Goal: Task Accomplishment & Management: Manage account settings

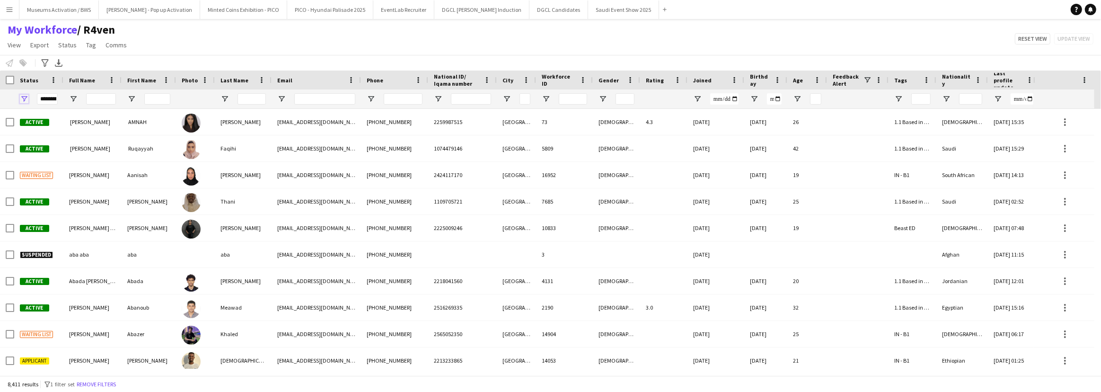
click at [26, 99] on span "Open Filter Menu" at bounding box center [24, 99] width 9 height 9
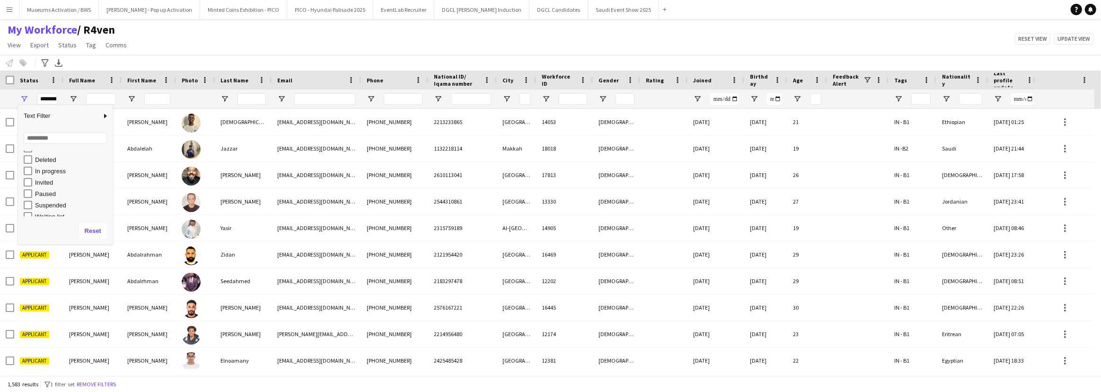
scroll to position [59, 0]
type input "**********"
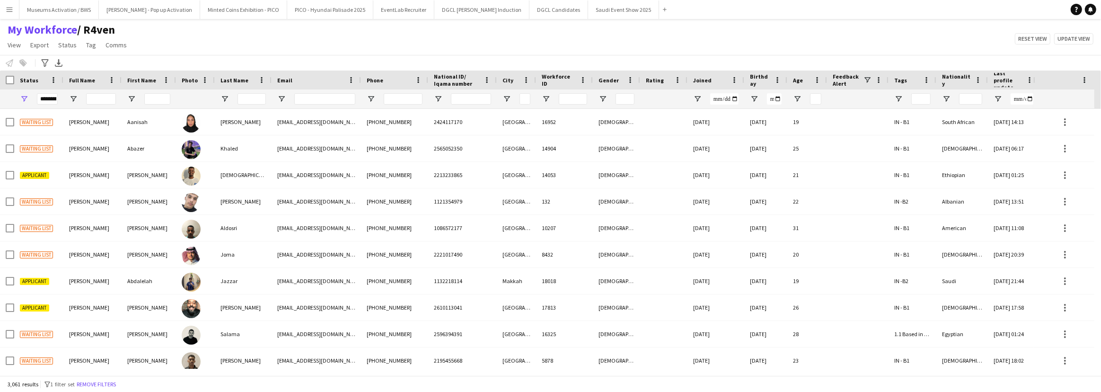
click at [193, 47] on div "My Workforce / R4ven View Views Default view [PERSON_NAME] [PERSON_NAME] [PERSO…" at bounding box center [550, 39] width 1101 height 32
click at [87, 96] on input "Full Name Filter Input" at bounding box center [101, 98] width 30 height 11
type input "*"
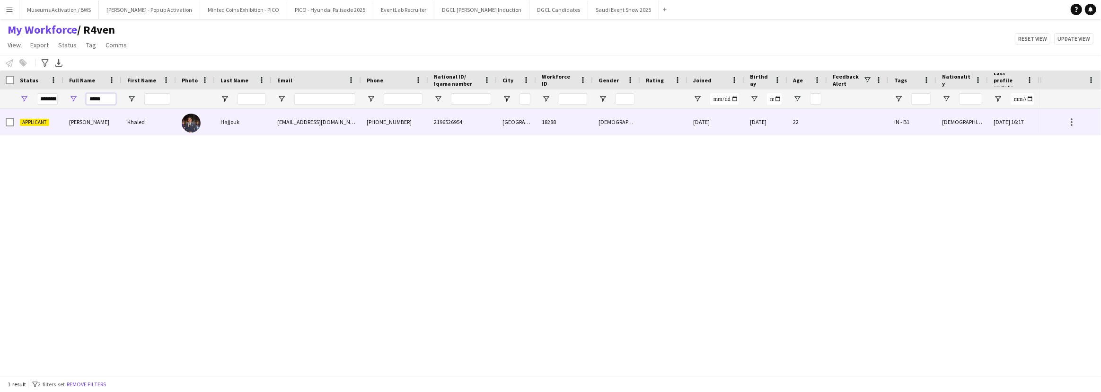
type input "*****"
click at [95, 119] on span "[PERSON_NAME]" at bounding box center [89, 121] width 40 height 7
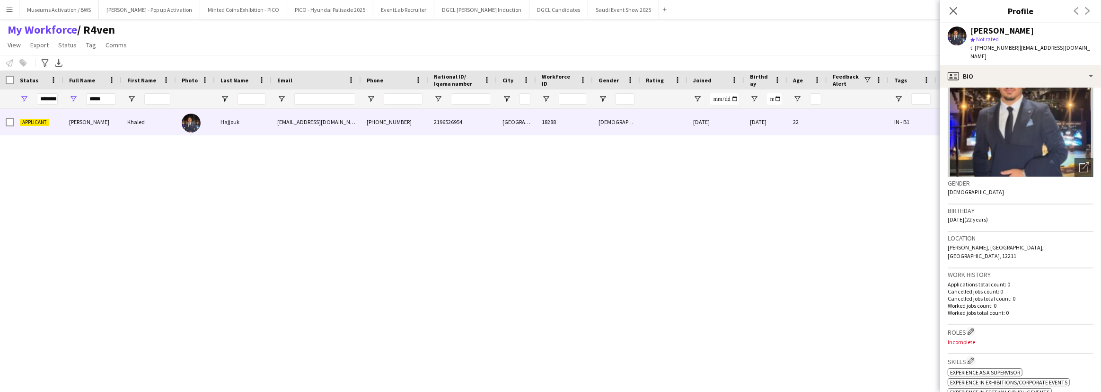
scroll to position [0, 0]
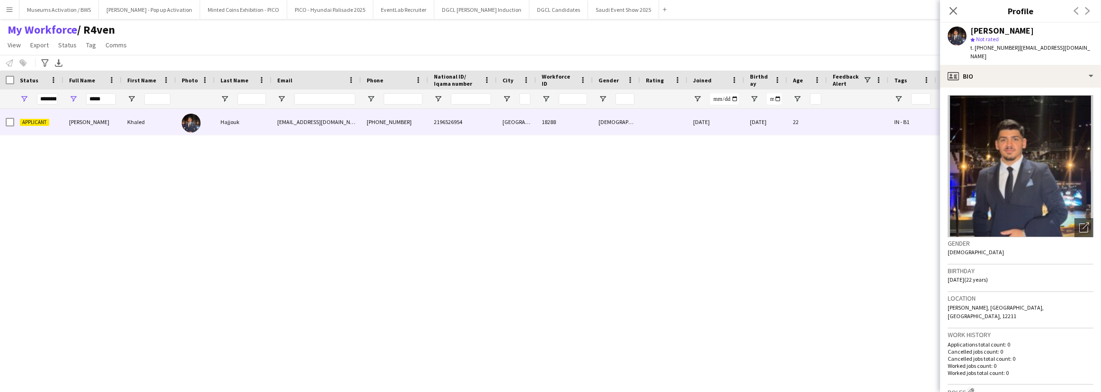
click at [1054, 301] on div "Location [GEOGRAPHIC_DATA], [GEOGRAPHIC_DATA], [GEOGRAPHIC_DATA], 12211" at bounding box center [1020, 310] width 146 height 36
click at [990, 47] on span "t. [PHONE_NUMBER]" at bounding box center [994, 47] width 49 height 7
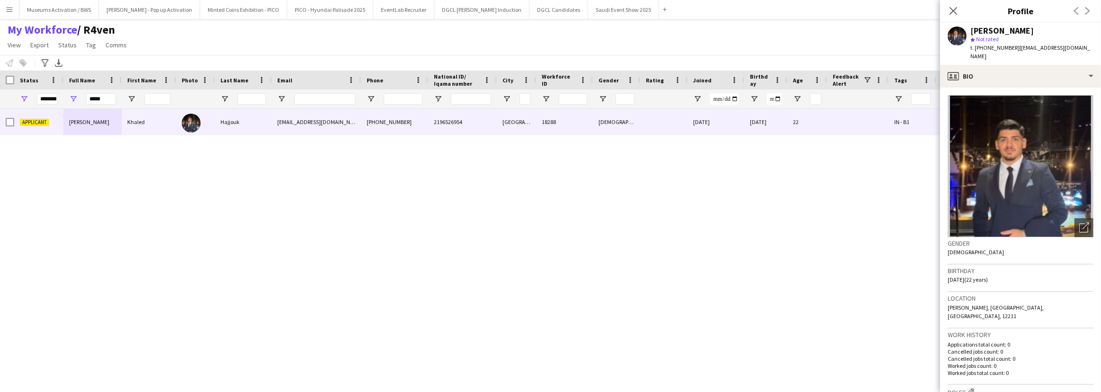
click at [990, 47] on span "t. [PHONE_NUMBER]" at bounding box center [994, 47] width 49 height 7
copy span "9660573767563"
click at [1022, 31] on div "[PERSON_NAME]" at bounding box center [1001, 30] width 63 height 9
click at [1021, 31] on div "[PERSON_NAME]" at bounding box center [1001, 30] width 63 height 9
drag, startPoint x: 1021, startPoint y: 31, endPoint x: 1033, endPoint y: 50, distance: 22.7
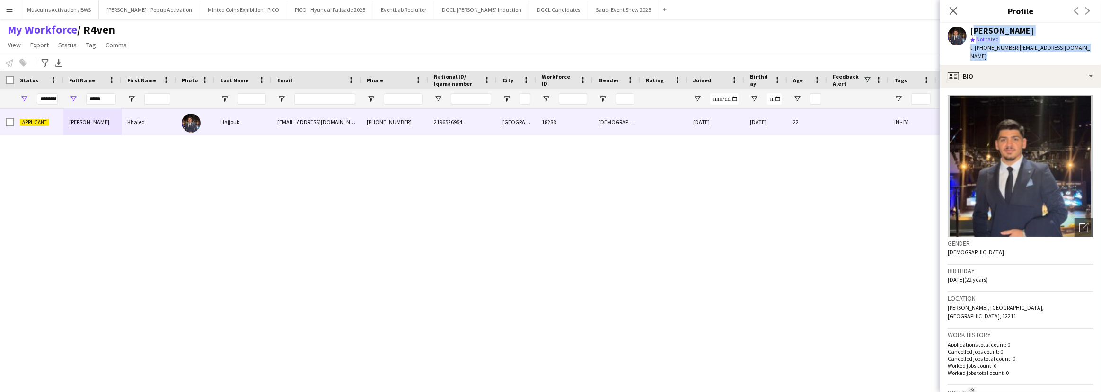
click at [1033, 50] on div "[PERSON_NAME] star Not rated t. [PHONE_NUMBER] | [PERSON_NAME][EMAIL_ADDRESS][D…" at bounding box center [1031, 43] width 123 height 35
click at [1033, 50] on span "| [EMAIL_ADDRESS][DOMAIN_NAME]" at bounding box center [1030, 52] width 120 height 16
drag, startPoint x: 1033, startPoint y: 50, endPoint x: 1034, endPoint y: 23, distance: 27.0
click at [1034, 23] on div "[PERSON_NAME] star Not rated t. [PHONE_NUMBER] | [PERSON_NAME][EMAIL_ADDRESS][D…" at bounding box center [1020, 44] width 161 height 42
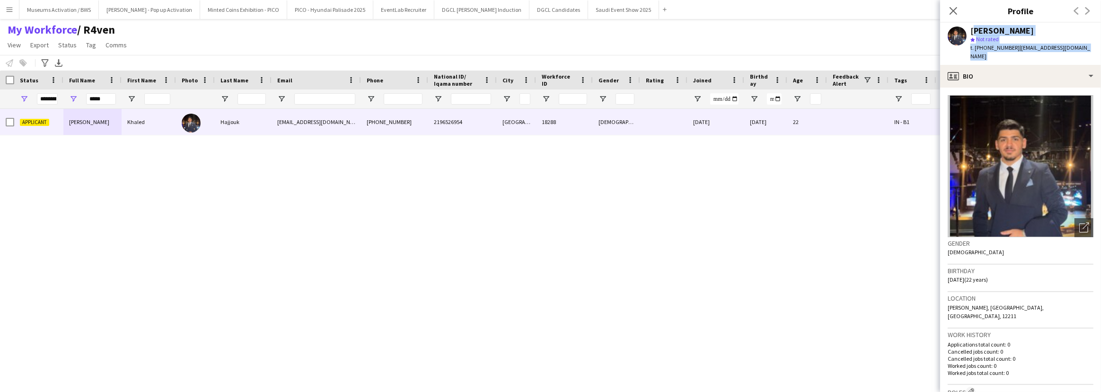
click at [1036, 30] on div "[PERSON_NAME]" at bounding box center [1031, 30] width 123 height 9
drag, startPoint x: 1036, startPoint y: 30, endPoint x: 1059, endPoint y: 51, distance: 30.8
click at [1059, 51] on div "[PERSON_NAME] star Not rated t. [PHONE_NUMBER] | [PERSON_NAME][EMAIL_ADDRESS][D…" at bounding box center [1031, 43] width 123 height 35
click at [1059, 51] on span "| [EMAIL_ADDRESS][DOMAIN_NAME]" at bounding box center [1030, 52] width 120 height 16
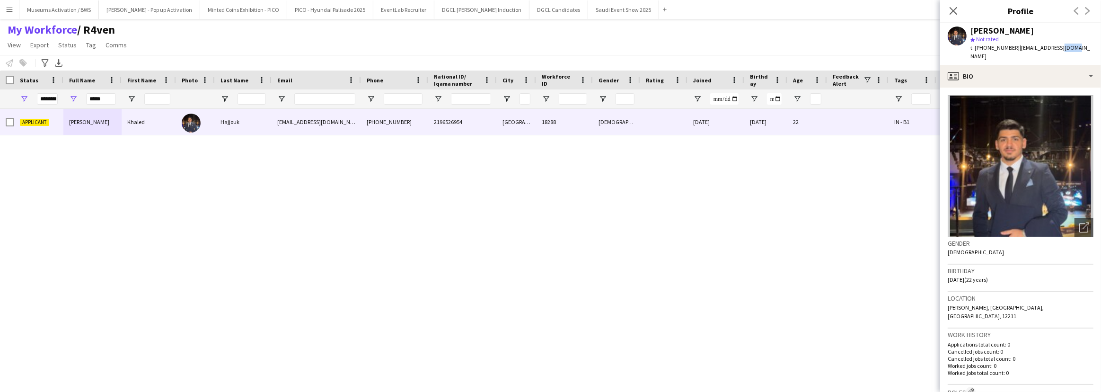
click at [1059, 51] on span "| [EMAIL_ADDRESS][DOMAIN_NAME]" at bounding box center [1030, 52] width 120 height 16
drag, startPoint x: 1059, startPoint y: 51, endPoint x: 1068, endPoint y: 27, distance: 26.1
click at [1068, 27] on div "[PERSON_NAME] star Not rated t. [PHONE_NUMBER] | [PERSON_NAME][EMAIL_ADDRESS][D…" at bounding box center [1031, 43] width 123 height 35
click at [1068, 27] on div "[PERSON_NAME]" at bounding box center [1031, 30] width 123 height 9
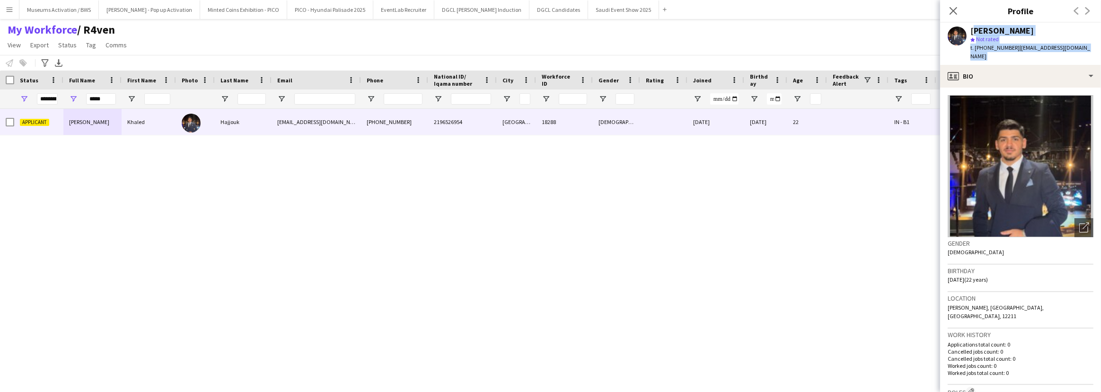
drag, startPoint x: 1068, startPoint y: 27, endPoint x: 1068, endPoint y: 47, distance: 19.9
click at [1068, 47] on div "[PERSON_NAME] star Not rated t. [PHONE_NUMBER] | [PERSON_NAME][EMAIL_ADDRESS][D…" at bounding box center [1031, 43] width 123 height 35
click at [1068, 47] on span "| [EMAIL_ADDRESS][DOMAIN_NAME]" at bounding box center [1030, 52] width 120 height 16
click at [1046, 46] on span "| [EMAIL_ADDRESS][DOMAIN_NAME]" at bounding box center [1030, 52] width 120 height 16
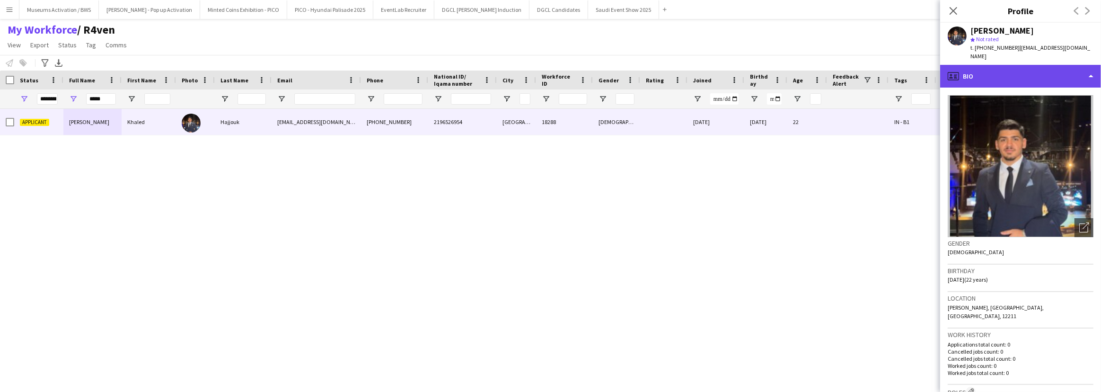
click at [1036, 66] on div "profile Bio" at bounding box center [1020, 76] width 161 height 23
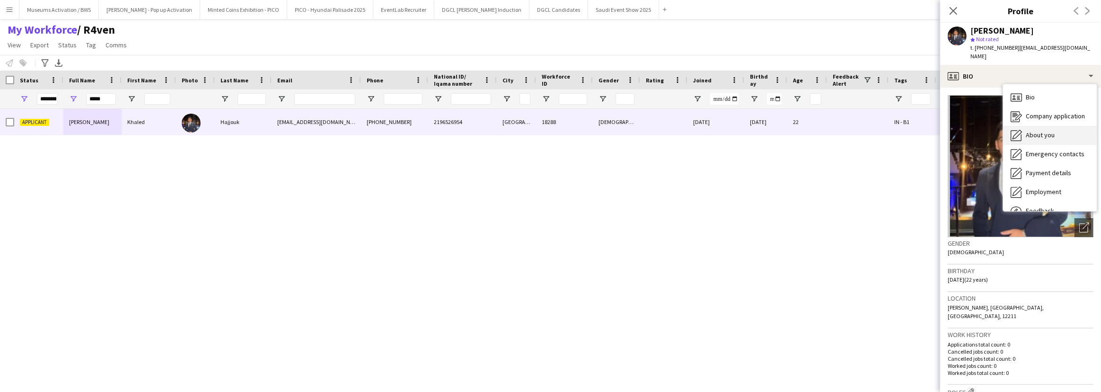
click at [1031, 126] on div "About you About you" at bounding box center [1050, 135] width 94 height 19
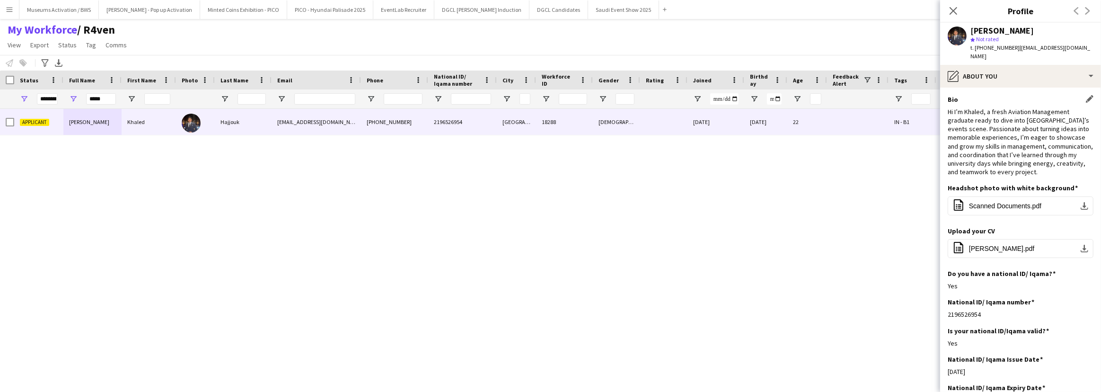
click at [1027, 121] on div "Hi I’m Khaled, a fresh Aviation Management graduate ready to dive into [GEOGRAP…" at bounding box center [1020, 141] width 146 height 69
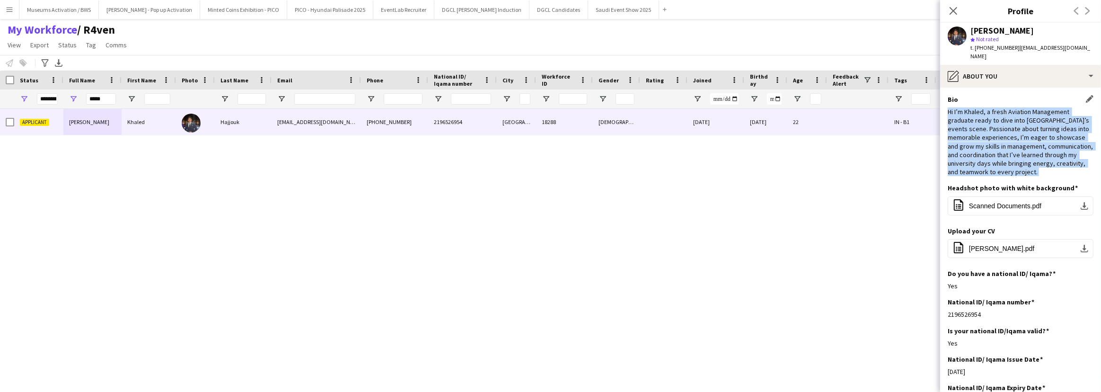
click at [1027, 121] on div "Hi I’m Khaled, a fresh Aviation Management graduate ready to dive into [GEOGRAP…" at bounding box center [1020, 141] width 146 height 69
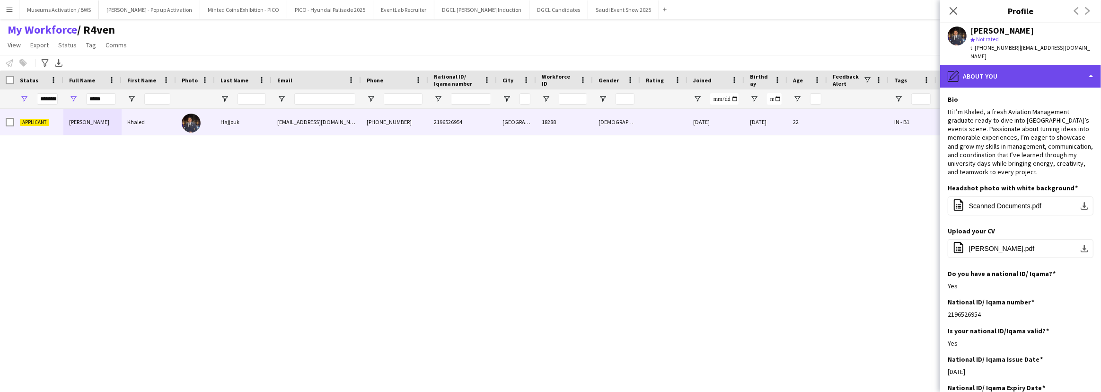
click at [1004, 65] on div "pencil4 About you" at bounding box center [1020, 76] width 161 height 23
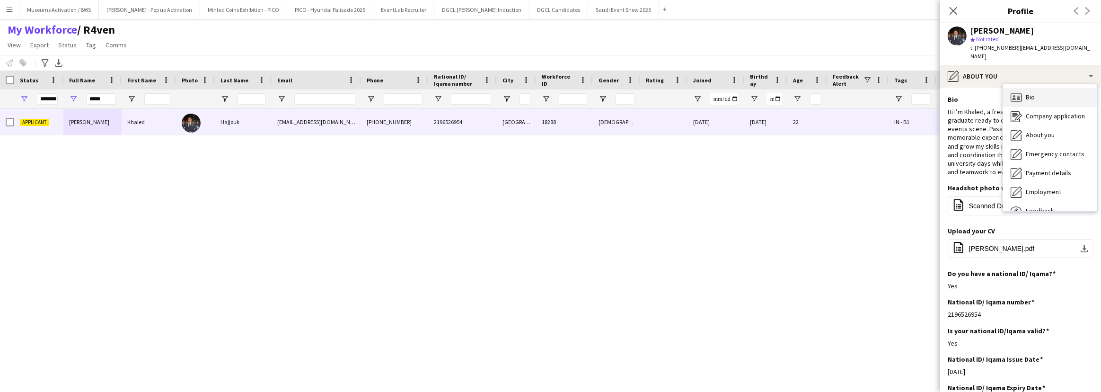
click at [1018, 92] on icon "Bio" at bounding box center [1015, 97] width 11 height 11
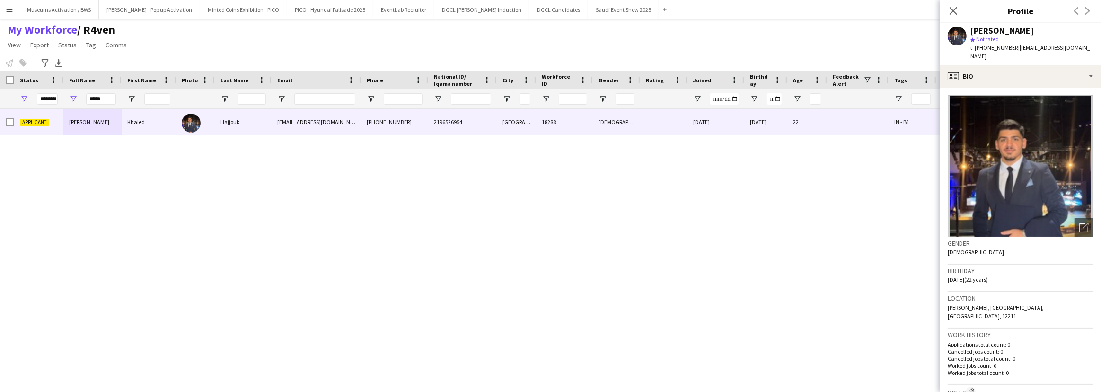
click at [1018, 95] on img at bounding box center [1020, 166] width 146 height 142
click at [1024, 72] on div "profile Bio" at bounding box center [1020, 76] width 161 height 23
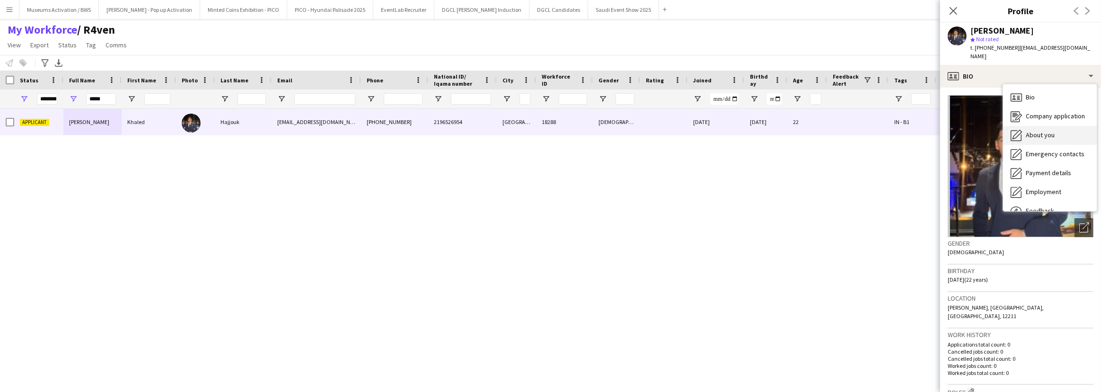
click at [1033, 126] on div "About you About you" at bounding box center [1050, 135] width 94 height 19
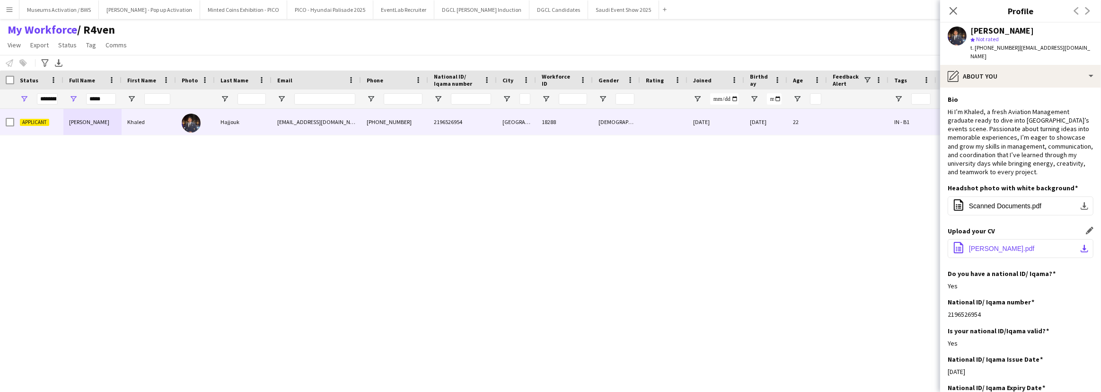
click at [993, 245] on span "[PERSON_NAME].pdf" at bounding box center [1002, 249] width 66 height 8
click at [104, 104] on input "*****" at bounding box center [101, 98] width 30 height 11
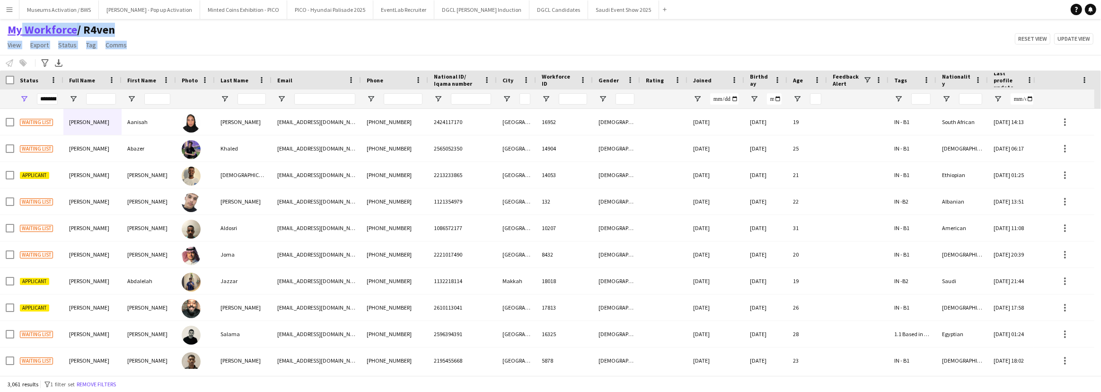
drag, startPoint x: 132, startPoint y: 50, endPoint x: 14, endPoint y: 29, distance: 120.1
click at [14, 29] on div "My Workforce / R4ven View Views Default view [PERSON_NAME] [PERSON_NAME] [PERSO…" at bounding box center [68, 39] width 136 height 32
click at [143, 57] on div "Notify workforce Add to tag Select at least one crew to tag him or her. Advance…" at bounding box center [550, 63] width 1101 height 16
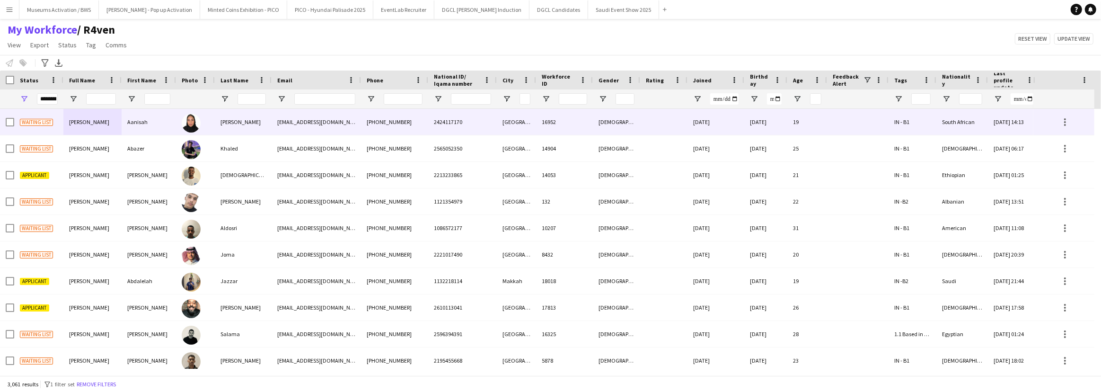
click at [139, 133] on div "Aanisah" at bounding box center [149, 122] width 54 height 26
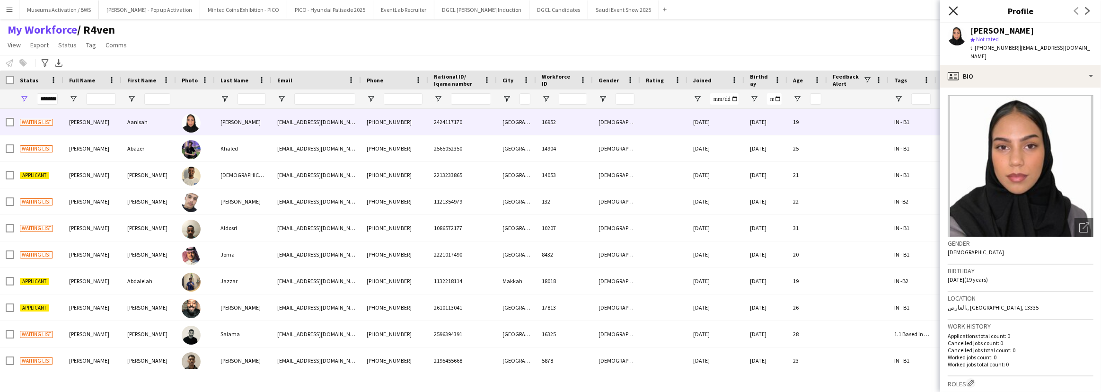
click at [954, 11] on icon at bounding box center [952, 10] width 9 height 9
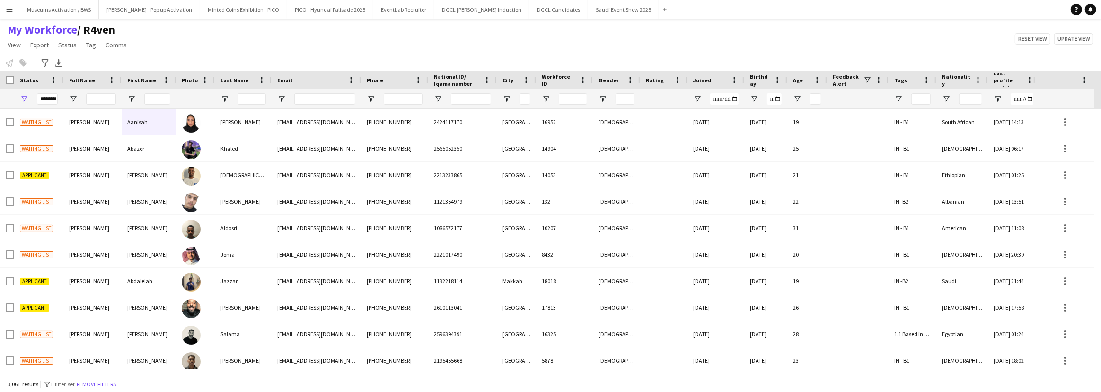
click at [754, 46] on div "My Workforce / R4ven View Views Default view [PERSON_NAME] [PERSON_NAME] [PERSO…" at bounding box center [550, 39] width 1101 height 32
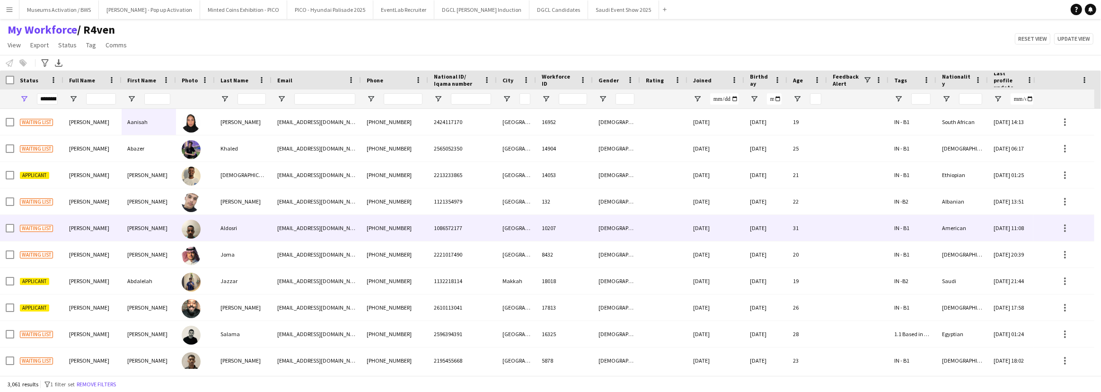
click at [148, 213] on div "[PERSON_NAME]" at bounding box center [149, 201] width 54 height 26
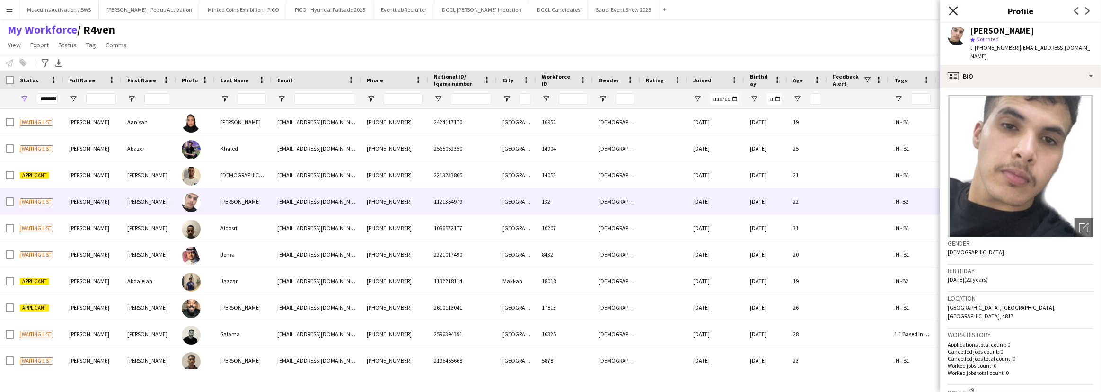
click at [955, 10] on icon "Close pop-in" at bounding box center [952, 10] width 9 height 9
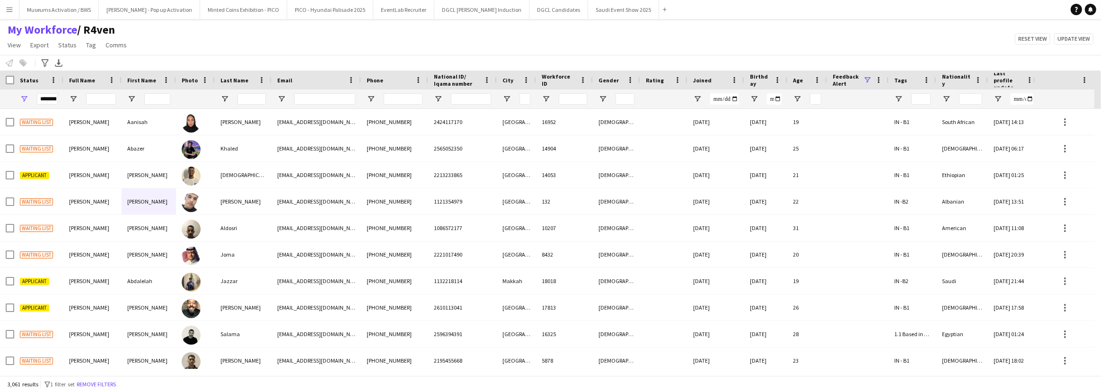
click at [870, 80] on span at bounding box center [867, 80] width 9 height 9
click at [844, 43] on div "My Workforce / R4ven View Views Default view [PERSON_NAME] [PERSON_NAME] [PERSO…" at bounding box center [550, 39] width 1101 height 32
click at [900, 99] on span "Open Filter Menu" at bounding box center [898, 99] width 9 height 9
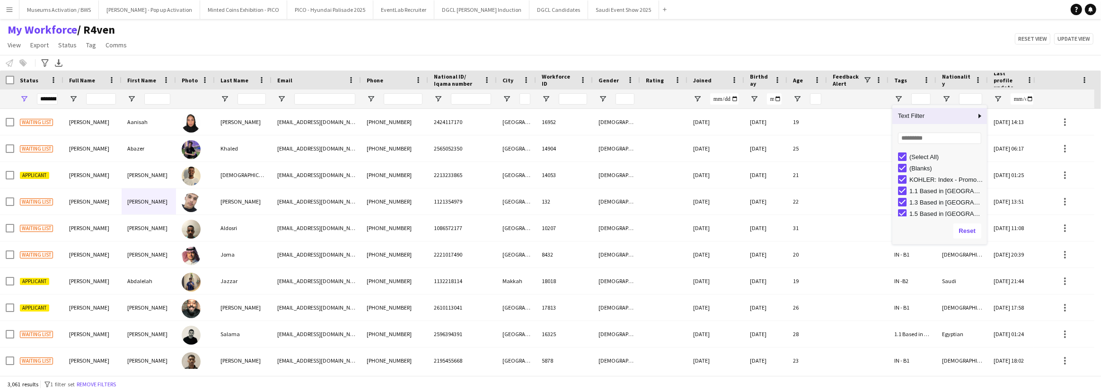
click at [919, 123] on span "Text Filter" at bounding box center [933, 116] width 83 height 16
click at [939, 117] on span "Text Filter" at bounding box center [933, 116] width 83 height 16
click at [960, 114] on span "Text Filter" at bounding box center [933, 116] width 83 height 16
click at [1013, 118] on div "Contains" at bounding box center [1027, 119] width 62 height 7
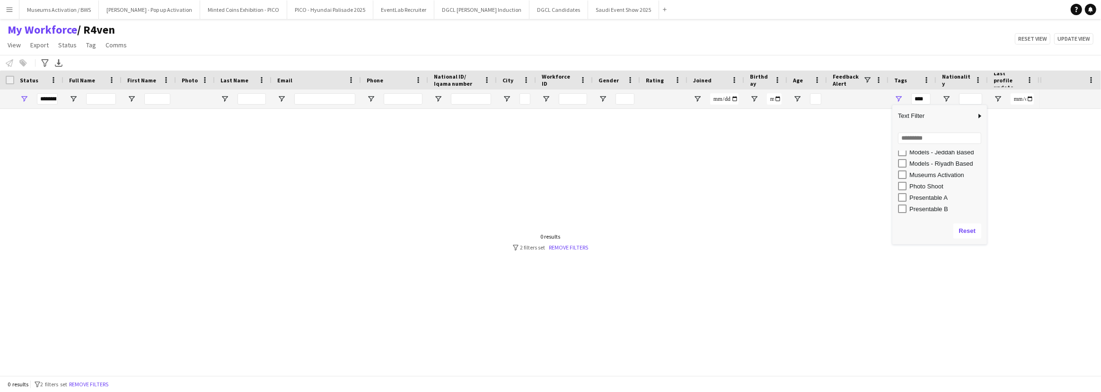
scroll to position [121, 0]
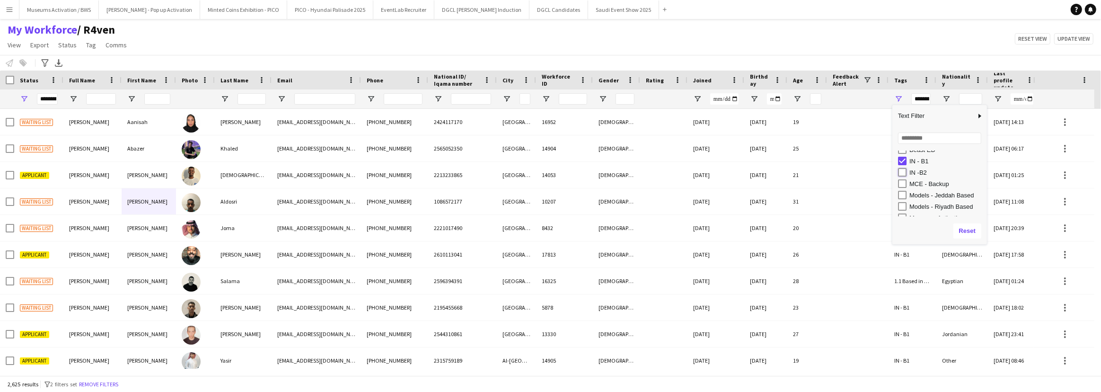
type input "**********"
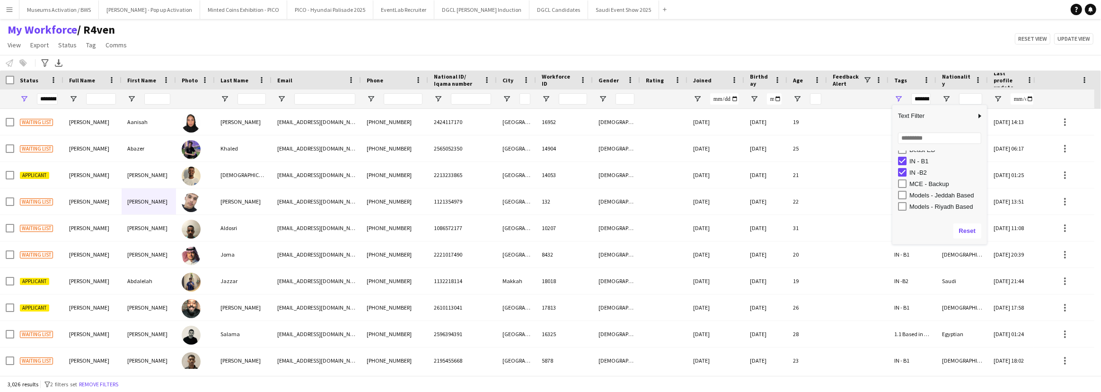
scroll to position [0, 0]
click at [900, 162] on div "(Blanks)" at bounding box center [942, 167] width 89 height 11
click at [927, 121] on span "Text Filter" at bounding box center [933, 116] width 83 height 16
click at [970, 119] on span "Text Filter" at bounding box center [933, 116] width 83 height 16
click at [1009, 135] on input "Filter Value" at bounding box center [1030, 134] width 78 height 11
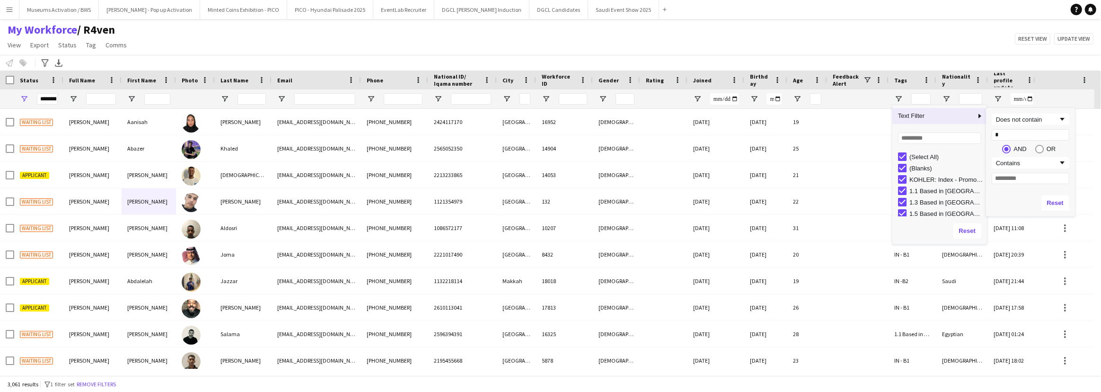
type input "**"
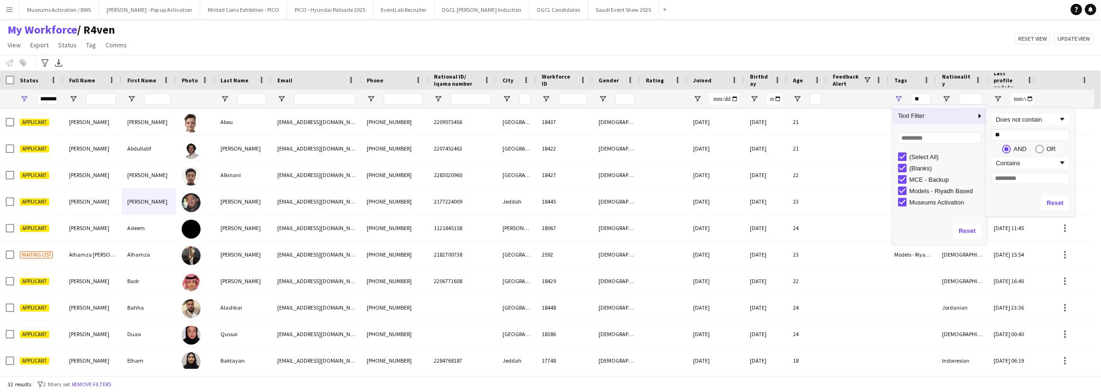
type input "*"
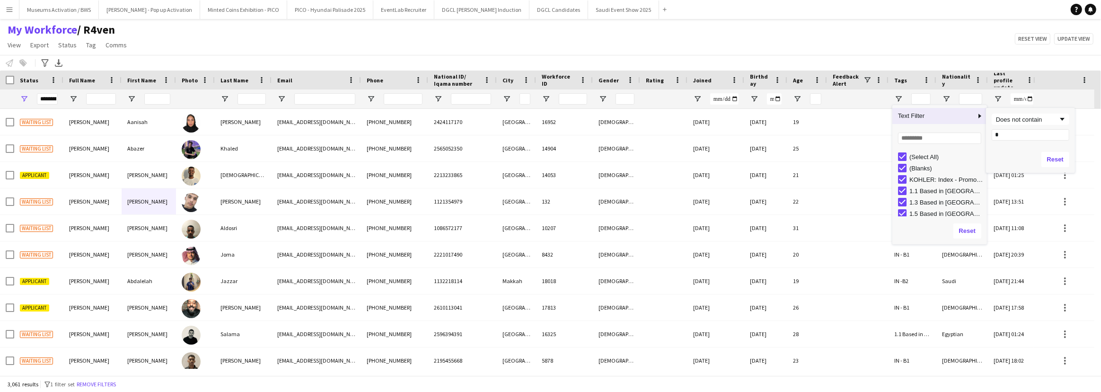
type input "**"
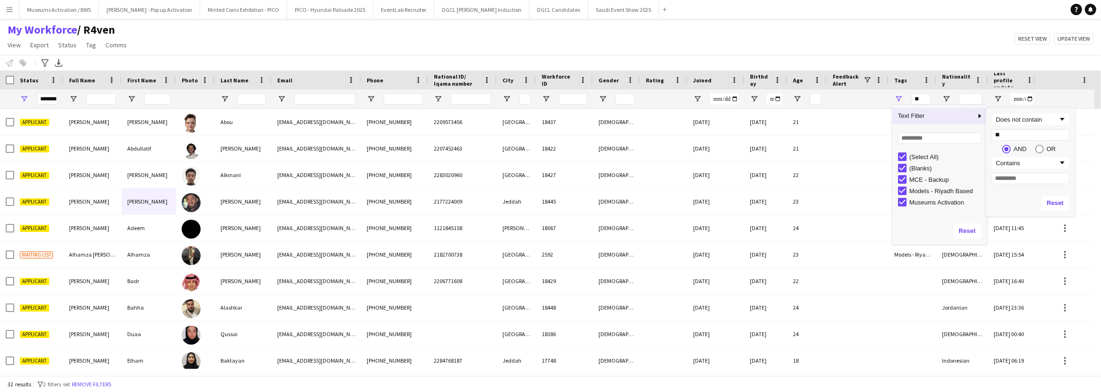
type input "***"
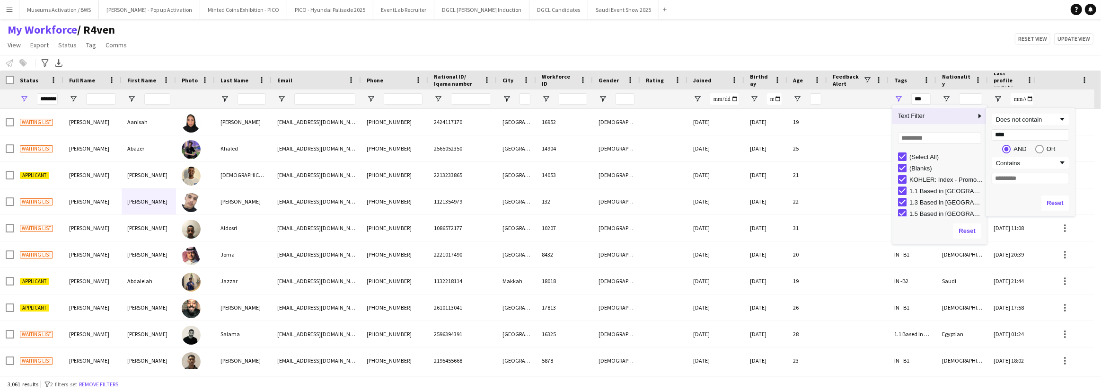
type input "*****"
click at [1023, 164] on div "Contains" at bounding box center [1027, 162] width 62 height 7
click at [1014, 175] on input "Filter Value" at bounding box center [1030, 178] width 78 height 11
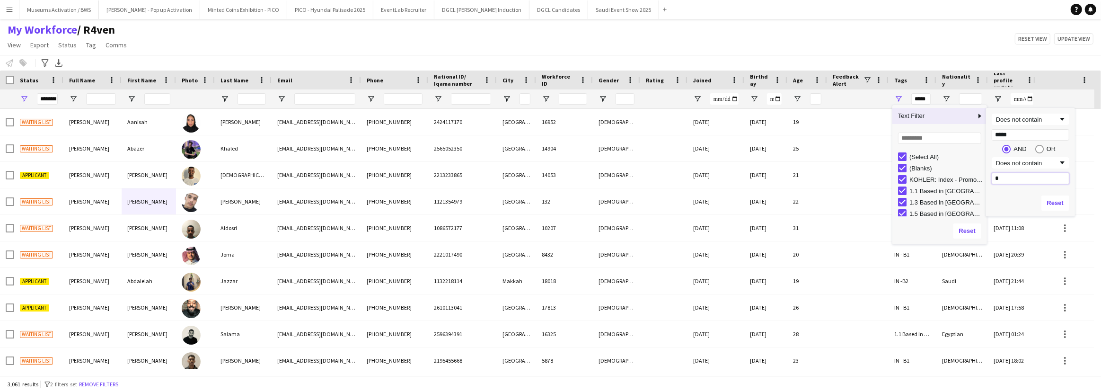
type input "**"
type input "**********"
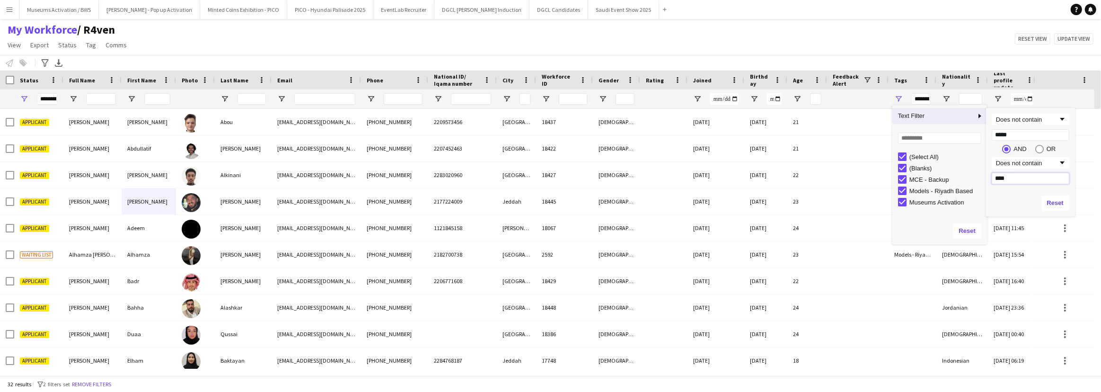
type input "*****"
type input "**********"
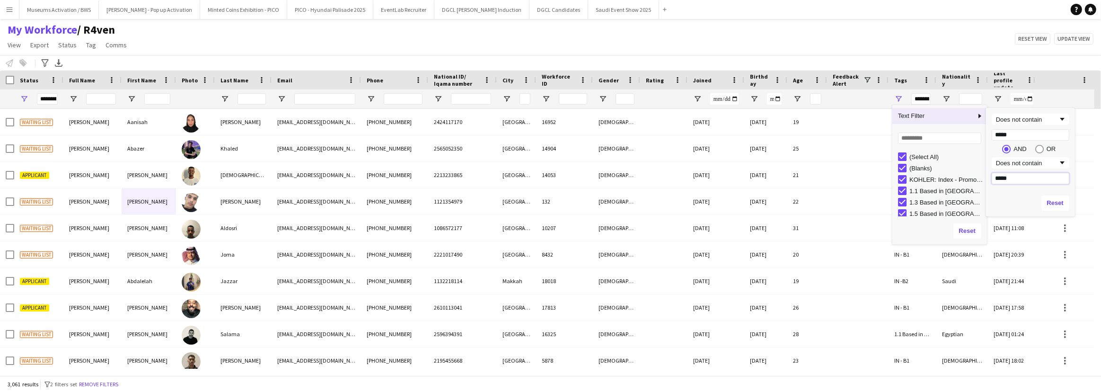
type input "*****"
click at [1027, 199] on div "Reset" at bounding box center [1030, 203] width 89 height 26
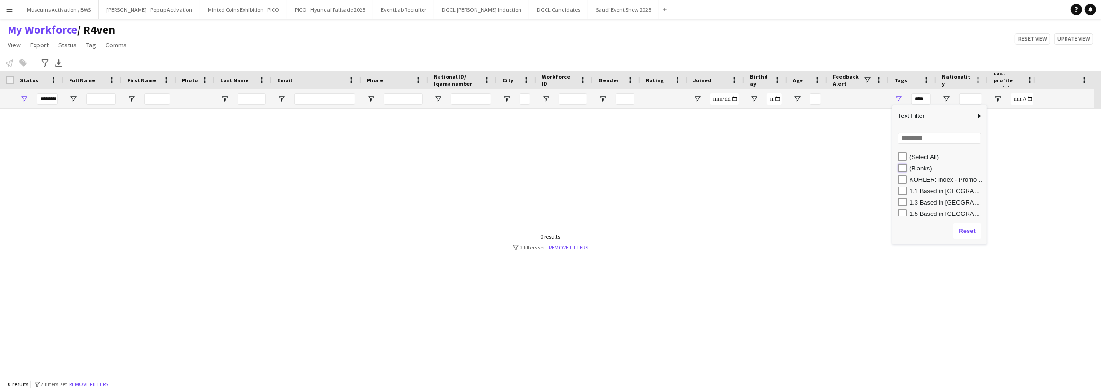
type input "**********"
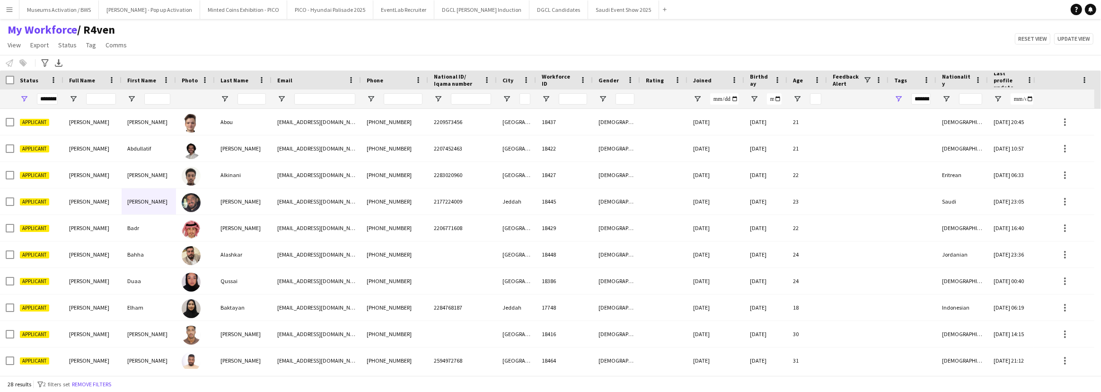
click at [580, 55] on div "Notify workforce Add to tag Select at least one crew to tag him or her. Advance…" at bounding box center [550, 63] width 1101 height 16
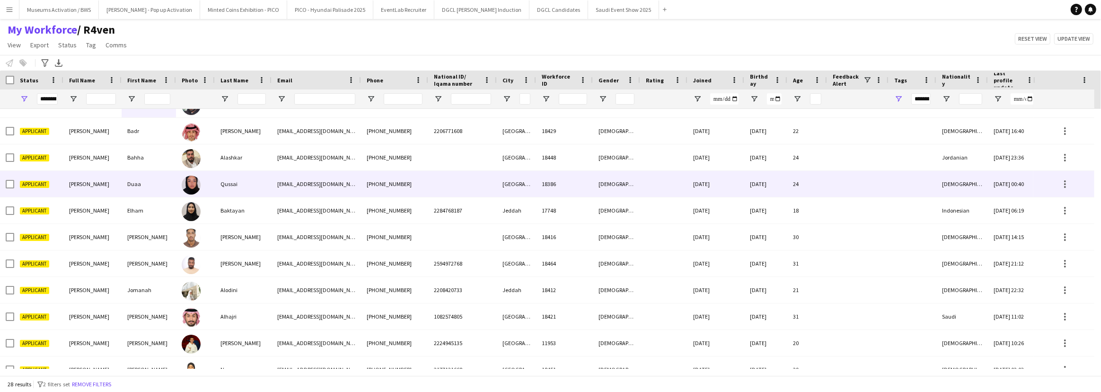
scroll to position [86, 0]
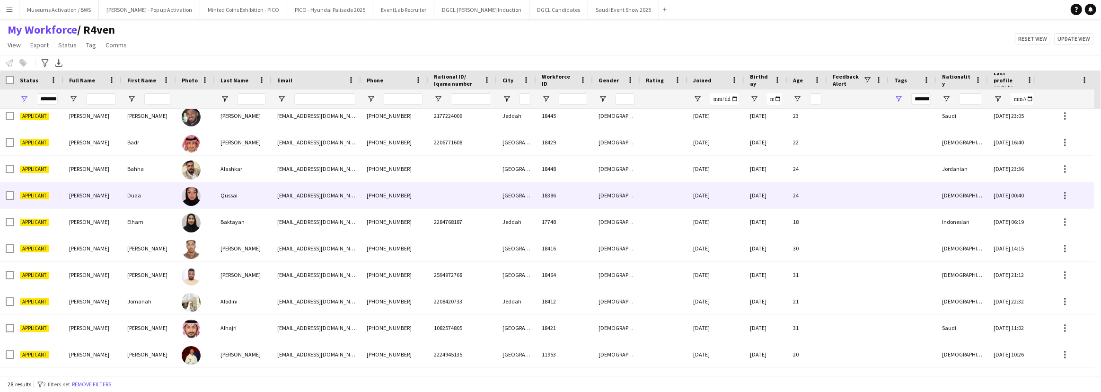
click at [446, 184] on div at bounding box center [462, 195] width 69 height 26
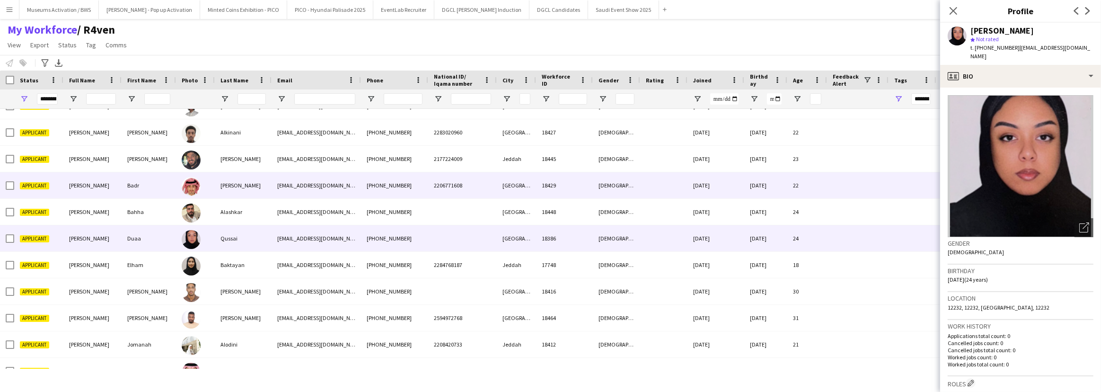
scroll to position [0, 0]
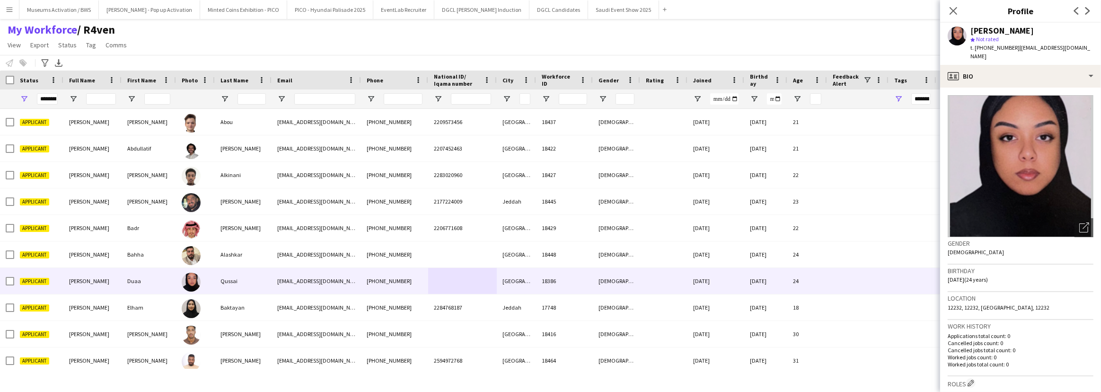
click at [883, 58] on div "Notify workforce Add to tag Select at least one crew to tag him or her. Advance…" at bounding box center [550, 63] width 1101 height 16
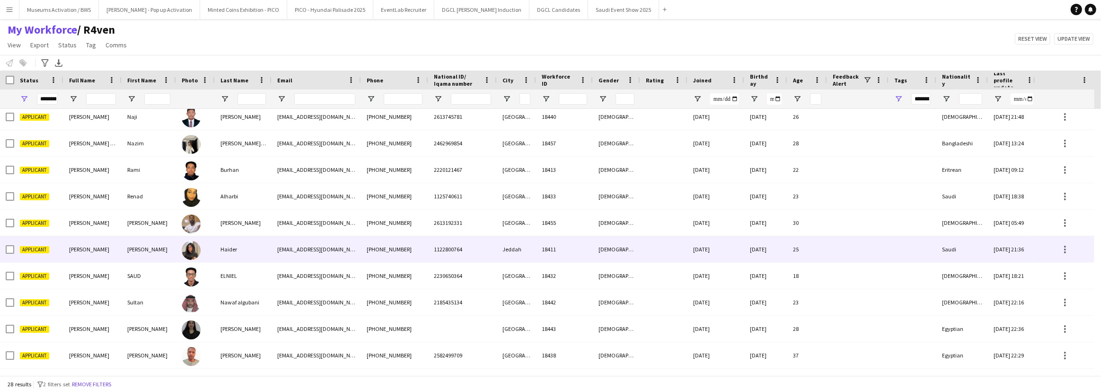
click at [282, 248] on div "[EMAIL_ADDRESS][DOMAIN_NAME]" at bounding box center [315, 249] width 89 height 26
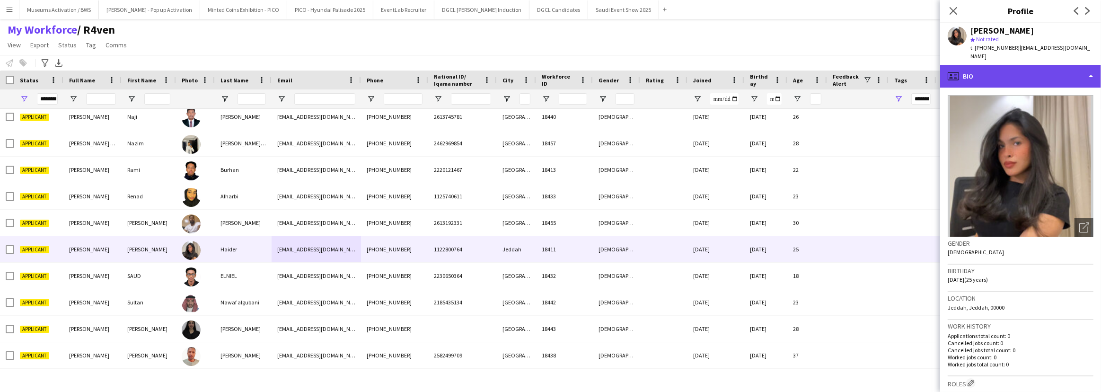
click at [1025, 68] on div "profile Bio" at bounding box center [1020, 76] width 161 height 23
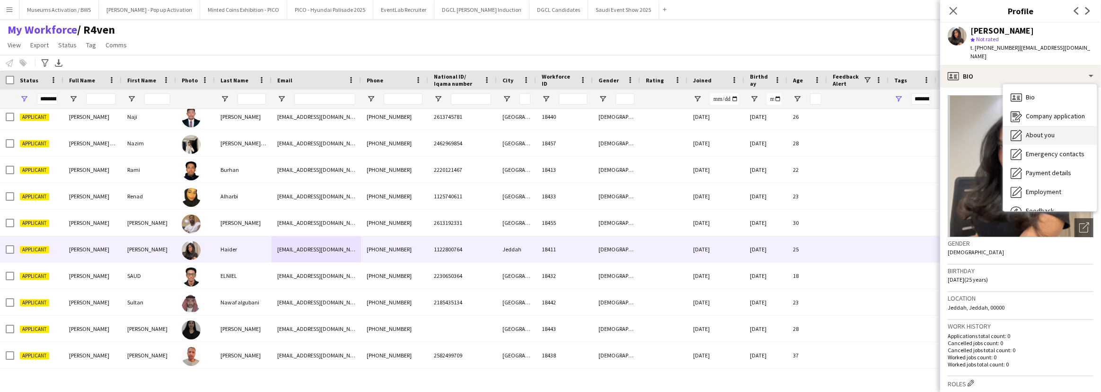
click at [1035, 131] on span "About you" at bounding box center [1039, 135] width 29 height 9
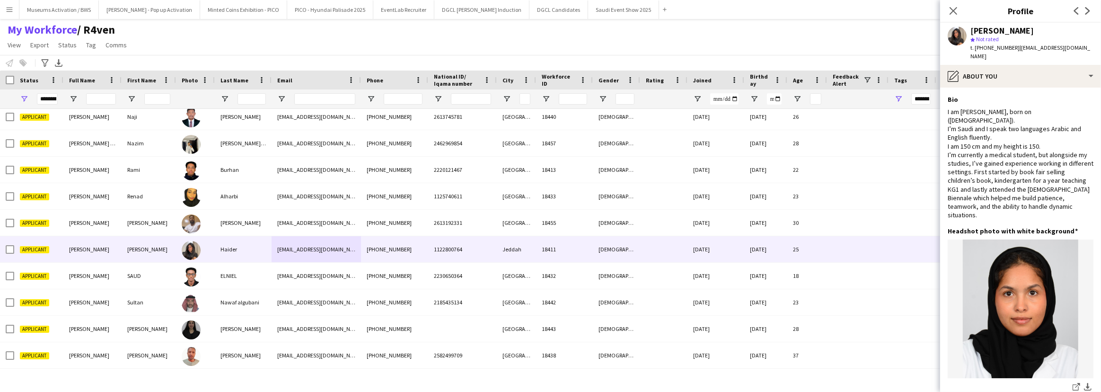
click at [1035, 123] on div "I am [PERSON_NAME], born on ([DEMOGRAPHIC_DATA]). I’m Saudi and I speak two lan…" at bounding box center [1020, 163] width 146 height 112
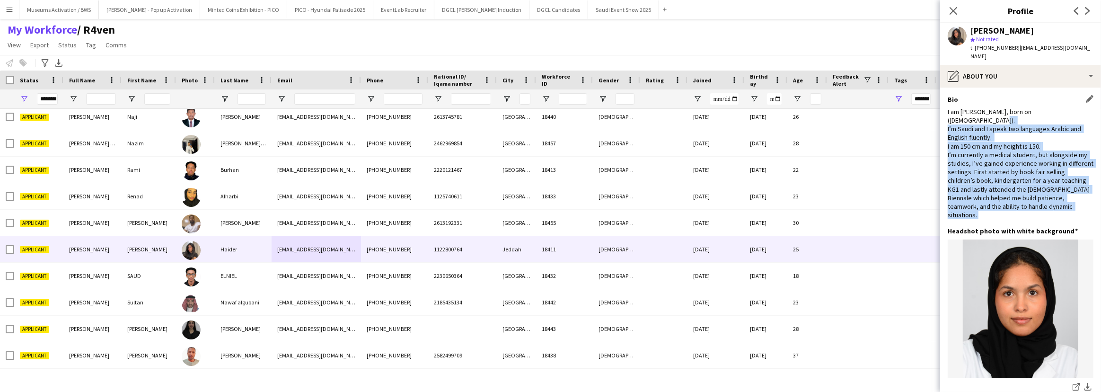
drag, startPoint x: 1035, startPoint y: 123, endPoint x: 1036, endPoint y: 145, distance: 21.8
click at [1036, 145] on div "I am [PERSON_NAME], born on ([DEMOGRAPHIC_DATA]). I’m Saudi and I speak two lan…" at bounding box center [1020, 163] width 146 height 112
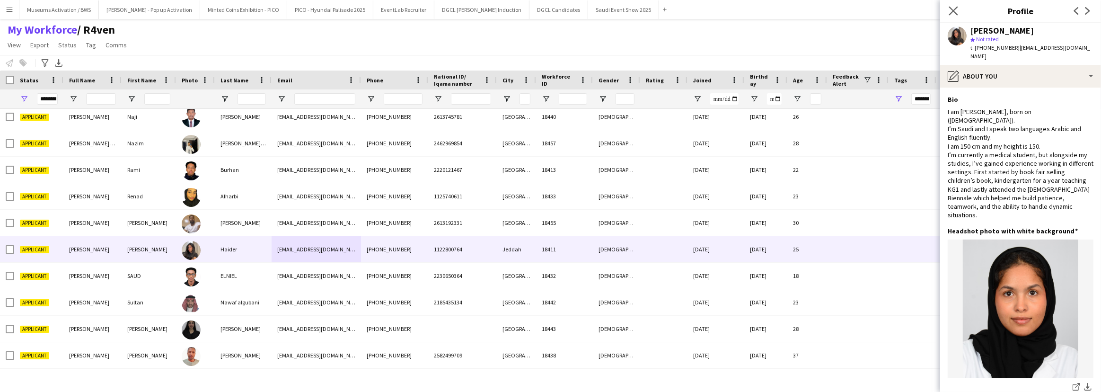
click at [958, 13] on app-icon "Close pop-in" at bounding box center [953, 11] width 14 height 14
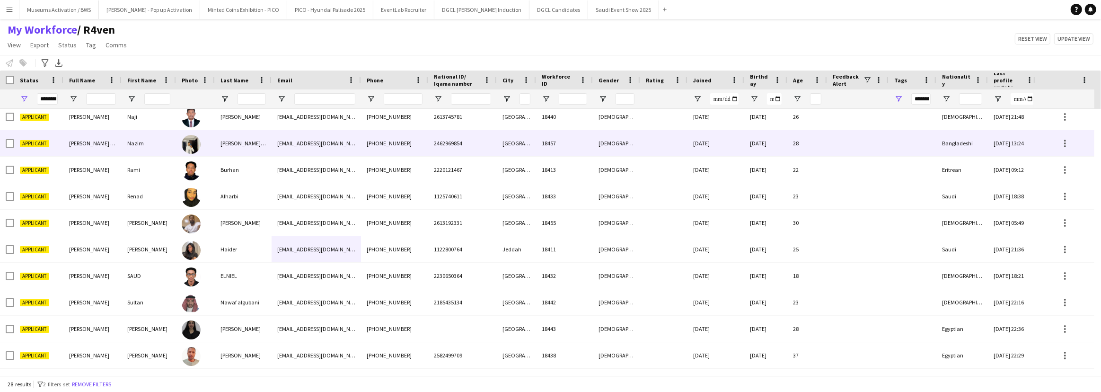
click at [397, 145] on div "[PHONE_NUMBER]" at bounding box center [394, 143] width 67 height 26
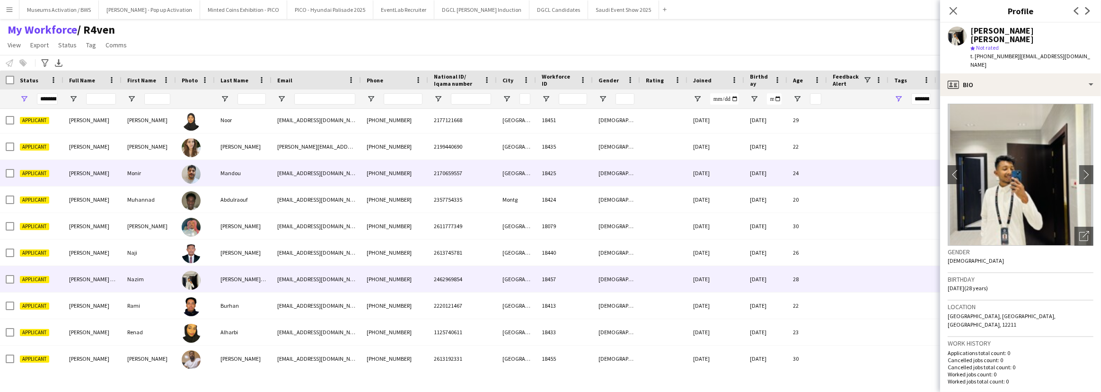
scroll to position [310, 0]
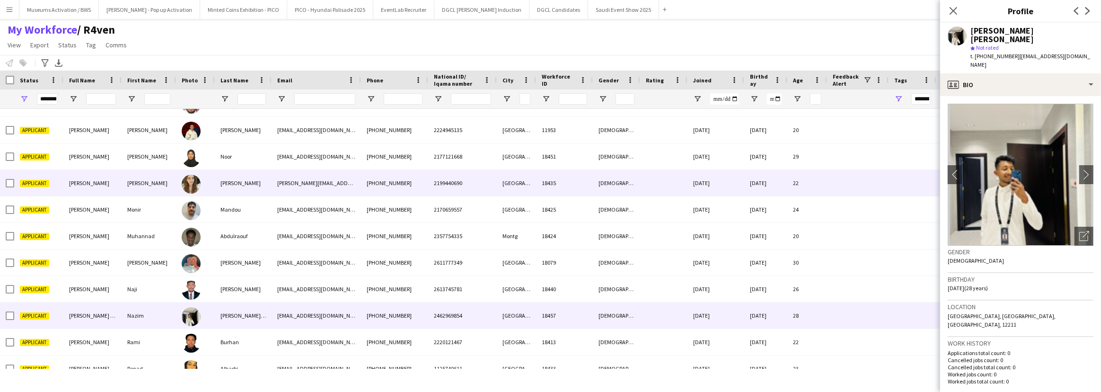
click at [247, 191] on div "[PERSON_NAME]" at bounding box center [243, 183] width 57 height 26
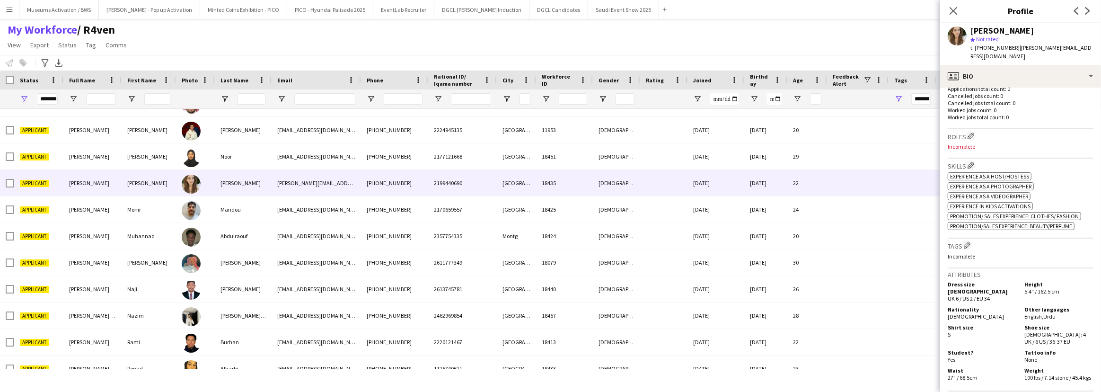
scroll to position [258, 0]
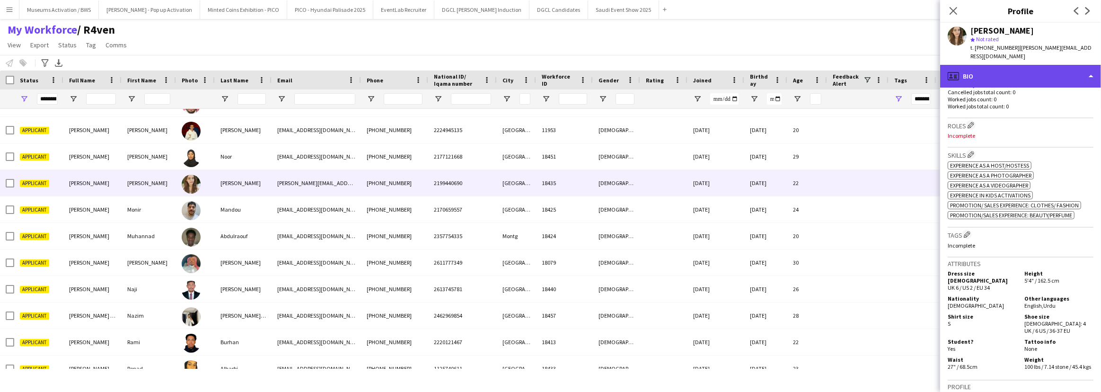
click at [990, 74] on div "profile Bio" at bounding box center [1020, 76] width 161 height 23
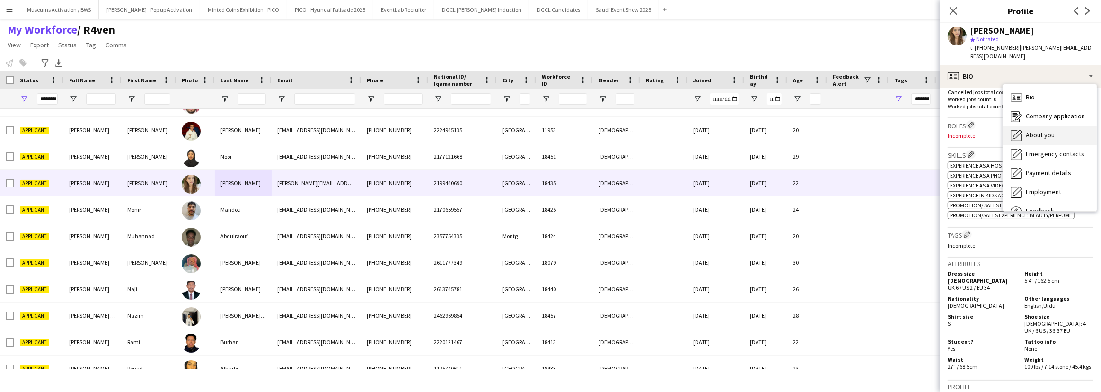
click at [1023, 129] on div "About you About you" at bounding box center [1050, 135] width 94 height 19
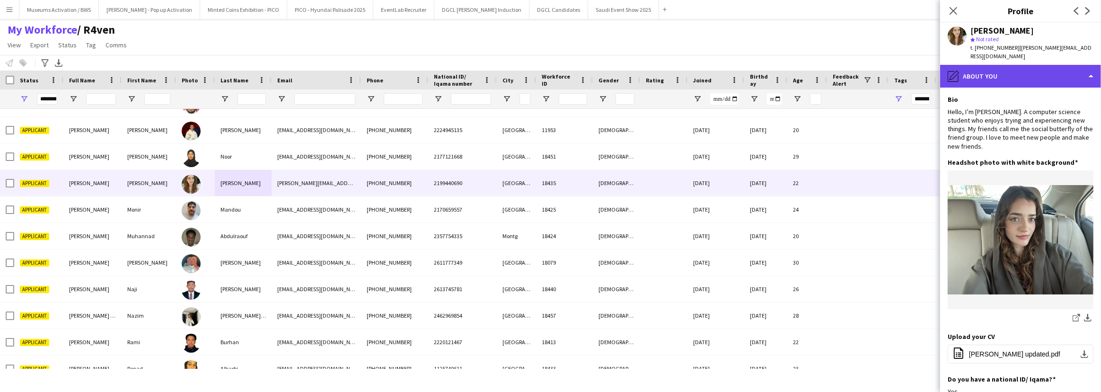
click at [1013, 65] on div "pencil4 About you" at bounding box center [1020, 76] width 161 height 23
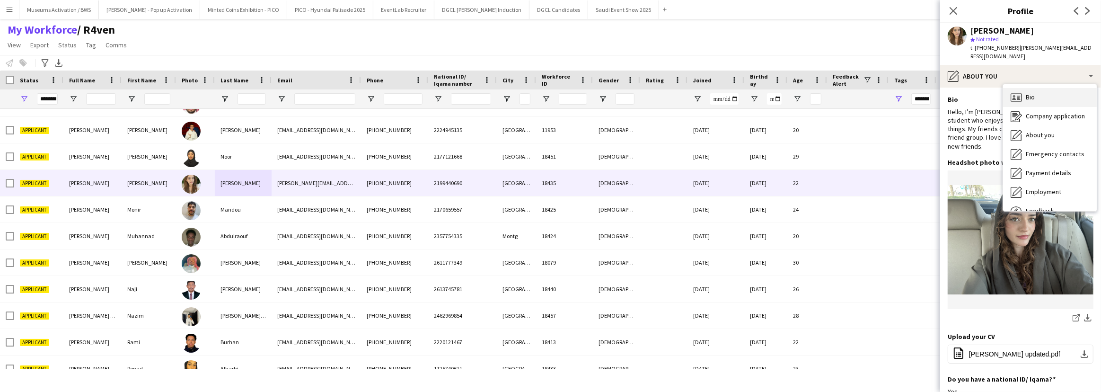
click at [1021, 92] on icon "Bio" at bounding box center [1015, 97] width 11 height 11
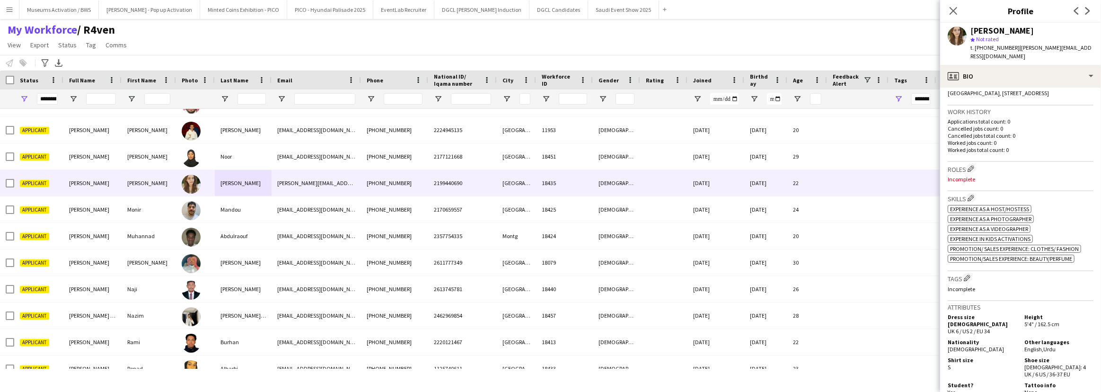
scroll to position [215, 0]
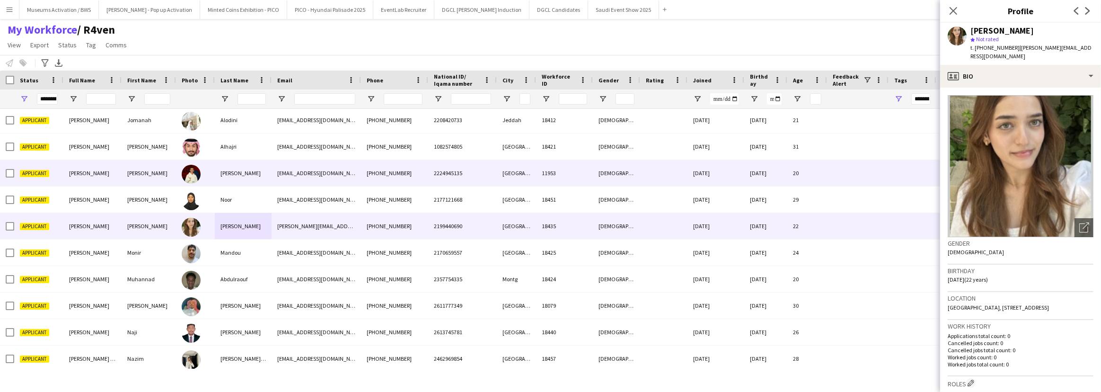
click at [411, 166] on div "[PHONE_NUMBER]" at bounding box center [394, 173] width 67 height 26
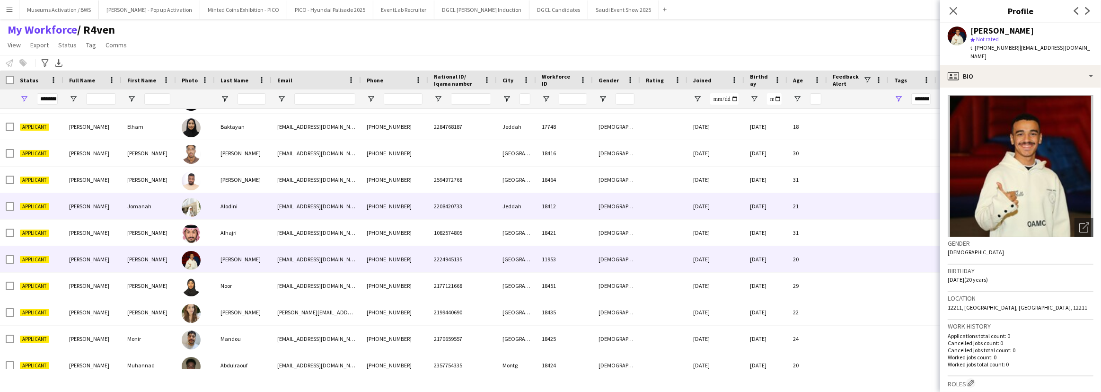
click at [377, 206] on div "[PHONE_NUMBER]" at bounding box center [394, 206] width 67 height 26
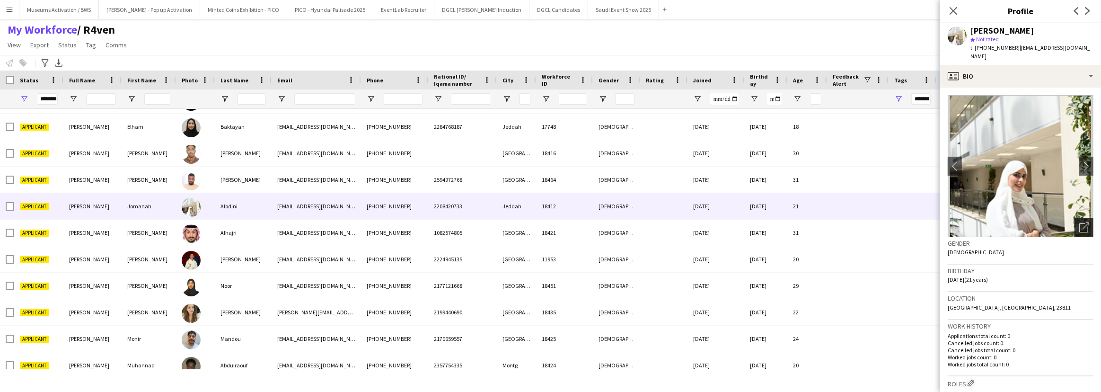
click at [1082, 222] on icon "Open photos pop-in" at bounding box center [1084, 227] width 10 height 10
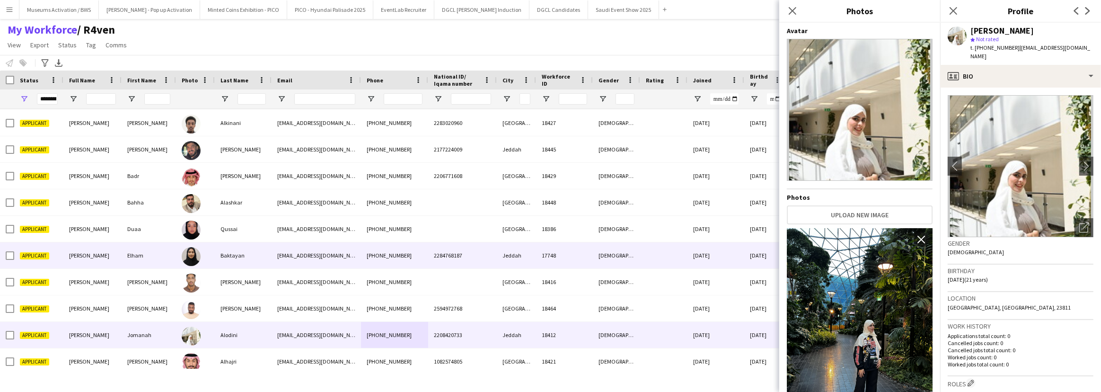
click at [212, 237] on div at bounding box center [195, 229] width 39 height 26
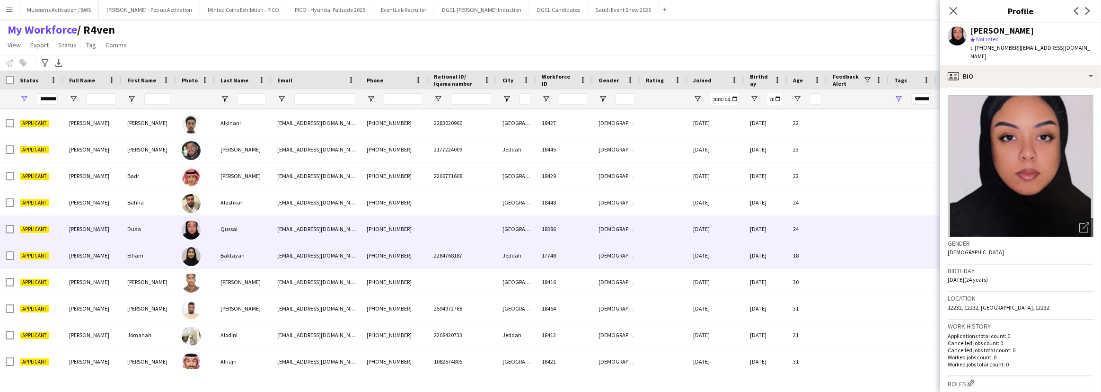
click at [211, 247] on div at bounding box center [195, 255] width 39 height 26
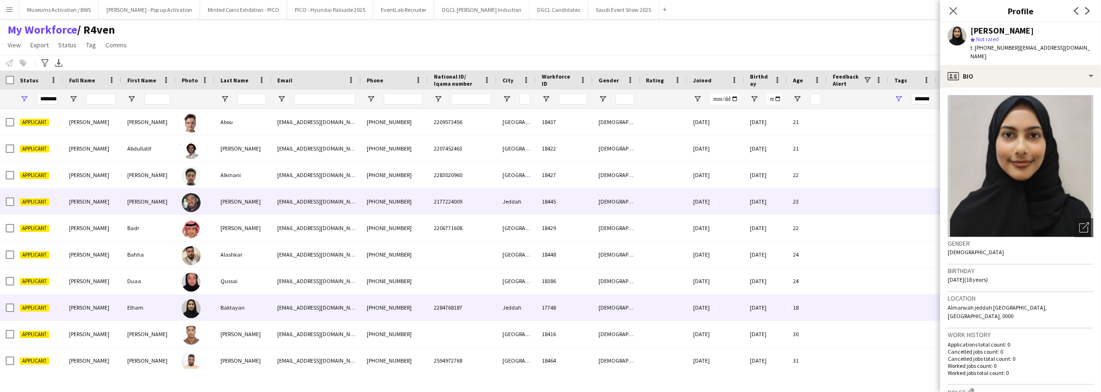
click at [227, 210] on div "[PERSON_NAME]" at bounding box center [243, 201] width 57 height 26
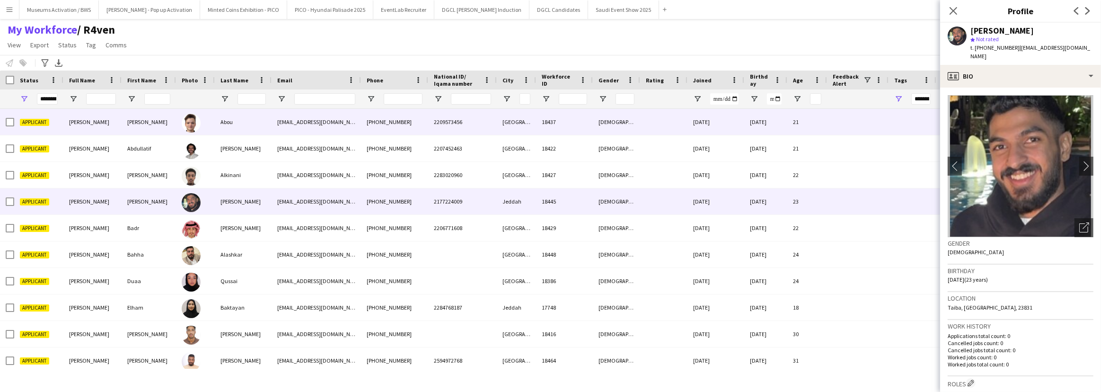
click at [278, 115] on div "[EMAIL_ADDRESS][DOMAIN_NAME]" at bounding box center [315, 122] width 89 height 26
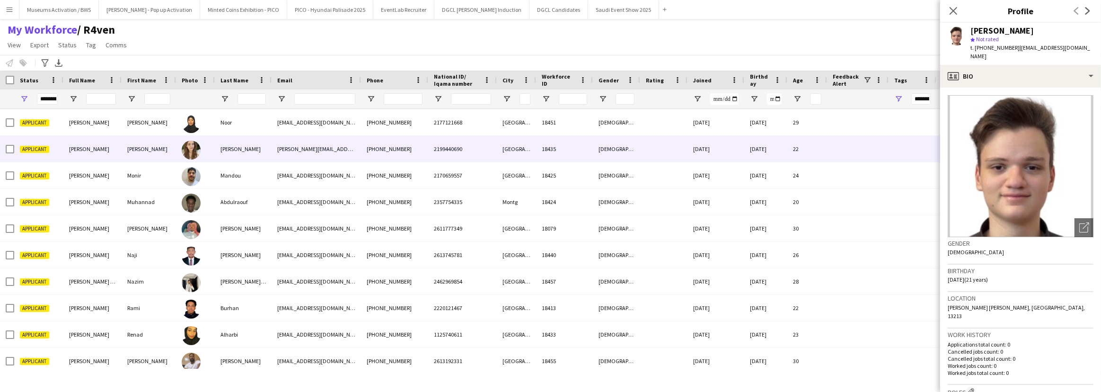
click at [424, 141] on div "[PHONE_NUMBER]" at bounding box center [394, 149] width 67 height 26
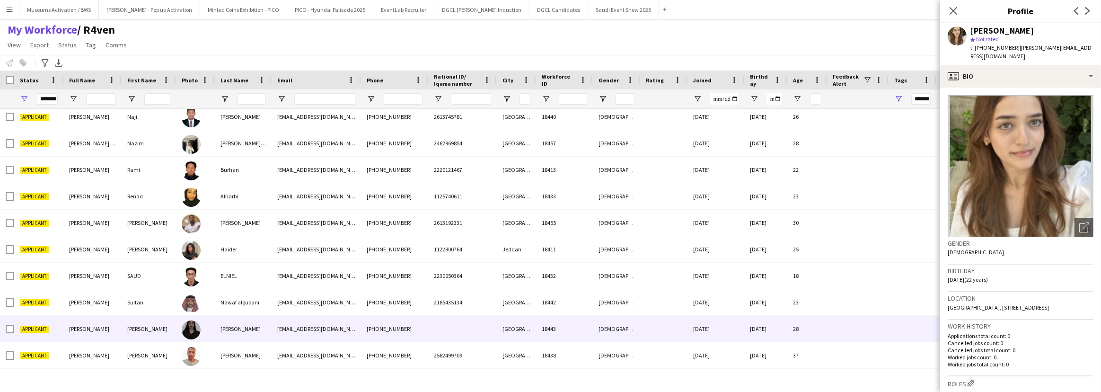
click at [233, 323] on div "[PERSON_NAME]" at bounding box center [243, 328] width 57 height 26
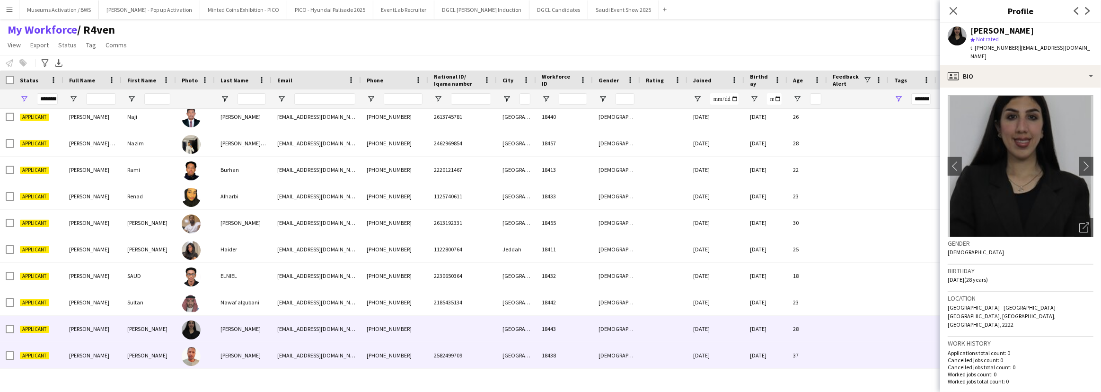
click at [223, 357] on div "[PERSON_NAME]" at bounding box center [243, 355] width 57 height 26
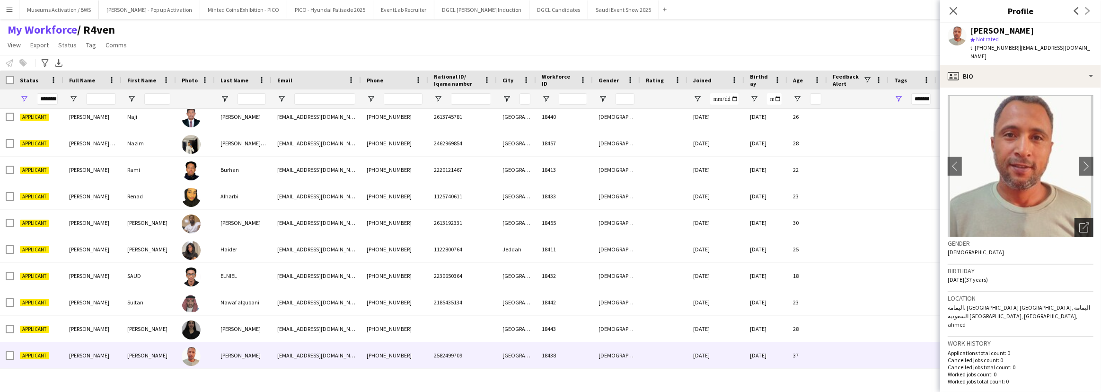
click at [1084, 226] on div "Open photos pop-in" at bounding box center [1083, 227] width 19 height 19
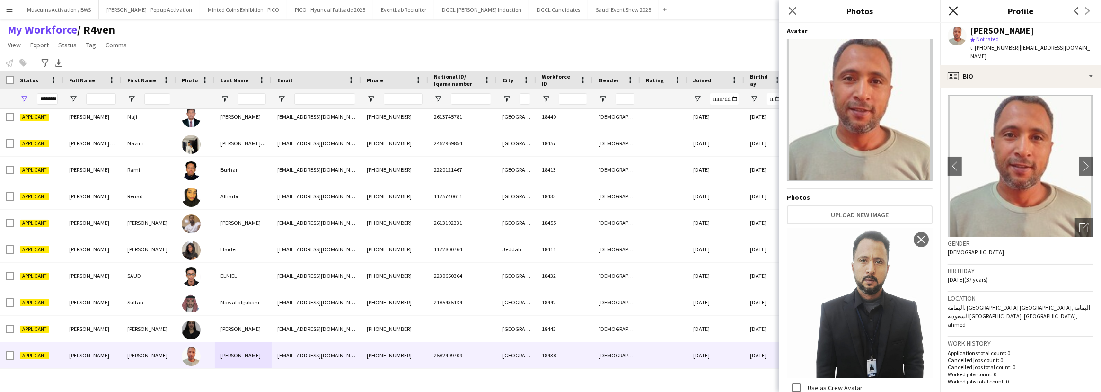
click at [953, 10] on icon at bounding box center [952, 10] width 9 height 9
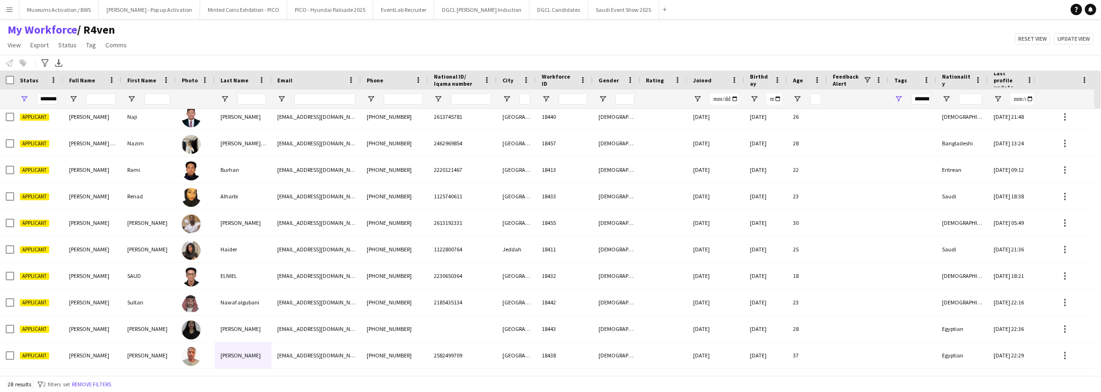
click at [760, 26] on div "My Workforce / R4ven View Views Default view [PERSON_NAME] [PERSON_NAME] [PERSO…" at bounding box center [550, 39] width 1101 height 32
click at [96, 384] on button "Remove filters" at bounding box center [91, 384] width 43 height 10
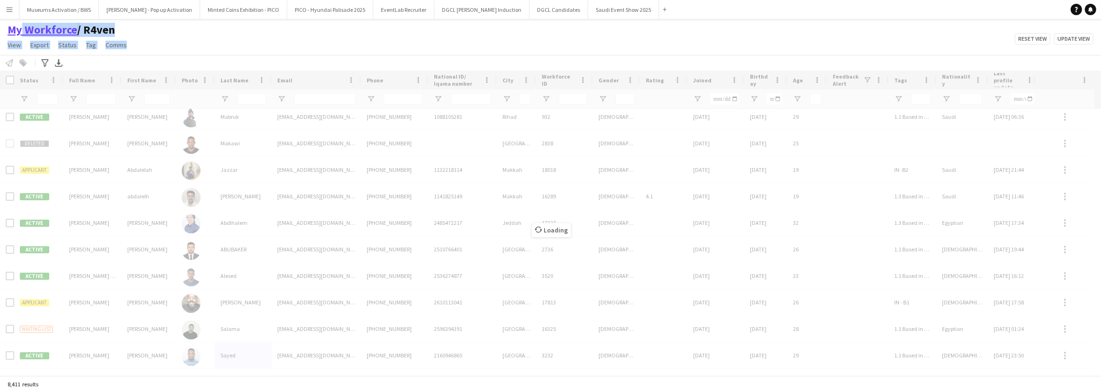
drag, startPoint x: 136, startPoint y: 43, endPoint x: 19, endPoint y: 33, distance: 116.8
click at [19, 33] on div "My Workforce / R4ven View Views Default view [PERSON_NAME] [PERSON_NAME] [PERSO…" at bounding box center [550, 39] width 1101 height 32
click at [222, 27] on div "My Workforce / R4ven View Views Default view [PERSON_NAME] [PERSON_NAME] [PERSO…" at bounding box center [550, 39] width 1101 height 32
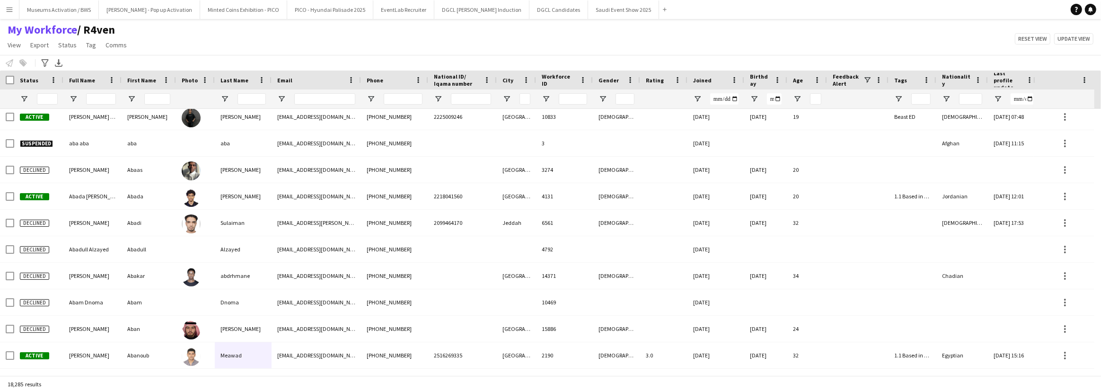
click at [28, 101] on div at bounding box center [38, 98] width 49 height 19
click at [28, 100] on span "Open Filter Menu" at bounding box center [24, 99] width 9 height 9
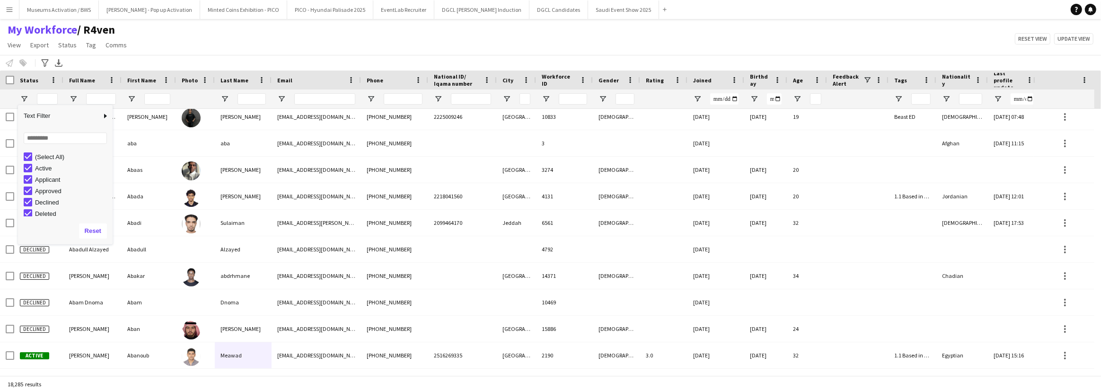
scroll to position [0, 0]
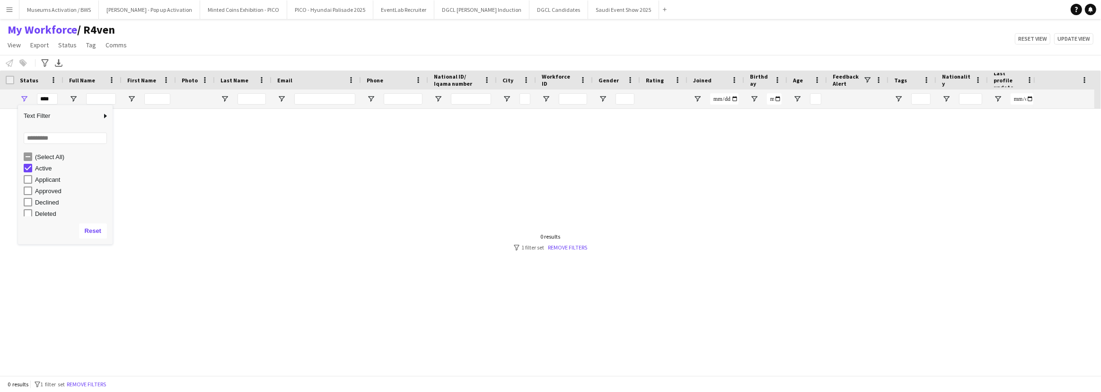
type input "**********"
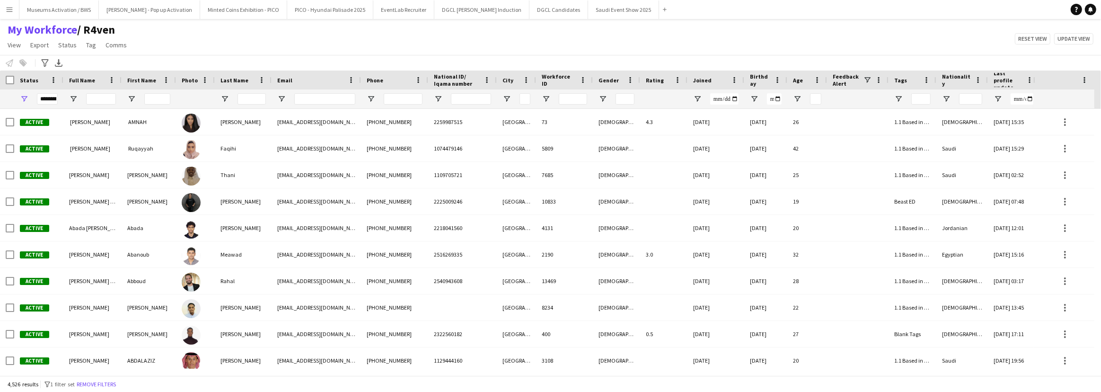
click at [537, 50] on div "My Workforce / R4ven View Views Default view [PERSON_NAME] [PERSON_NAME] [PERSO…" at bounding box center [550, 39] width 1101 height 32
click at [898, 96] on span "Open Filter Menu" at bounding box center [898, 99] width 9 height 9
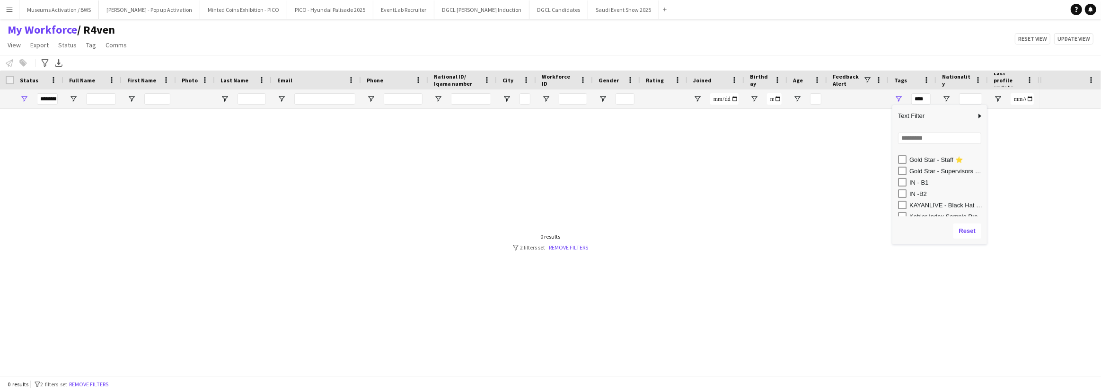
scroll to position [301, 0]
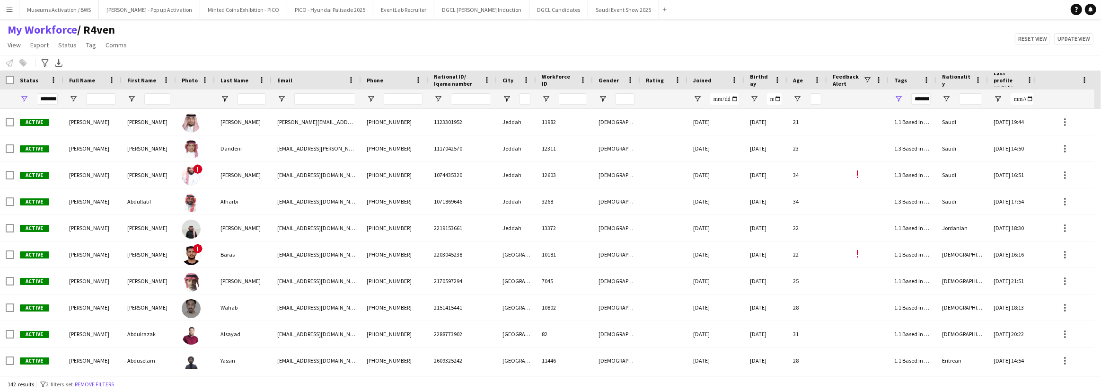
click at [569, 32] on div "My Workforce / R4ven View Views Default view [PERSON_NAME] [PERSON_NAME] [PERSO…" at bounding box center [550, 39] width 1101 height 32
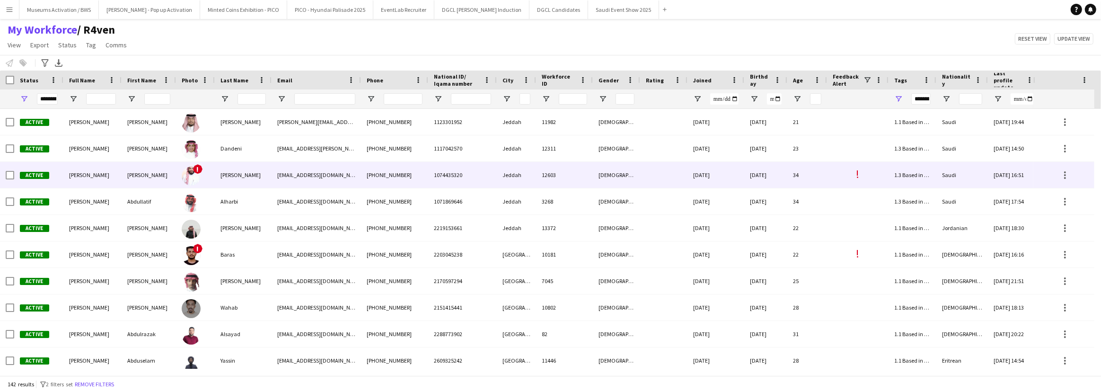
click at [235, 172] on div "[PERSON_NAME]" at bounding box center [243, 175] width 57 height 26
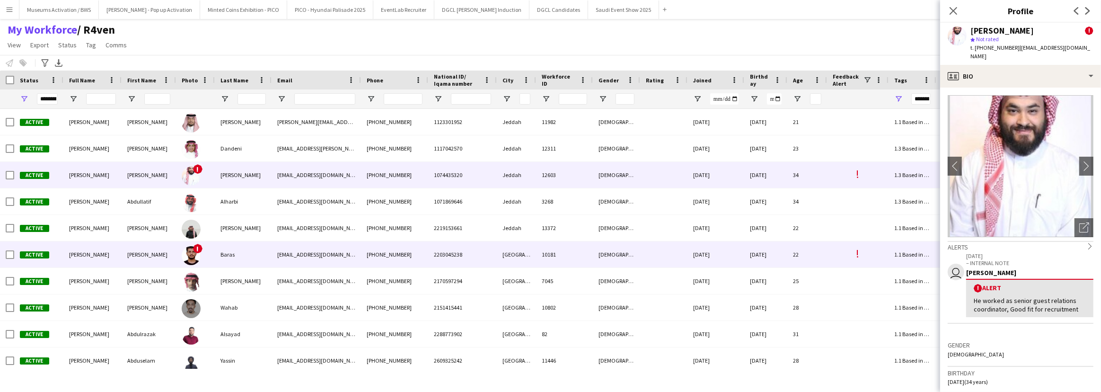
click at [440, 248] on div "2203045238" at bounding box center [462, 254] width 69 height 26
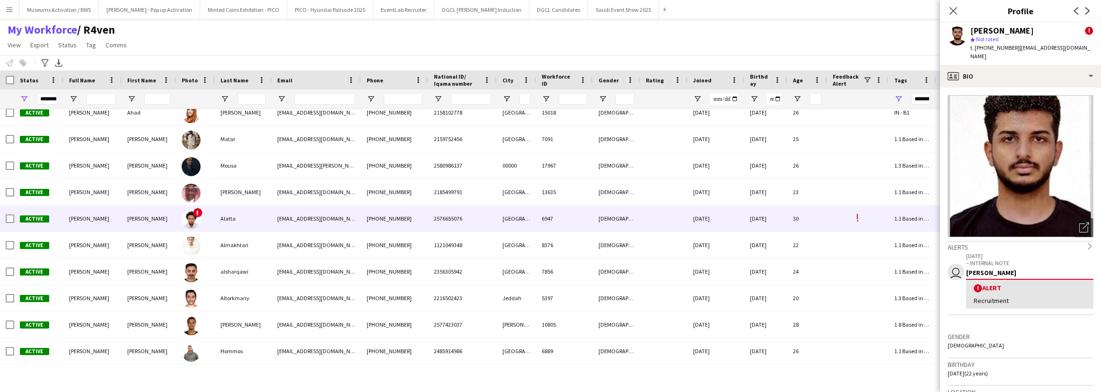
click at [442, 226] on div "2576655076" at bounding box center [462, 218] width 69 height 26
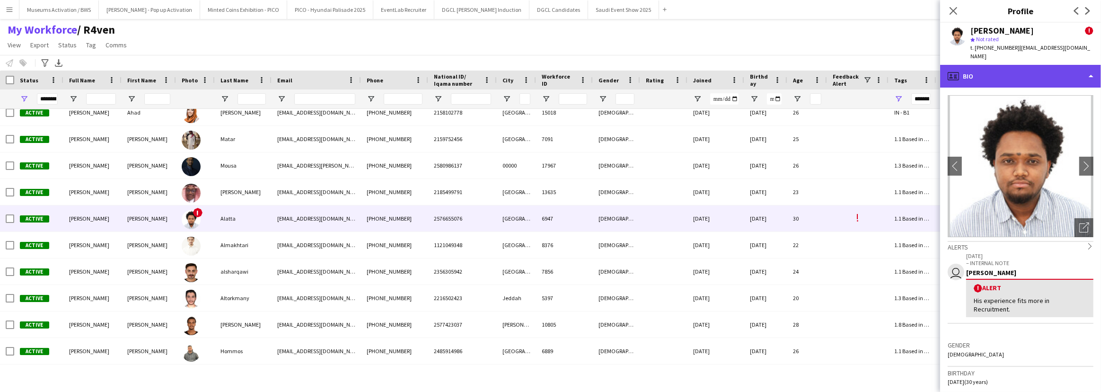
click at [970, 83] on div "profile Bio" at bounding box center [1020, 76] width 161 height 23
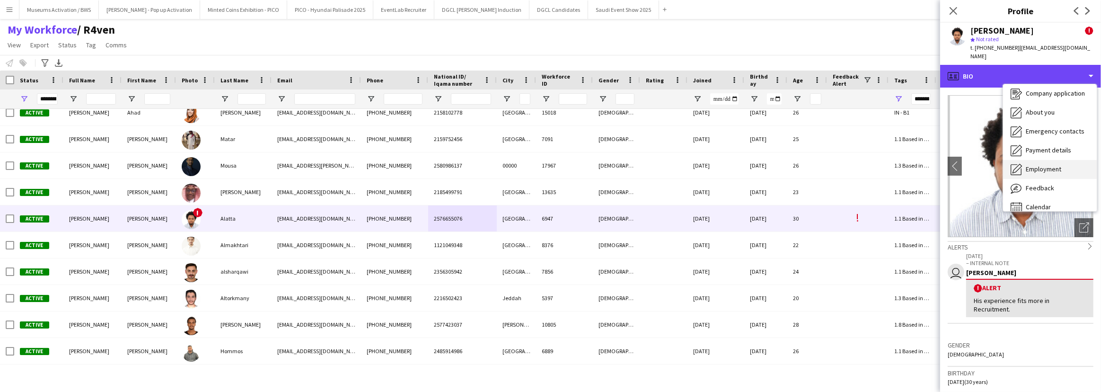
scroll to position [32, 0]
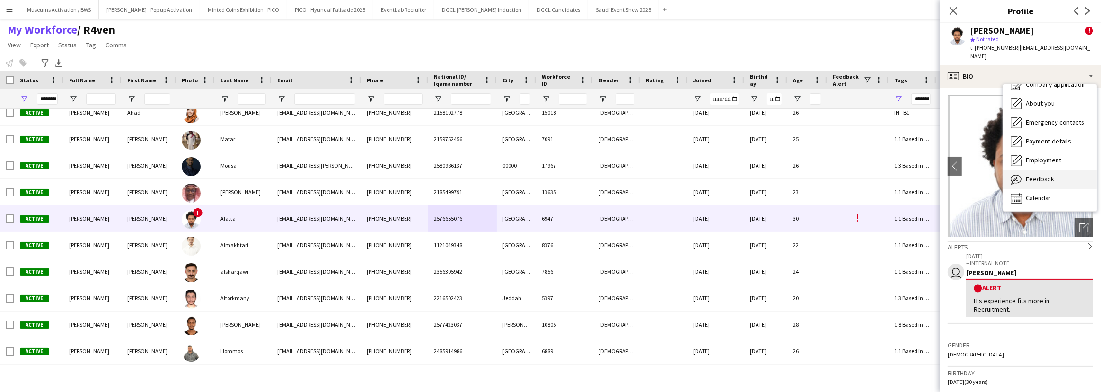
click at [1036, 180] on span "Feedback" at bounding box center [1039, 179] width 28 height 9
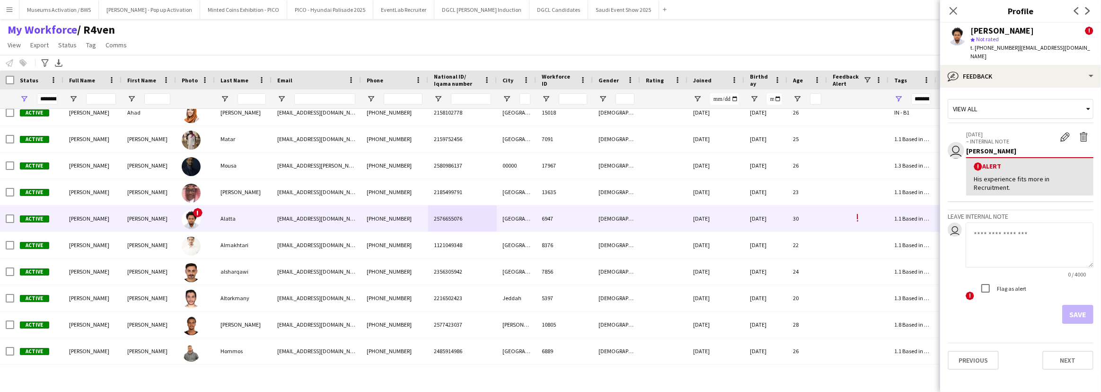
click at [657, 41] on div "My Workforce / R4ven View Views Default view [PERSON_NAME] [PERSON_NAME] [PERSO…" at bounding box center [550, 39] width 1101 height 32
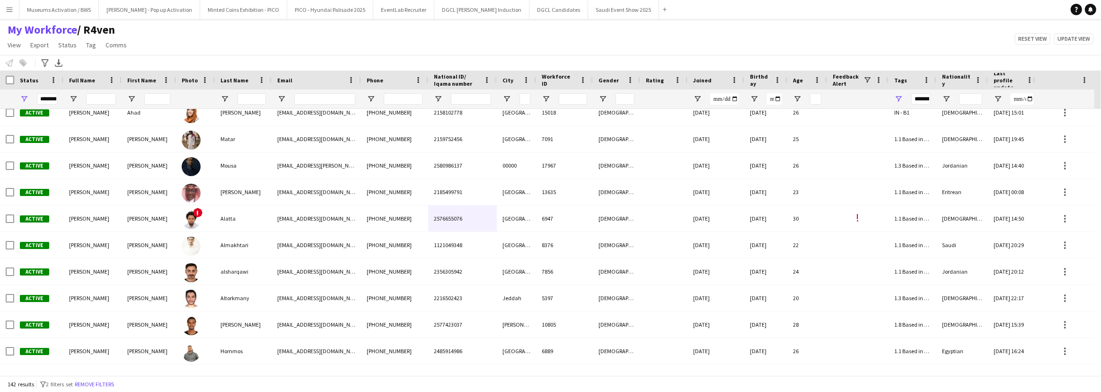
scroll to position [0, 35]
click at [867, 80] on span at bounding box center [867, 80] width 9 height 9
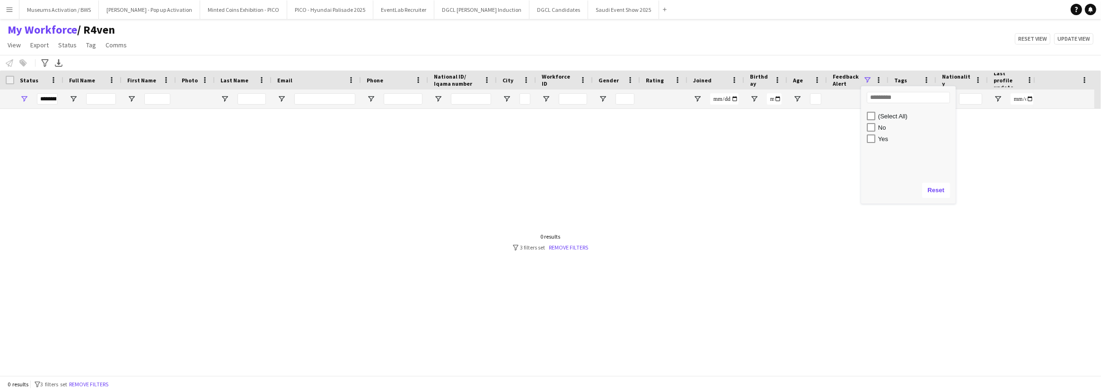
type input "**********"
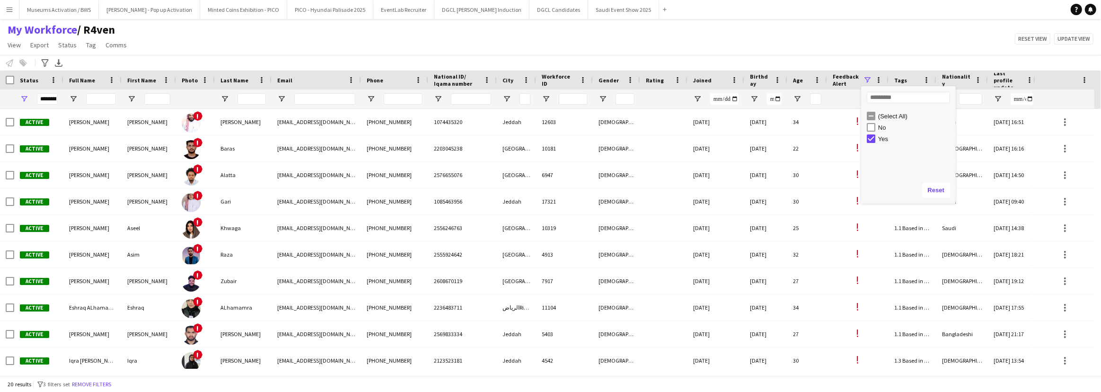
click at [698, 18] on app-navbar "Menu Boards Boards Boards All jobs Status Workforce Workforce My Workforce Recr…" at bounding box center [550, 9] width 1101 height 19
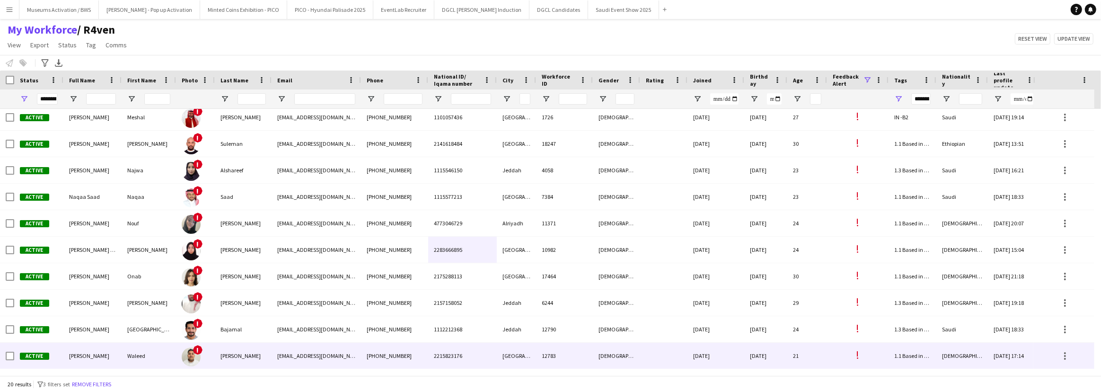
click at [198, 356] on img at bounding box center [191, 356] width 19 height 19
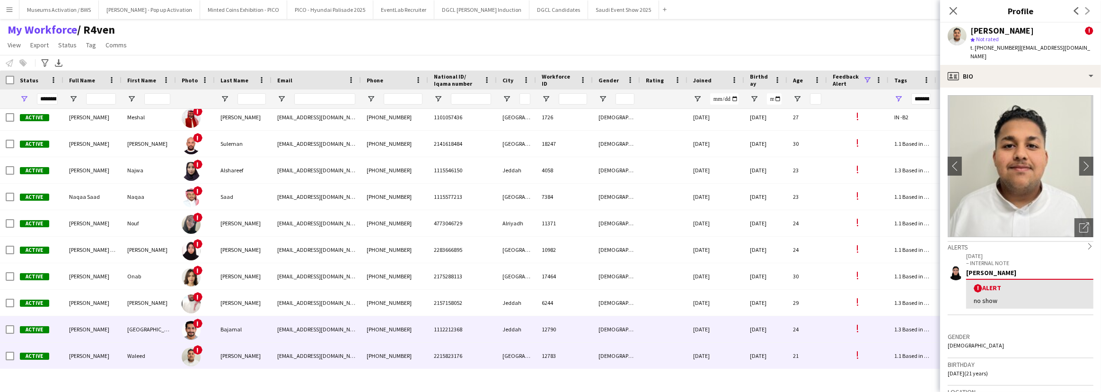
click at [602, 331] on div "[DEMOGRAPHIC_DATA]" at bounding box center [616, 329] width 47 height 26
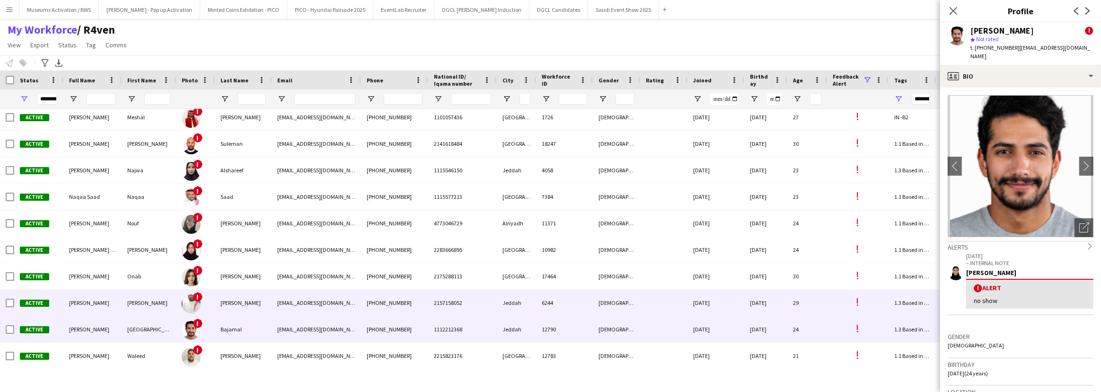
click at [603, 307] on div "[DEMOGRAPHIC_DATA]" at bounding box center [616, 302] width 47 height 26
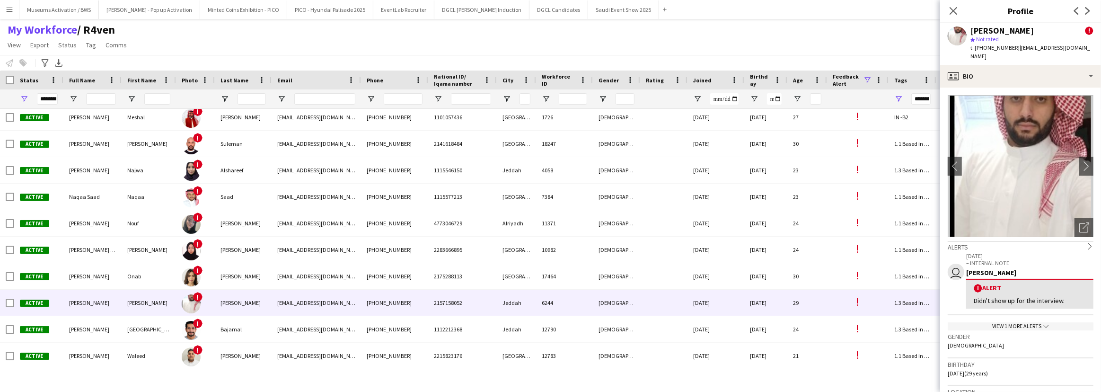
click at [995, 322] on div "View 1 more alerts chevron-down" at bounding box center [1020, 326] width 146 height 8
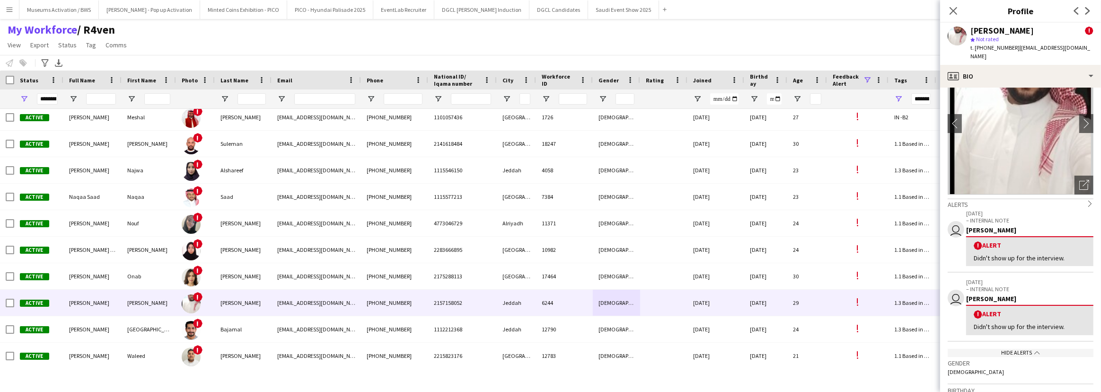
click at [998, 322] on div "Didn't show up for the interview." at bounding box center [1029, 326] width 112 height 9
click at [1005, 256] on div "! Alert Didn't show up for the interview." at bounding box center [1029, 251] width 127 height 30
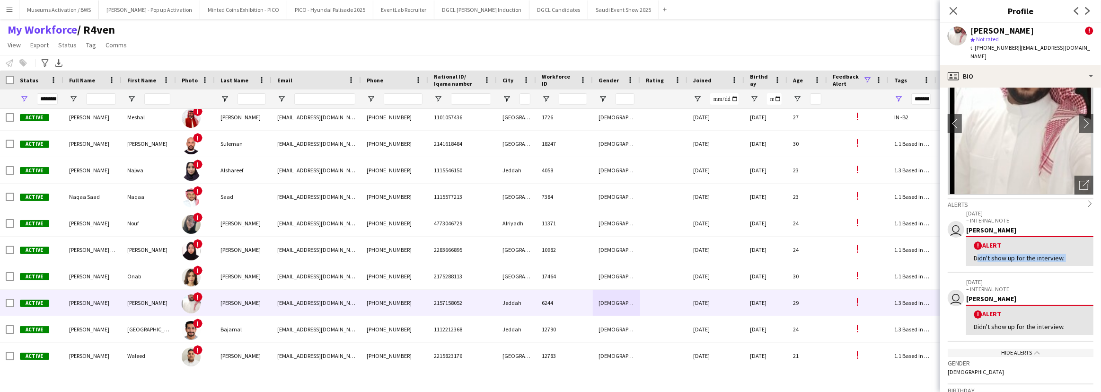
click at [1005, 256] on div "! Alert Didn't show up for the interview." at bounding box center [1029, 251] width 127 height 30
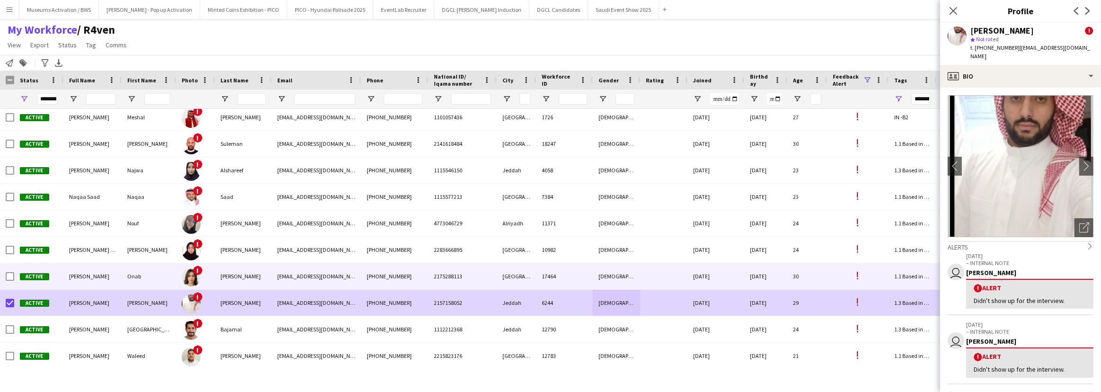
click at [122, 281] on div "Onab" at bounding box center [149, 276] width 54 height 26
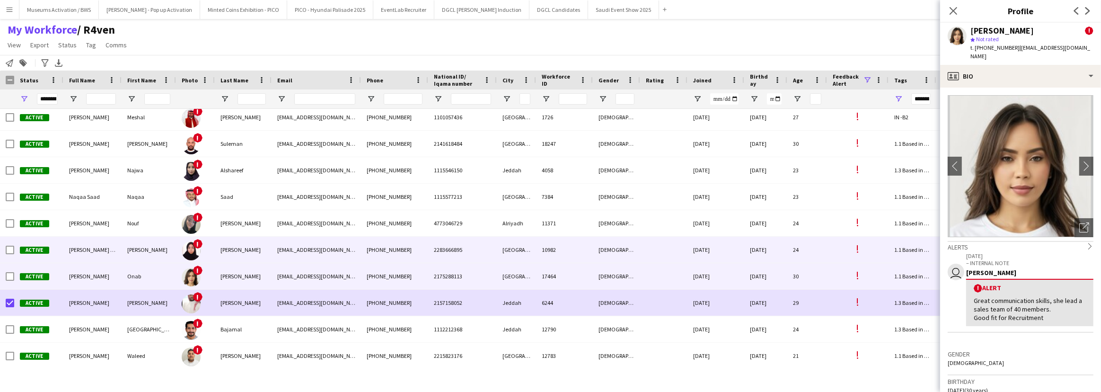
click at [119, 251] on div "[PERSON_NAME] [PERSON_NAME]" at bounding box center [92, 249] width 58 height 26
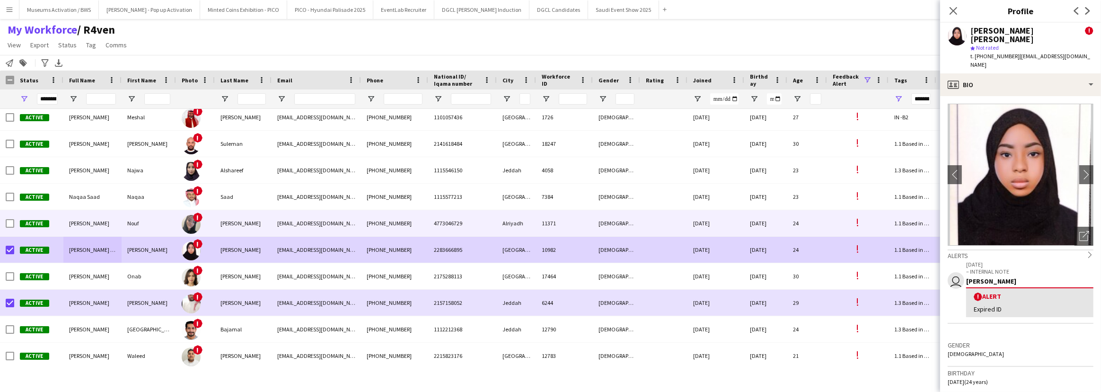
click at [81, 227] on div "[PERSON_NAME]" at bounding box center [92, 223] width 58 height 26
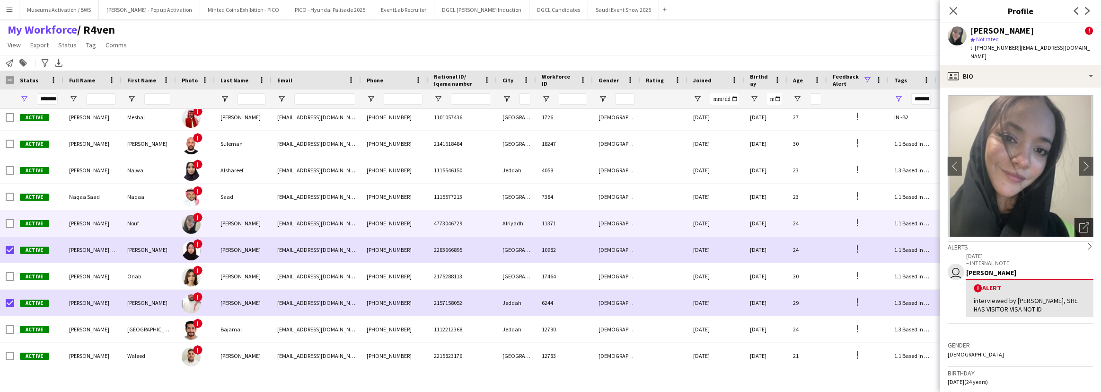
click at [1079, 222] on icon "Open photos pop-in" at bounding box center [1084, 227] width 10 height 10
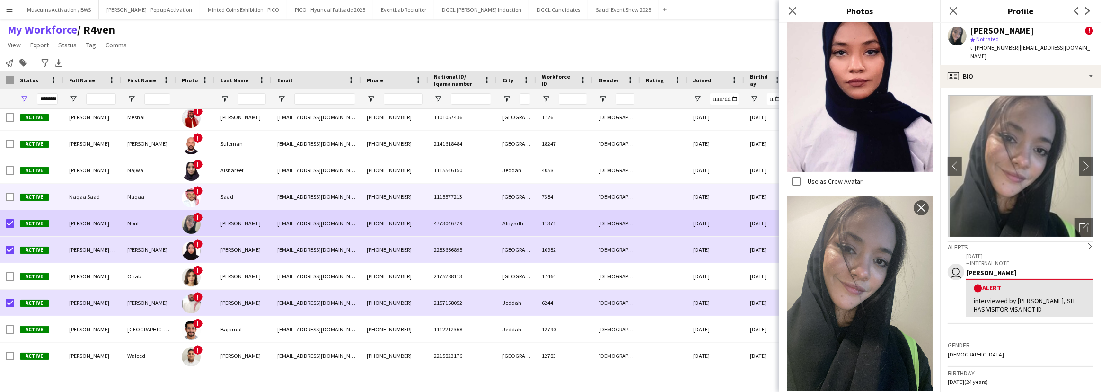
click at [96, 190] on div "Naqaa Saad" at bounding box center [92, 197] width 58 height 26
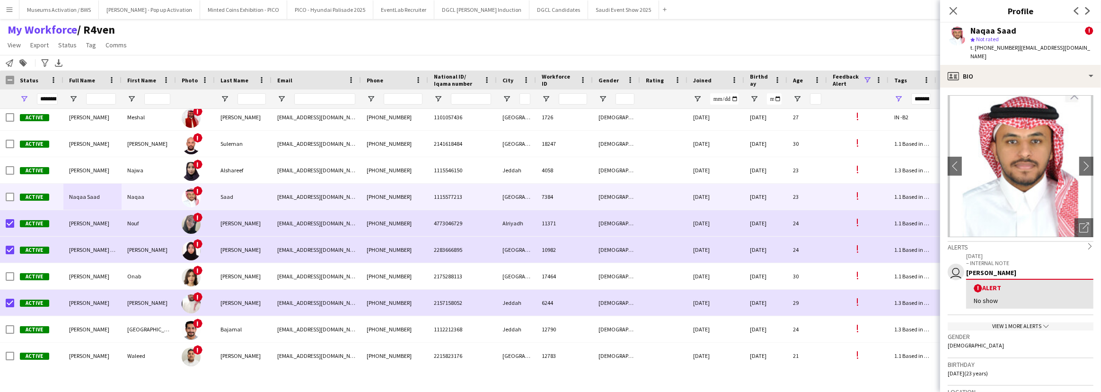
click at [976, 322] on div "View 1 more alerts chevron-down" at bounding box center [1020, 326] width 146 height 8
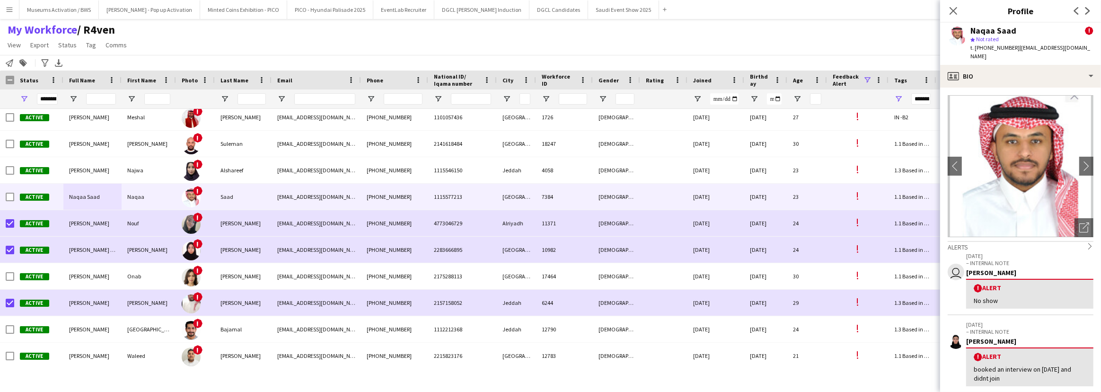
click at [995, 365] on div "booked an interview on [DATE] and didnt join" at bounding box center [1029, 373] width 112 height 17
click at [1000, 296] on div "No show" at bounding box center [1029, 300] width 112 height 9
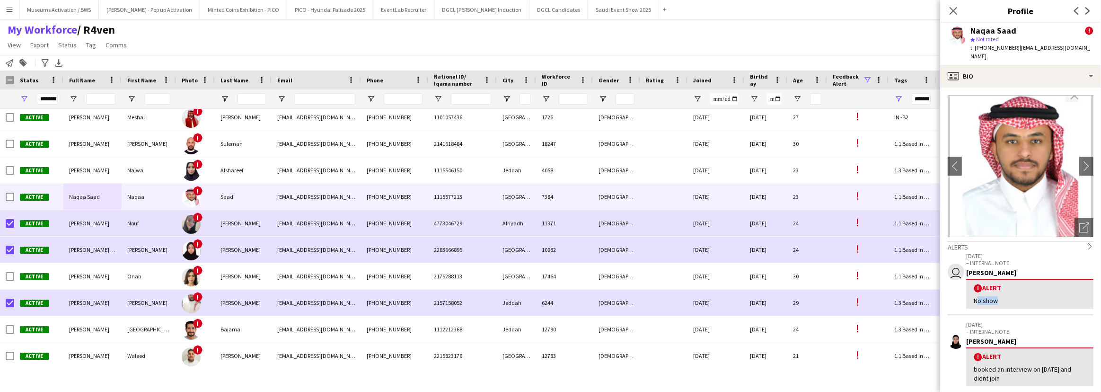
click at [1000, 296] on div "No show" at bounding box center [1029, 300] width 112 height 9
click at [1009, 296] on div "No show" at bounding box center [1029, 300] width 112 height 9
click at [1079, 223] on icon at bounding box center [1083, 227] width 9 height 9
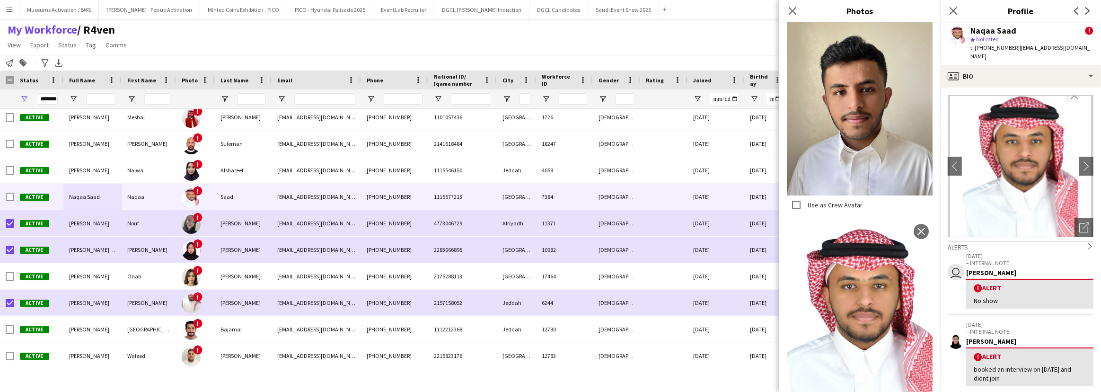
scroll to position [241, 0]
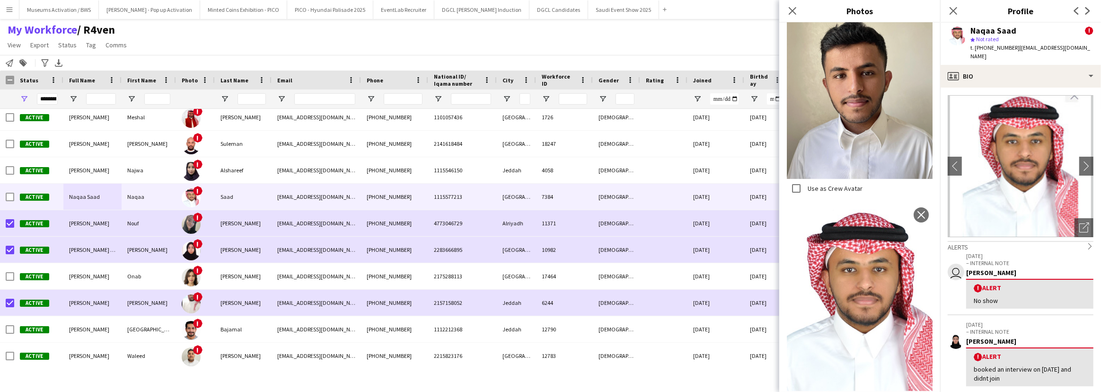
click at [993, 241] on div "Alerts chevron-right" at bounding box center [1020, 246] width 146 height 10
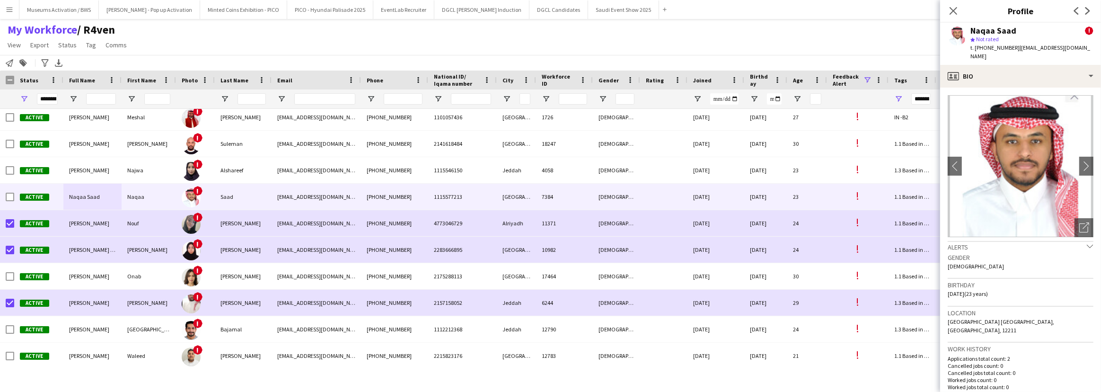
click at [1039, 54] on div "Naqaa Saad ! star Not rated t. [PHONE_NUMBER] | [EMAIL_ADDRESS][DOMAIN_NAME]" at bounding box center [1020, 44] width 161 height 42
click at [1037, 66] on div "profile Bio" at bounding box center [1020, 76] width 161 height 23
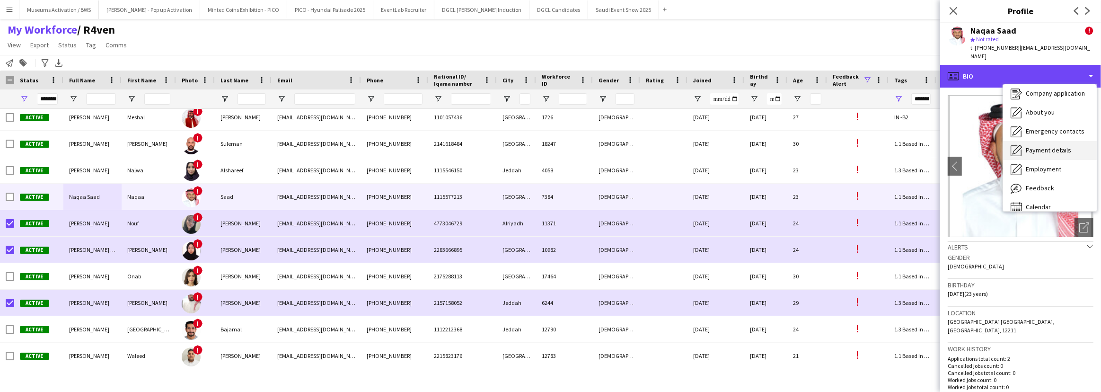
scroll to position [32, 0]
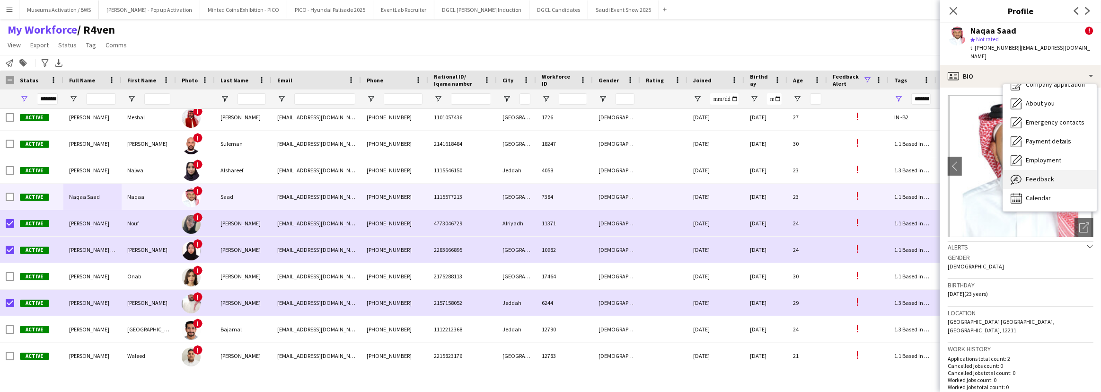
click at [1044, 175] on span "Feedback" at bounding box center [1039, 179] width 28 height 9
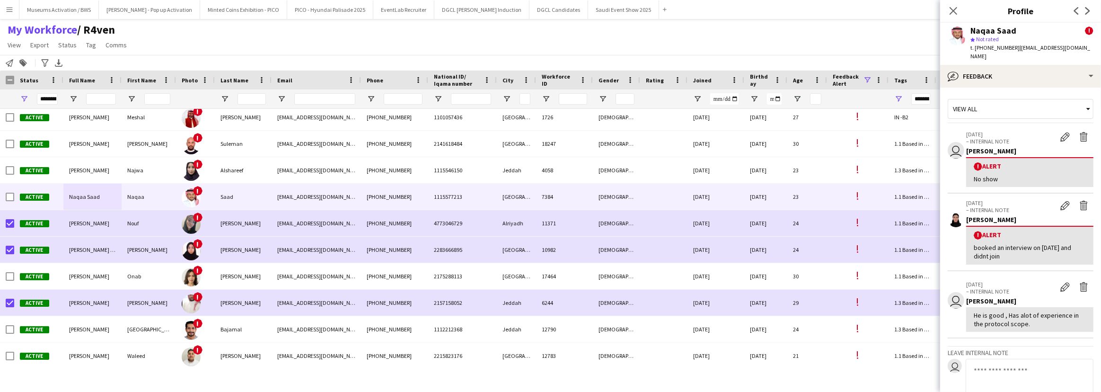
click at [1036, 314] on div "He is good , Has alot of experience in the protocol scope." at bounding box center [1029, 319] width 112 height 17
click at [1074, 131] on button "Delete alert" at bounding box center [1083, 137] width 19 height 12
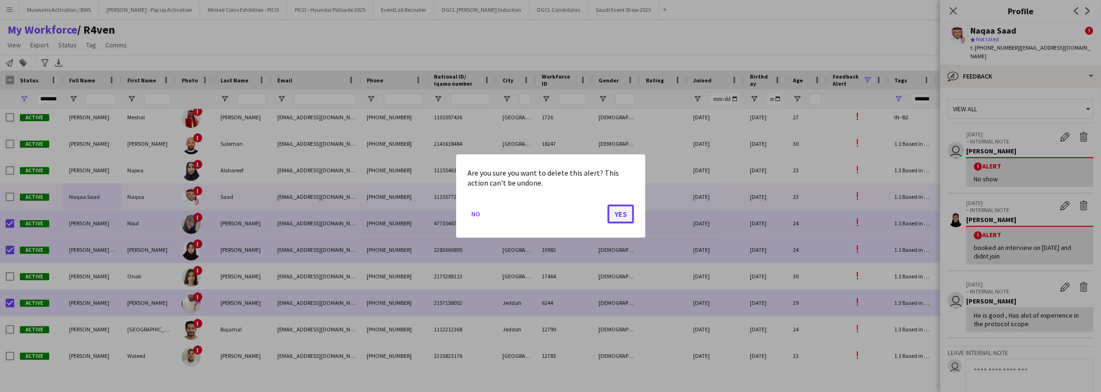
click at [618, 213] on button "Yes" at bounding box center [620, 213] width 26 height 19
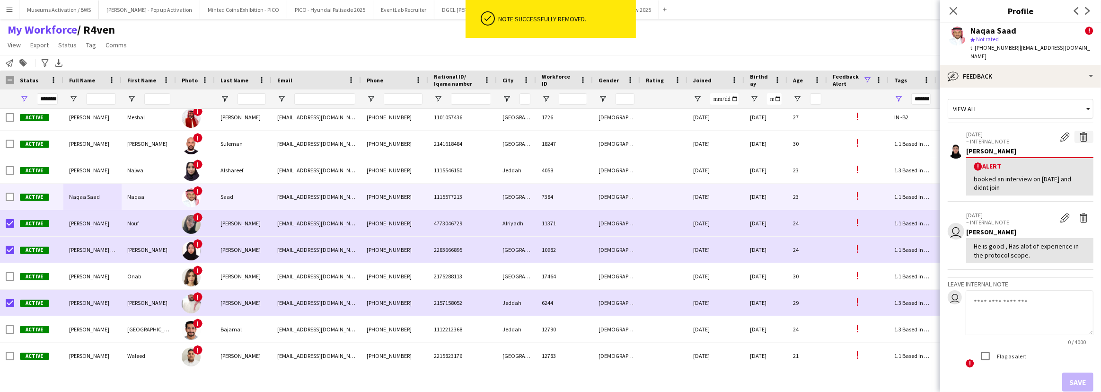
click at [1079, 132] on app-icon "Delete alert" at bounding box center [1083, 136] width 9 height 9
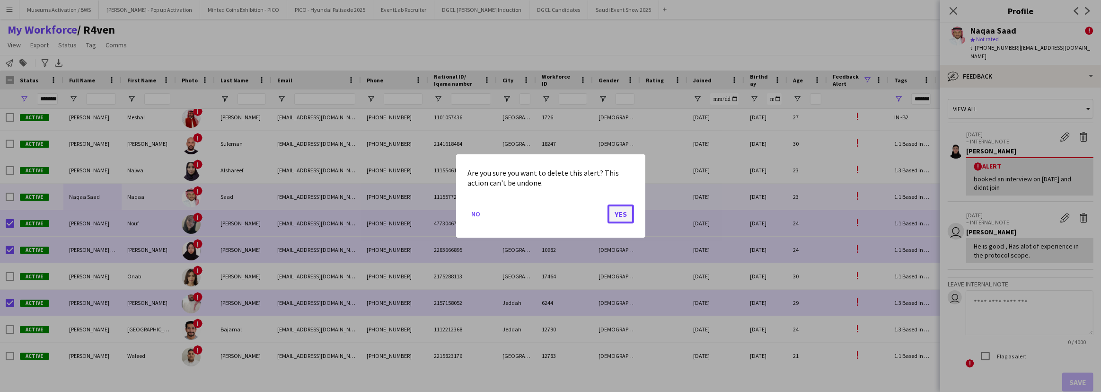
click at [616, 220] on button "Yes" at bounding box center [620, 213] width 26 height 19
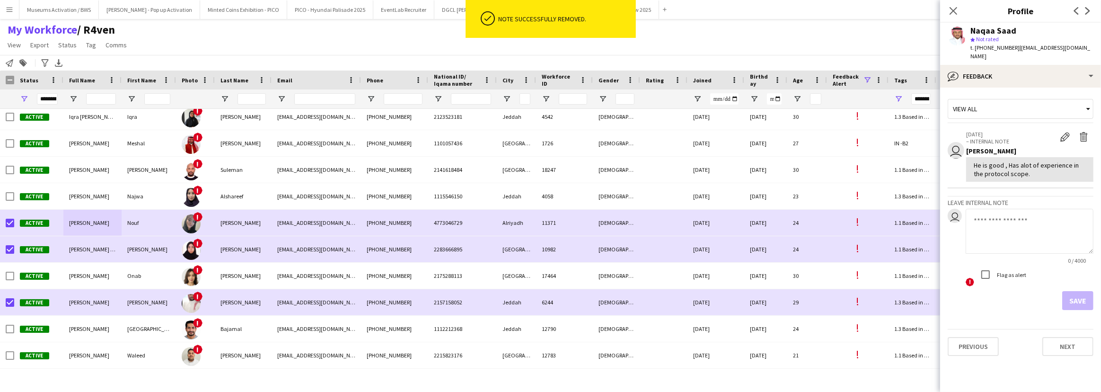
scroll to position [243, 0]
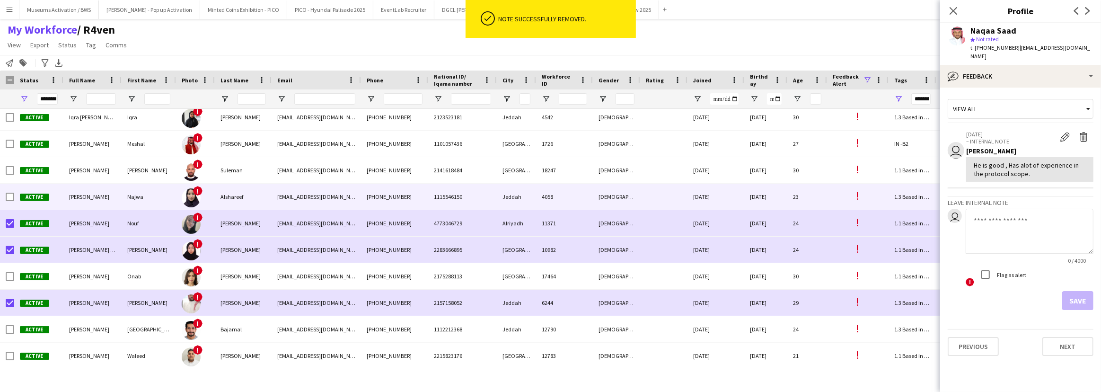
click at [245, 194] on div "Alshareef" at bounding box center [243, 197] width 57 height 26
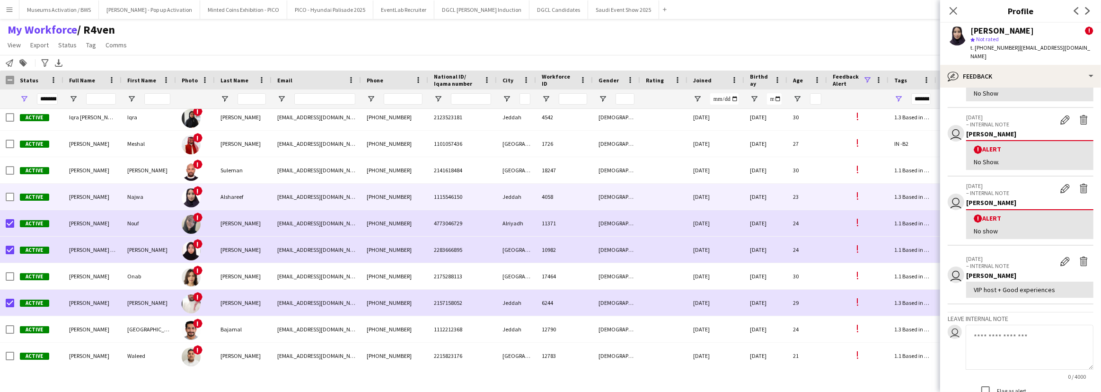
scroll to position [129, 0]
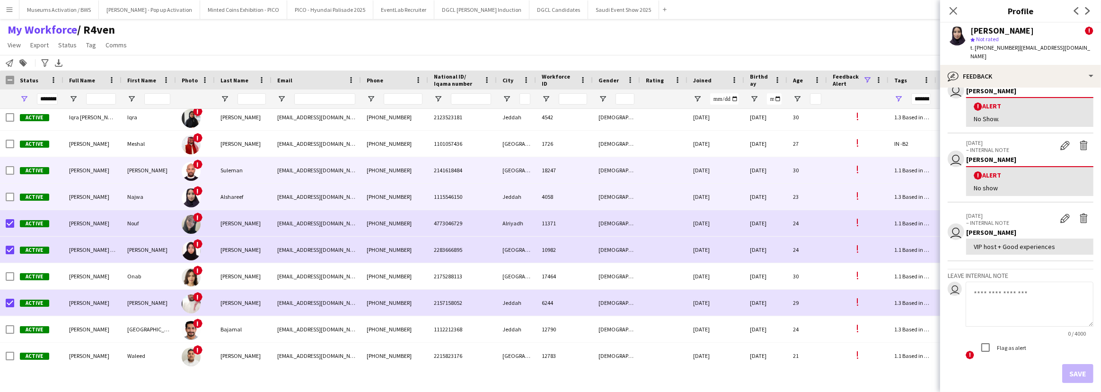
click at [335, 177] on div "[EMAIL_ADDRESS][DOMAIN_NAME]" at bounding box center [315, 170] width 89 height 26
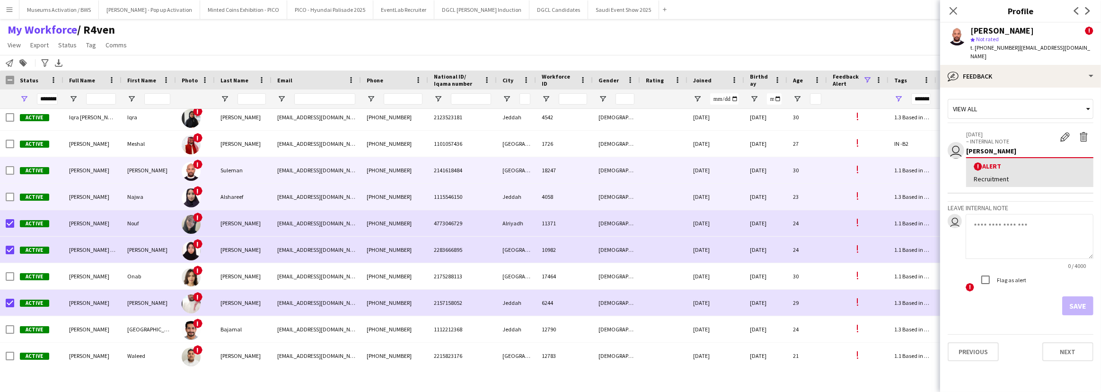
click at [334, 208] on div "[EMAIL_ADDRESS][DOMAIN_NAME]" at bounding box center [315, 197] width 89 height 26
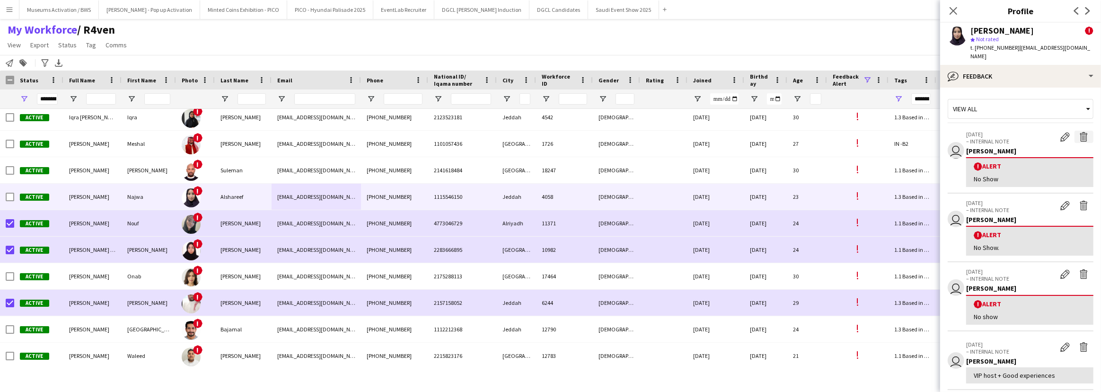
click at [1079, 132] on app-icon "Delete alert" at bounding box center [1083, 136] width 9 height 9
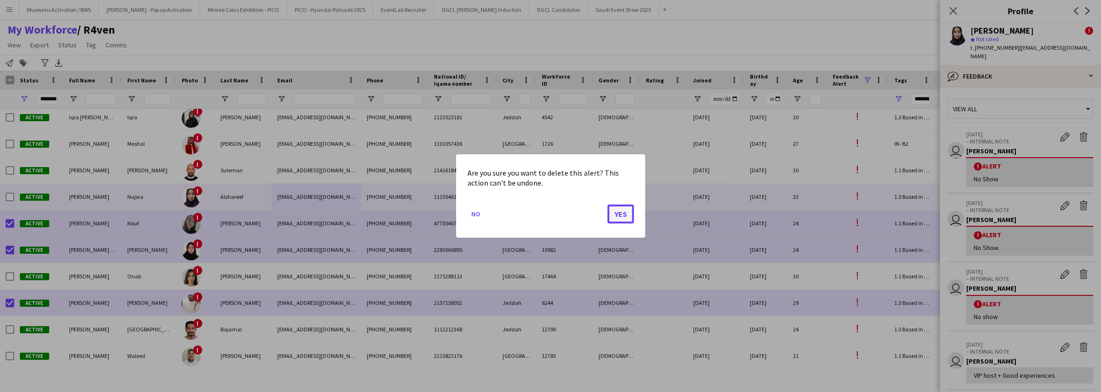
click at [616, 210] on button "Yes" at bounding box center [620, 213] width 26 height 19
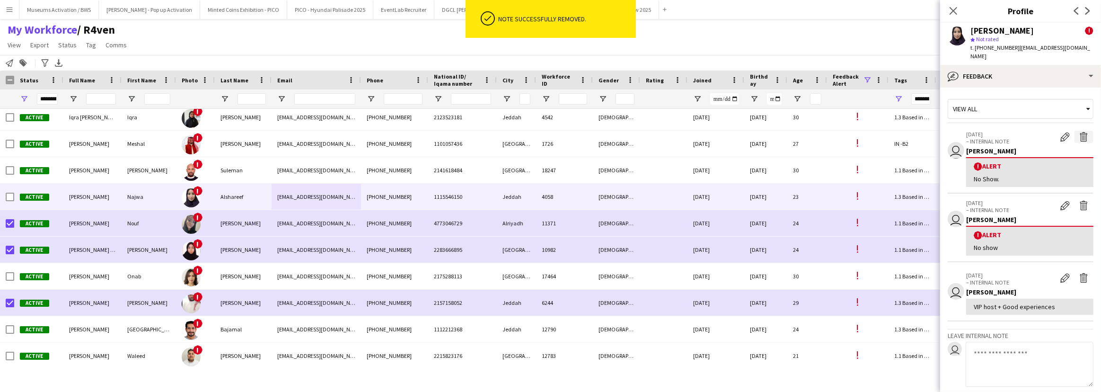
click at [1079, 132] on app-icon "Delete alert" at bounding box center [1083, 136] width 9 height 9
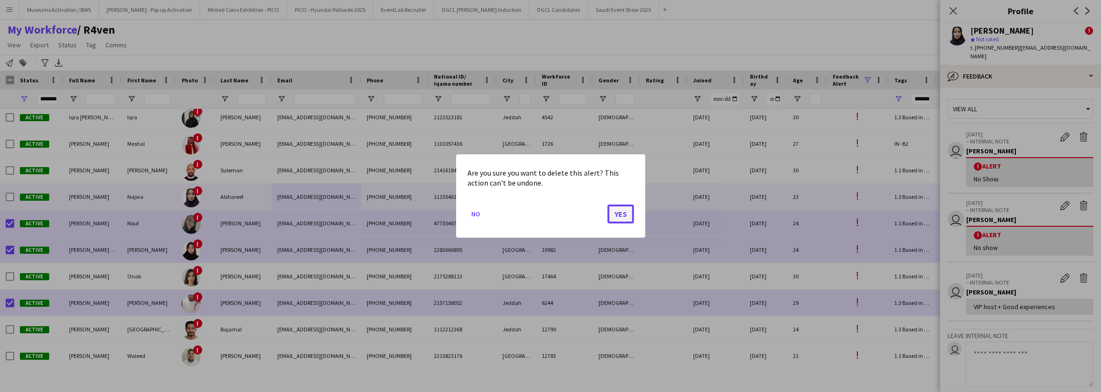
click at [613, 220] on button "Yes" at bounding box center [620, 213] width 26 height 19
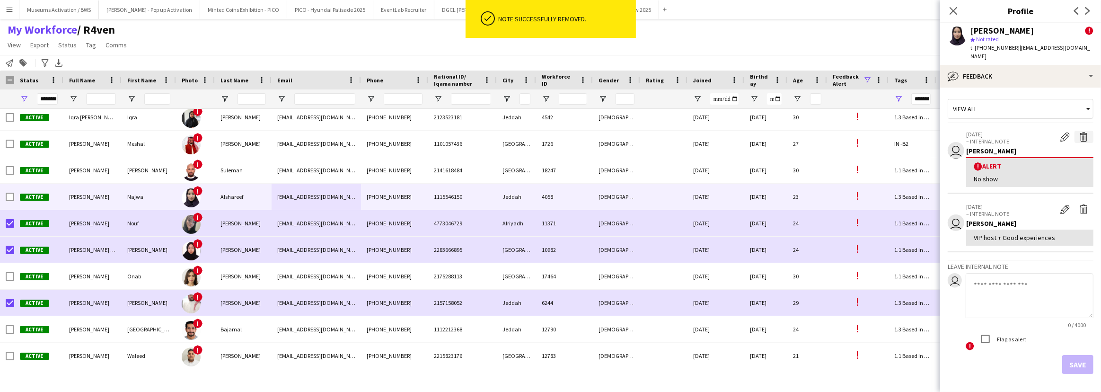
click at [1079, 132] on app-icon "Delete alert" at bounding box center [1083, 136] width 9 height 9
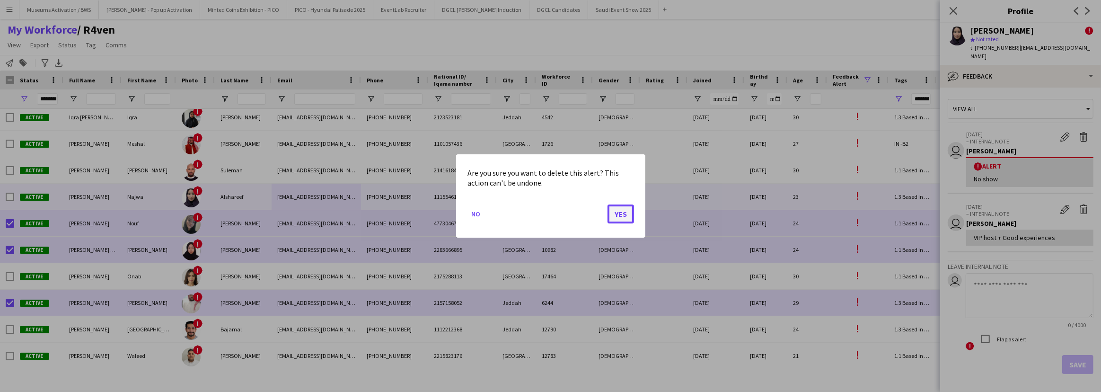
click at [620, 210] on button "Yes" at bounding box center [620, 213] width 26 height 19
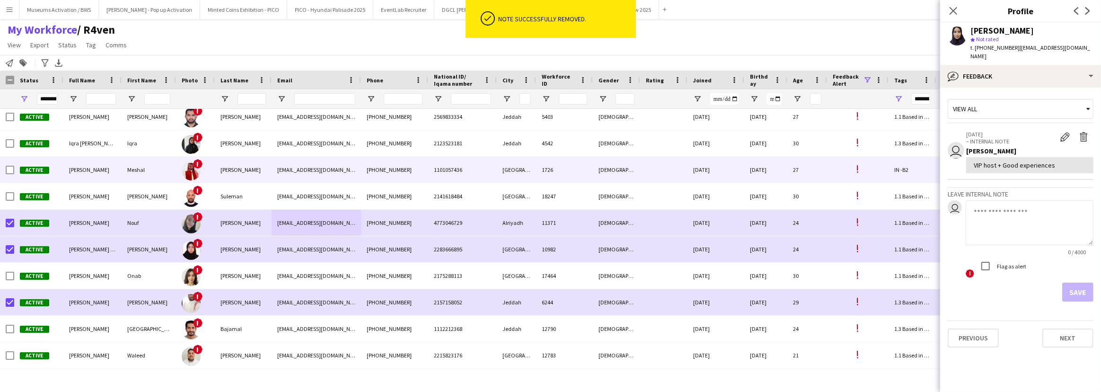
scroll to position [217, 0]
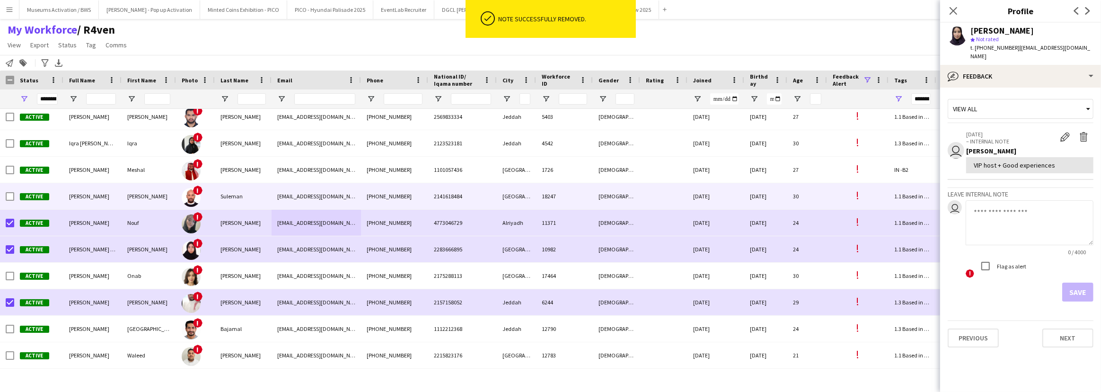
click at [221, 190] on div "Suleman" at bounding box center [243, 196] width 57 height 26
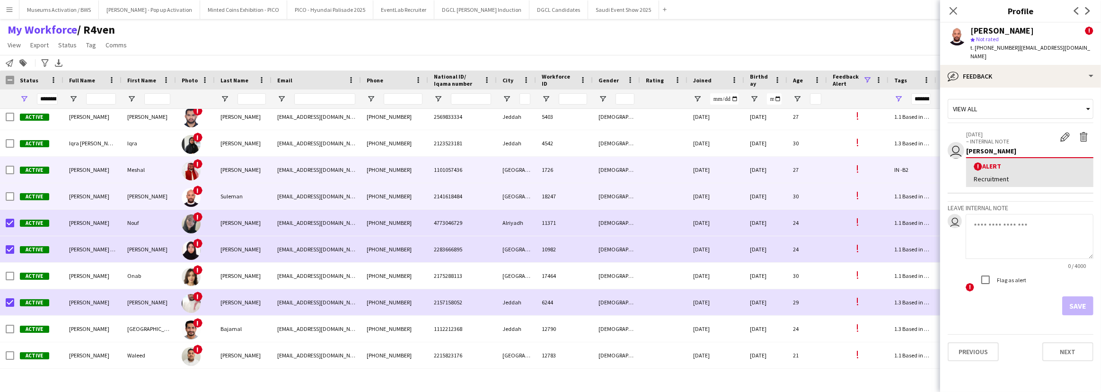
click at [247, 170] on div "[PERSON_NAME]" at bounding box center [243, 170] width 57 height 26
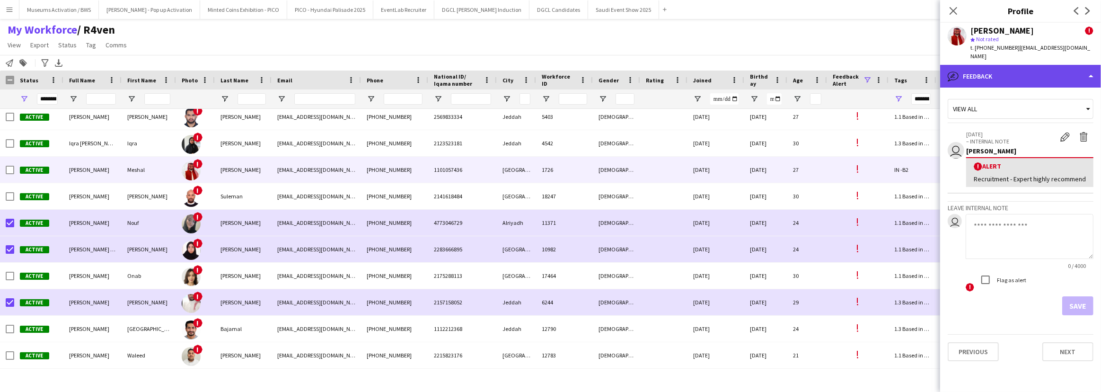
click at [984, 66] on div "bubble-pencil Feedback" at bounding box center [1020, 76] width 161 height 23
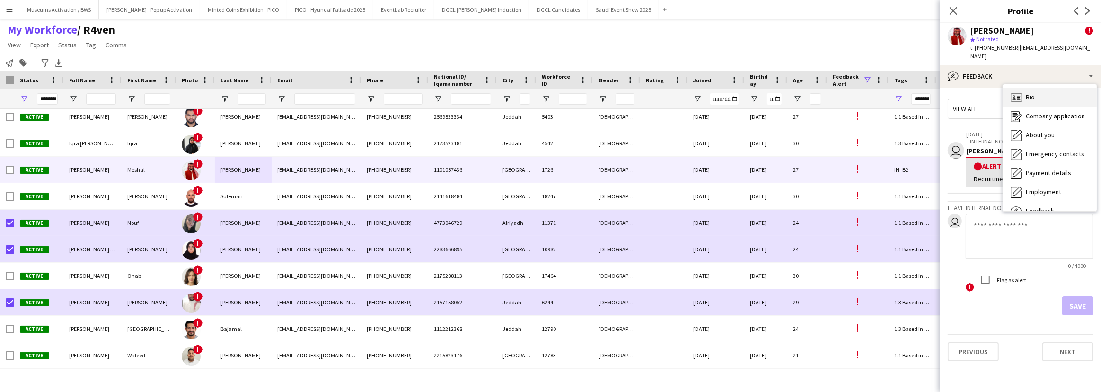
click at [1022, 88] on div "Bio Bio" at bounding box center [1050, 97] width 94 height 19
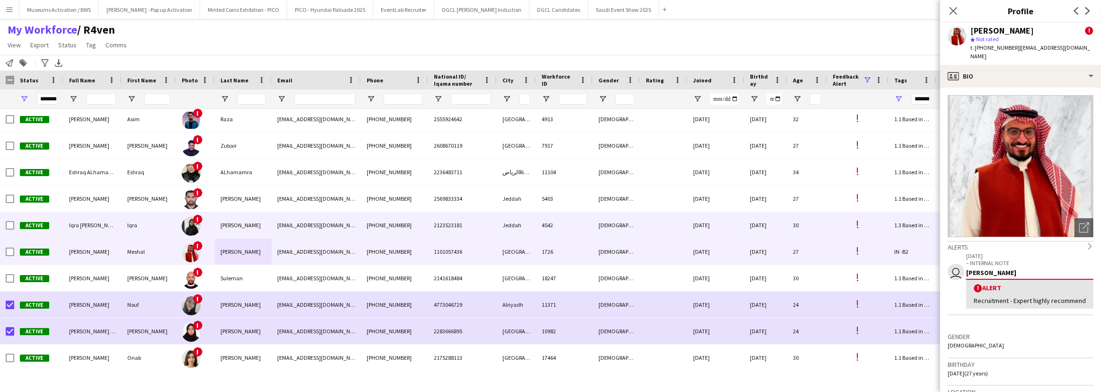
scroll to position [131, 0]
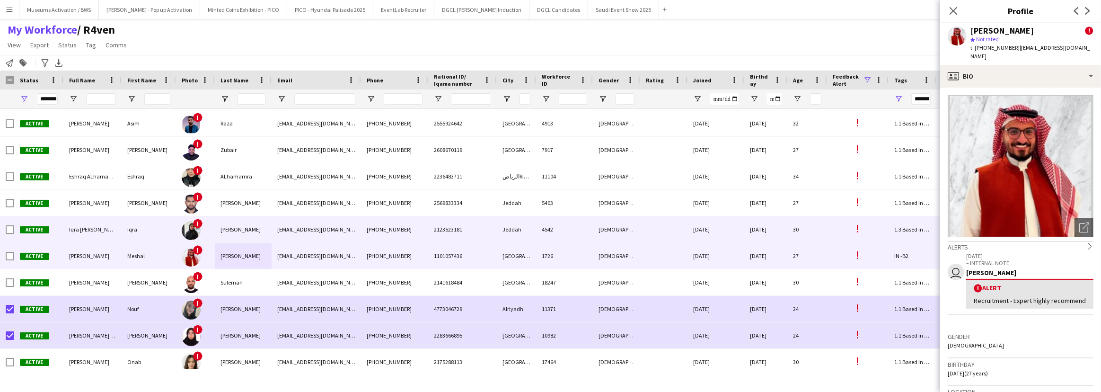
click at [217, 234] on div "[PERSON_NAME]" at bounding box center [243, 229] width 57 height 26
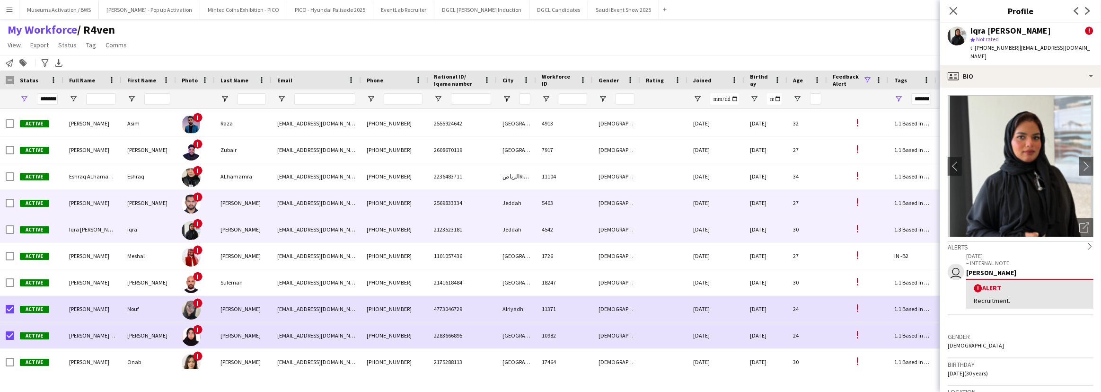
click at [247, 202] on div "[PERSON_NAME]" at bounding box center [243, 203] width 57 height 26
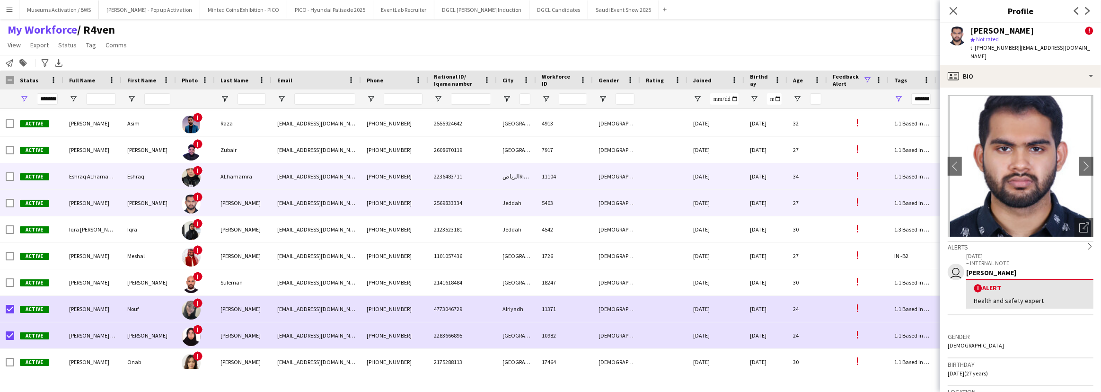
click at [248, 174] on div "ALhamamra" at bounding box center [243, 176] width 57 height 26
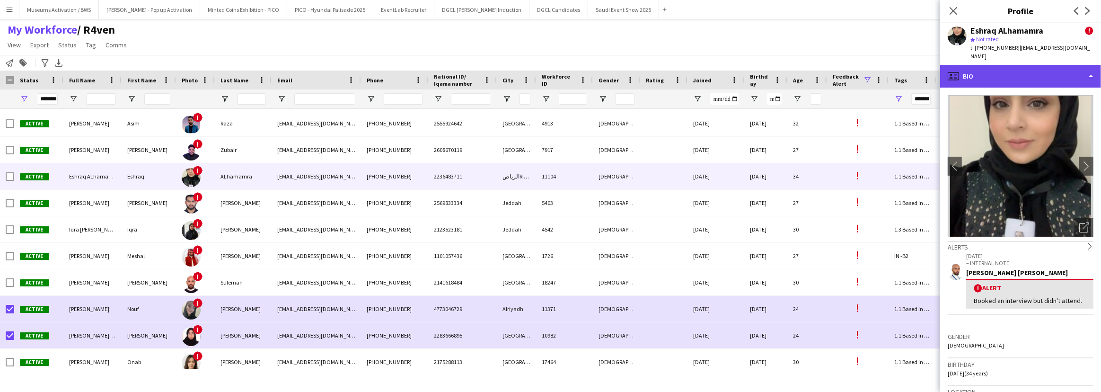
click at [990, 71] on div "profile Bio" at bounding box center [1020, 76] width 161 height 23
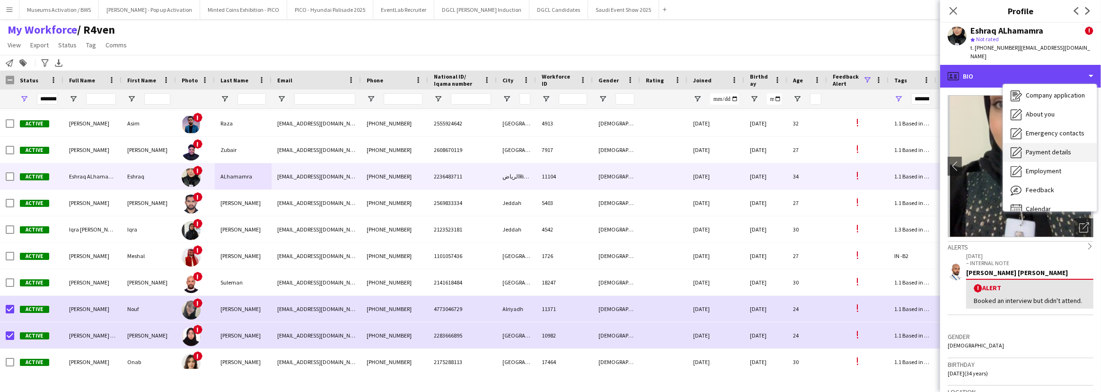
scroll to position [32, 0]
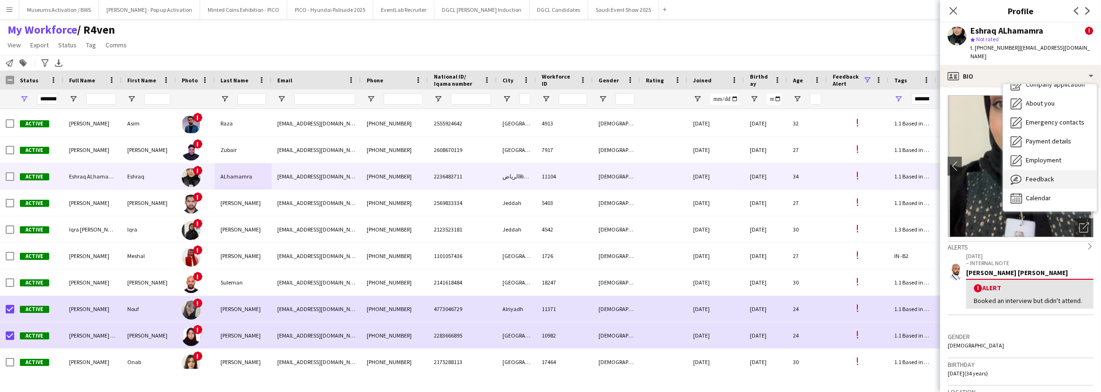
click at [1027, 175] on span "Feedback" at bounding box center [1039, 179] width 28 height 9
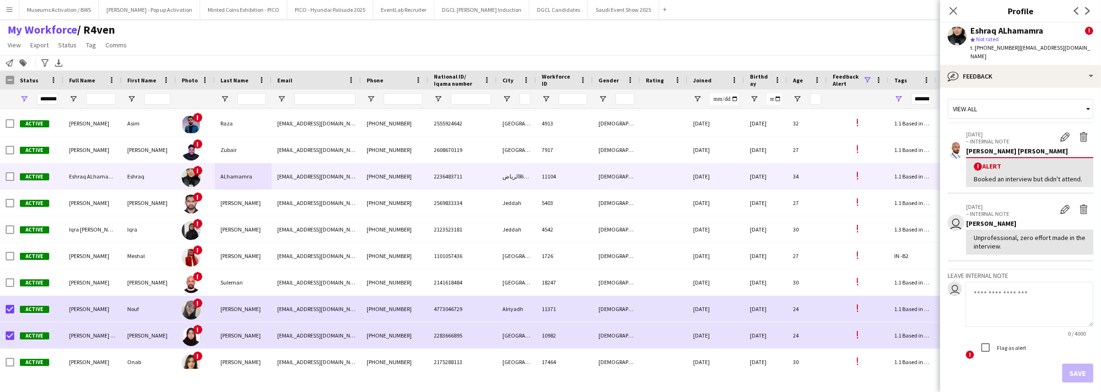
click at [1041, 248] on div "Unprofessional, zero effort made in the interview." at bounding box center [1029, 241] width 112 height 17
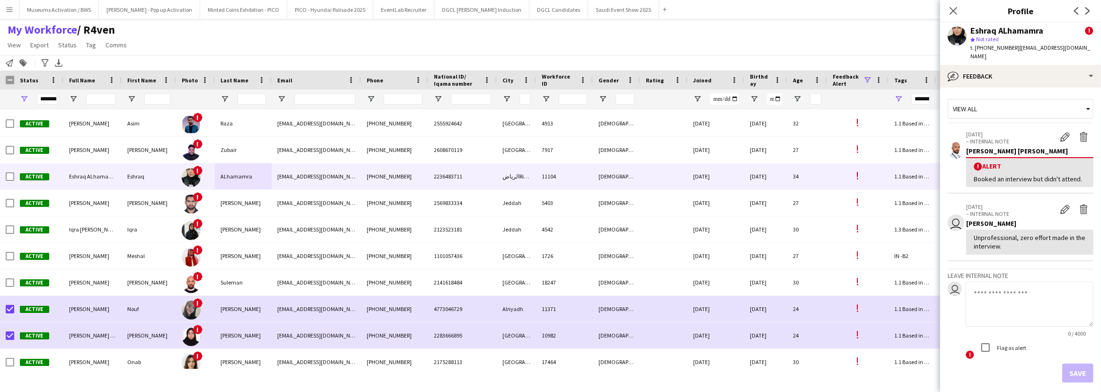
click at [1041, 248] on div "Unprofessional, zero effort made in the interview." at bounding box center [1029, 241] width 112 height 17
drag, startPoint x: 764, startPoint y: 140, endPoint x: 657, endPoint y: 151, distance: 107.4
click at [683, 147] on div "Active [PERSON_NAME] [PERSON_NAME] ! Zubair [EMAIL_ADDRESS][DOMAIN_NAME] [PHONE…" at bounding box center [546, 150] width 1092 height 26
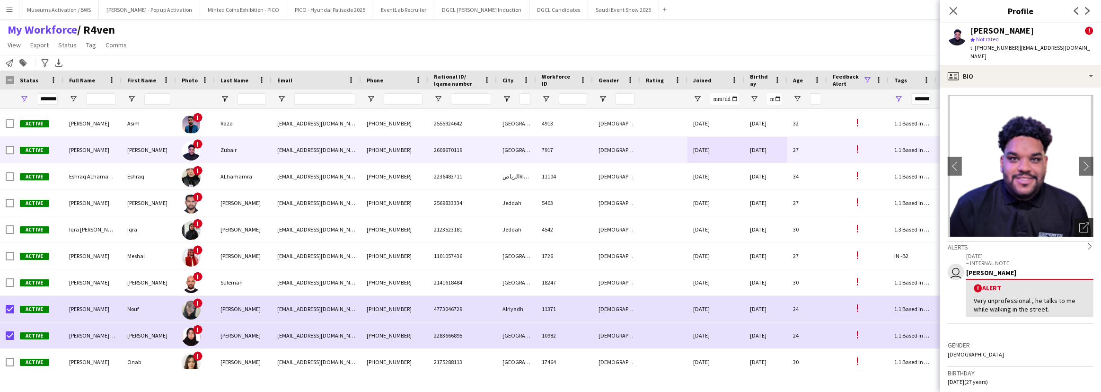
click at [1074, 218] on div "Open photos pop-in" at bounding box center [1083, 227] width 19 height 19
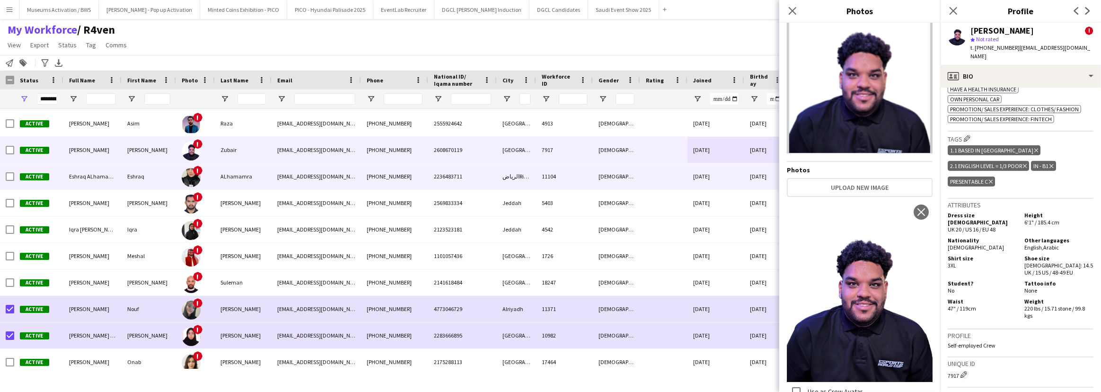
scroll to position [88, 0]
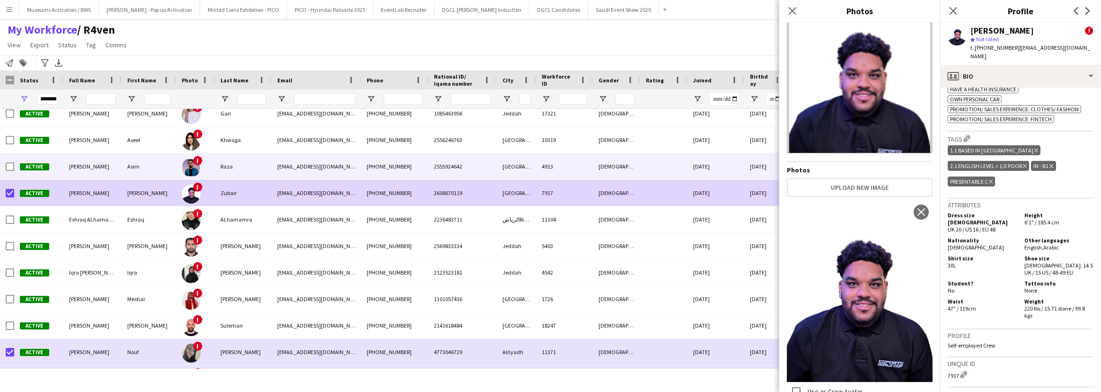
click at [175, 160] on div "Asim" at bounding box center [149, 166] width 54 height 26
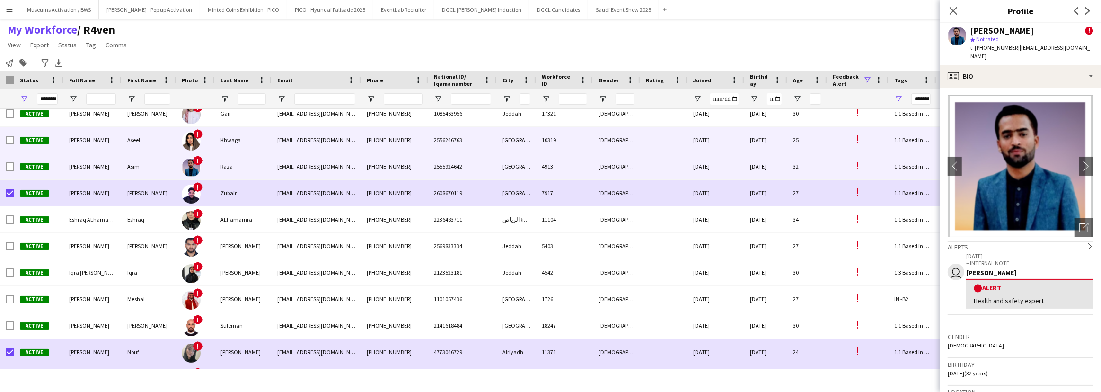
click at [199, 146] on div "!" at bounding box center [191, 140] width 19 height 26
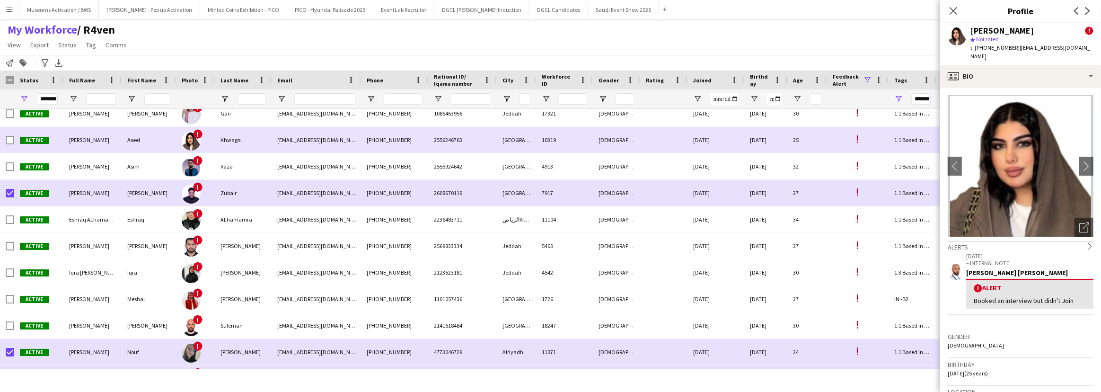
scroll to position [45, 0]
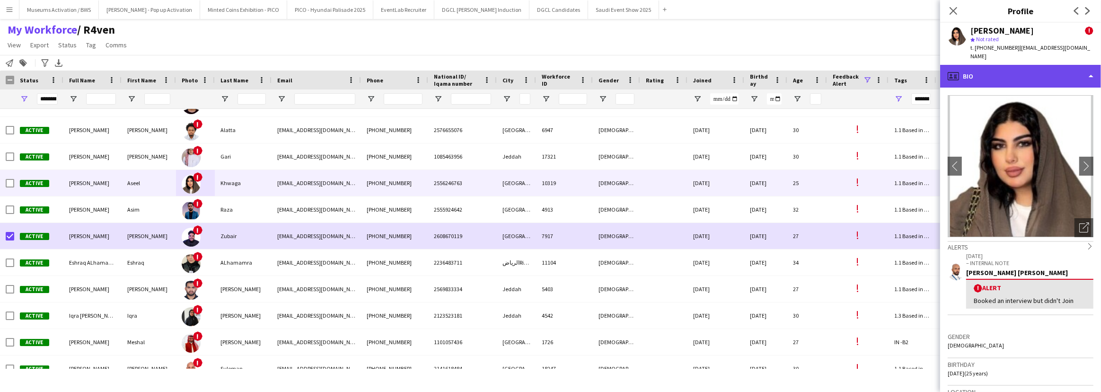
click at [1003, 69] on div "profile Bio" at bounding box center [1020, 76] width 161 height 23
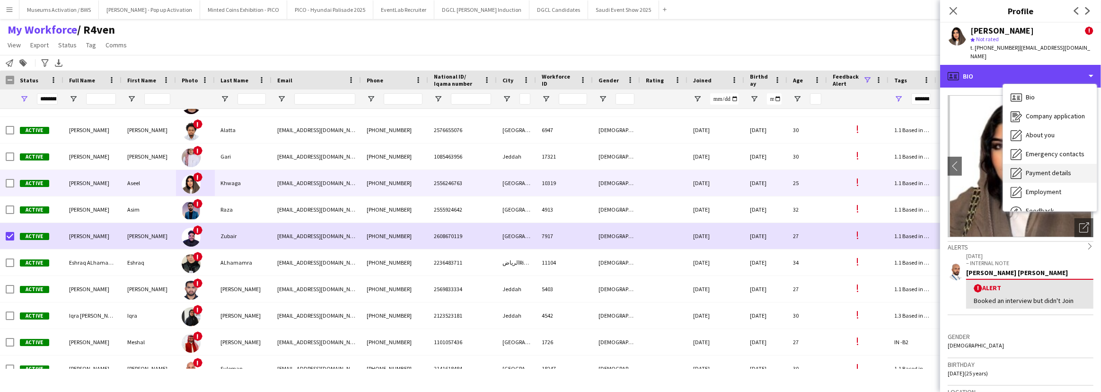
scroll to position [32, 0]
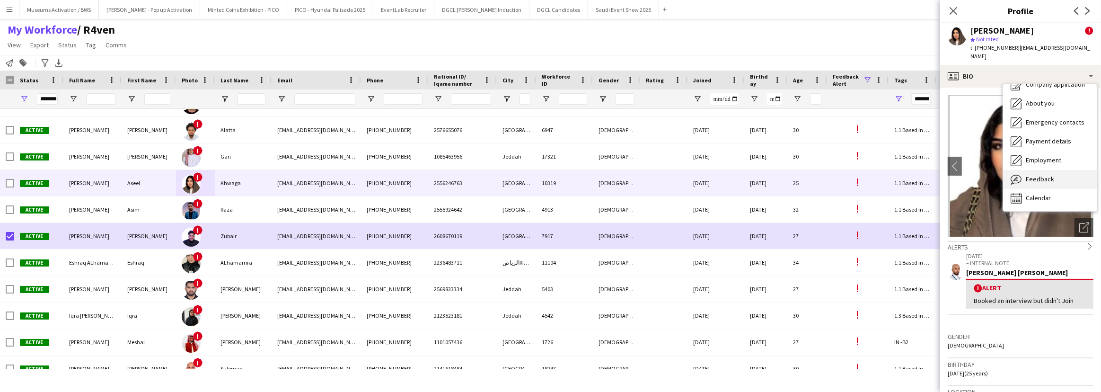
click at [1034, 175] on span "Feedback" at bounding box center [1039, 179] width 28 height 9
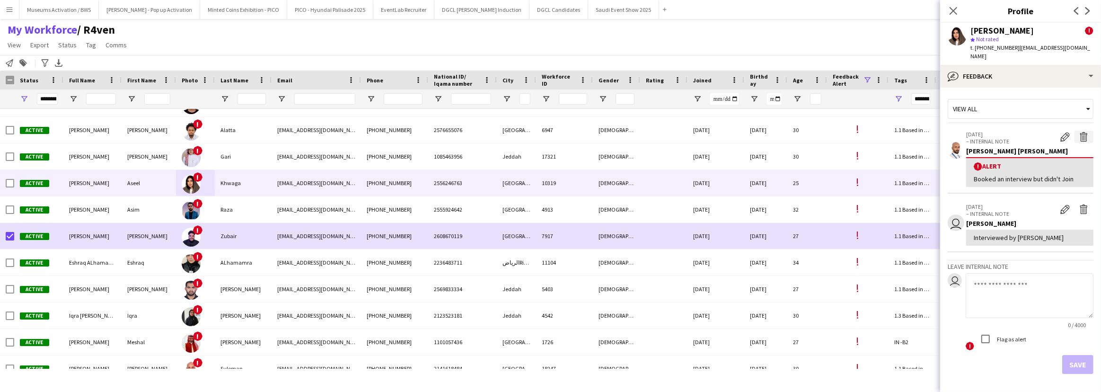
click at [1083, 131] on button "Delete alert" at bounding box center [1083, 137] width 19 height 12
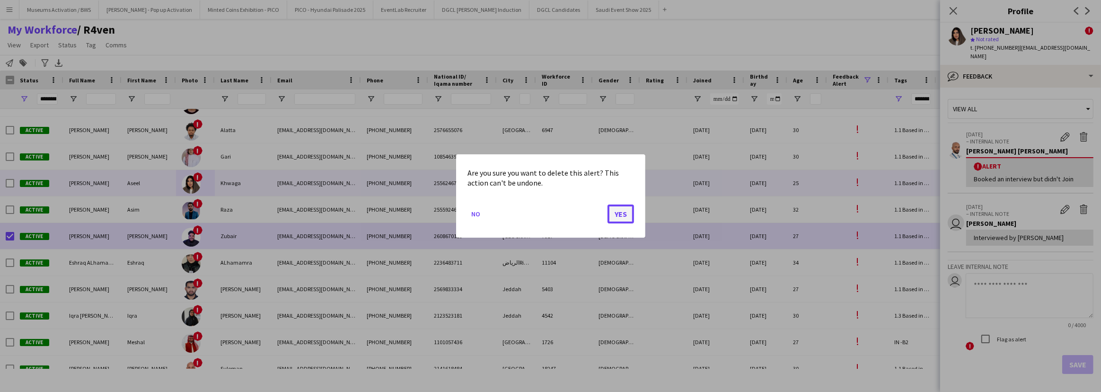
click at [628, 211] on button "Yes" at bounding box center [620, 213] width 26 height 19
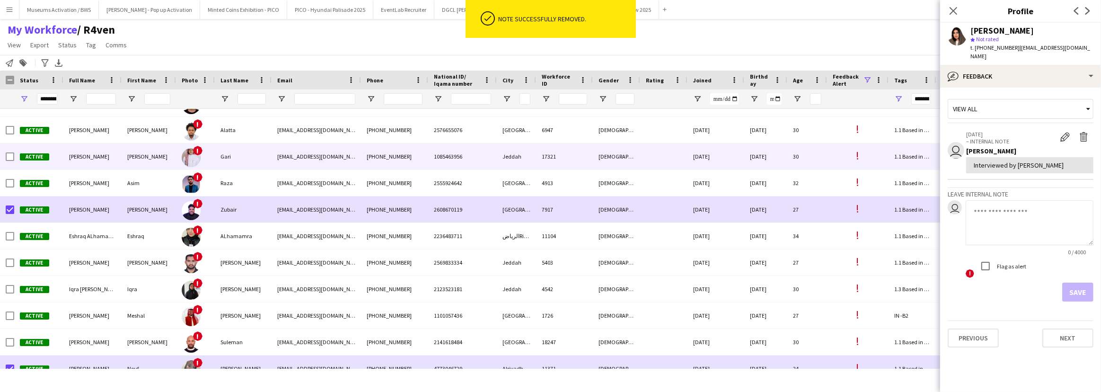
click at [460, 157] on span "1085463956" at bounding box center [448, 156] width 28 height 7
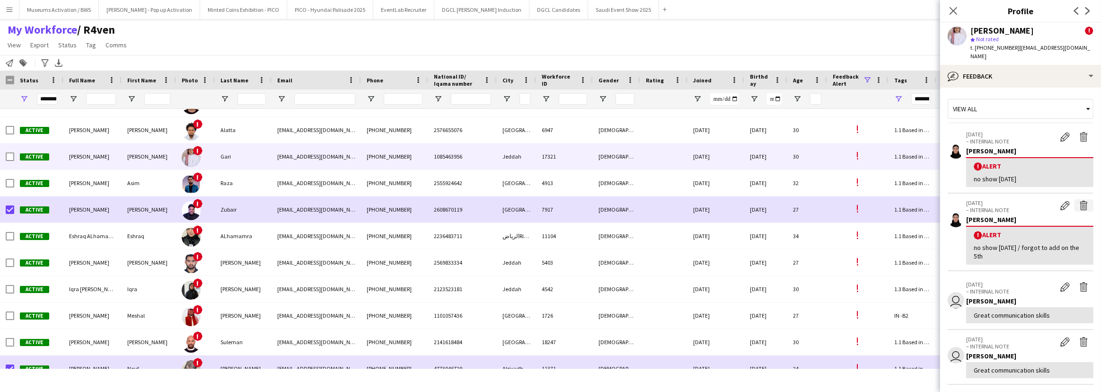
click at [1079, 201] on app-icon "Delete alert" at bounding box center [1083, 205] width 9 height 9
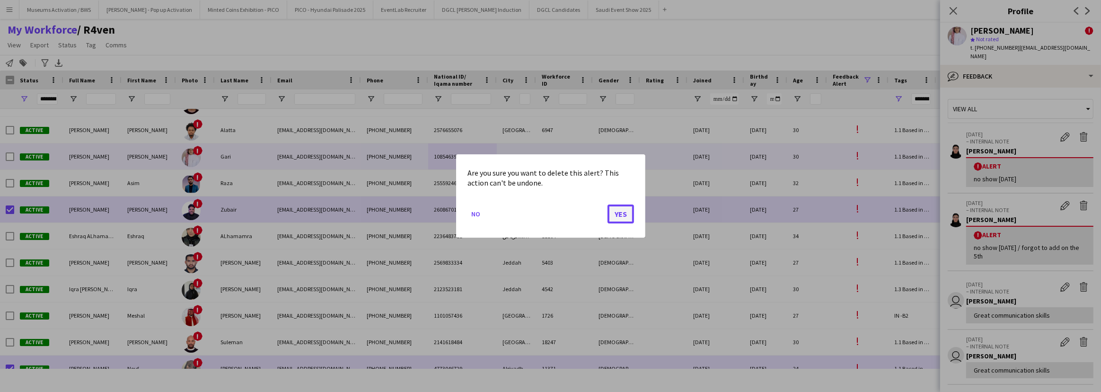
click at [619, 213] on button "Yes" at bounding box center [620, 213] width 26 height 19
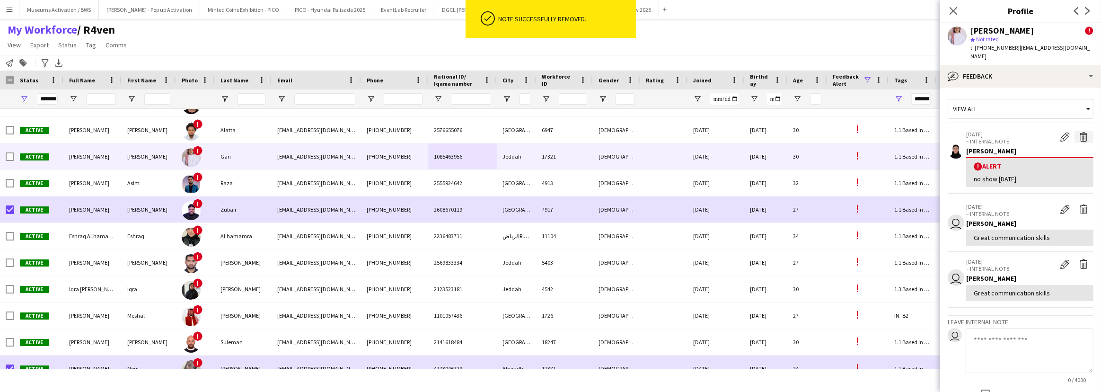
click at [1083, 131] on button "Delete alert" at bounding box center [1083, 137] width 19 height 12
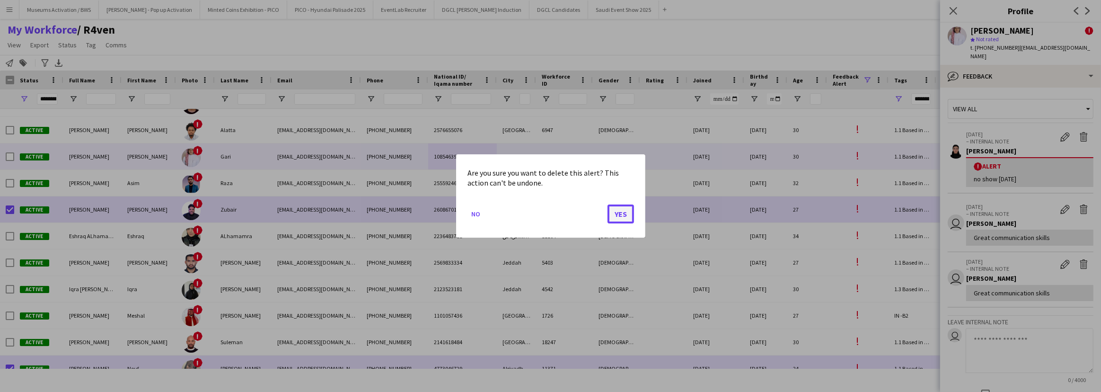
click at [624, 210] on button "Yes" at bounding box center [620, 213] width 26 height 19
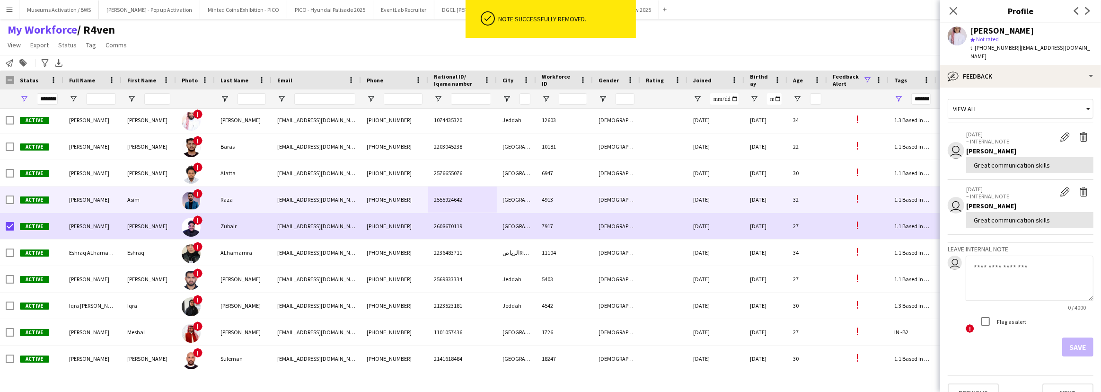
scroll to position [0, 0]
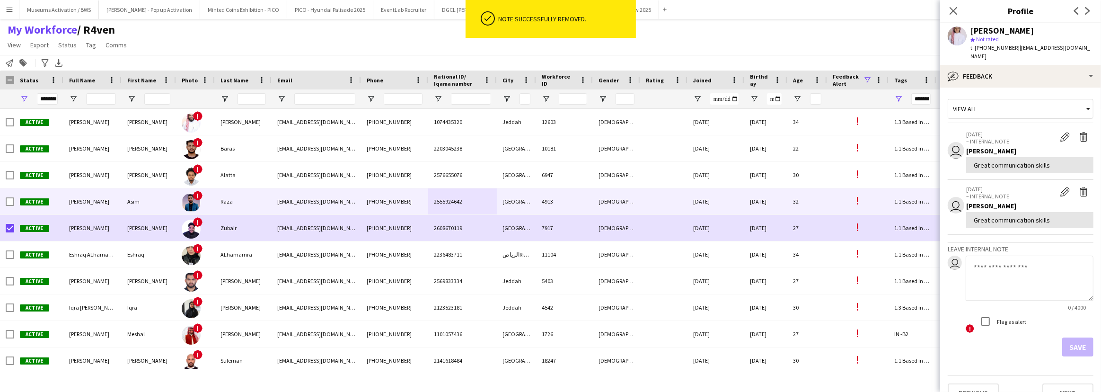
click at [116, 201] on div "[PERSON_NAME]" at bounding box center [92, 201] width 58 height 26
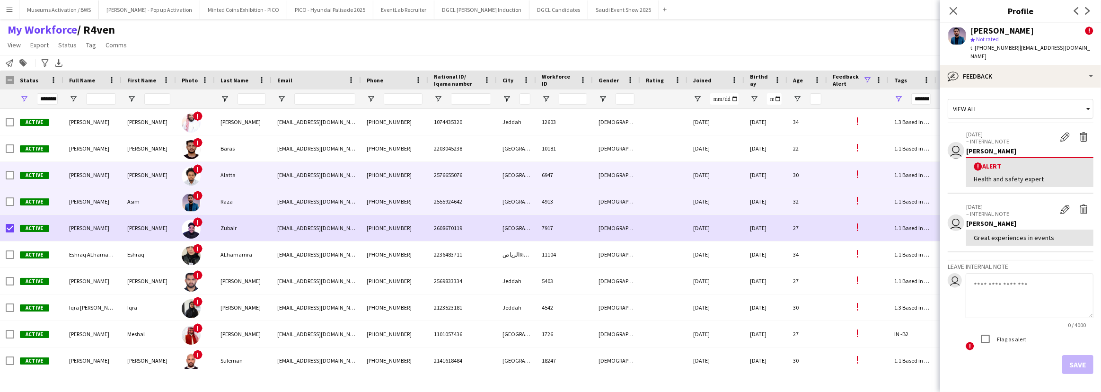
click at [174, 169] on div "[PERSON_NAME]" at bounding box center [149, 175] width 54 height 26
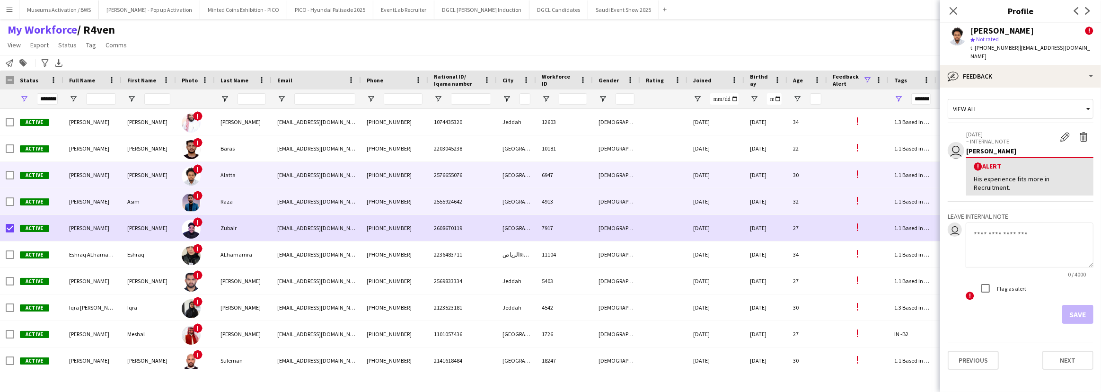
click at [173, 189] on div "Asim" at bounding box center [149, 201] width 54 height 26
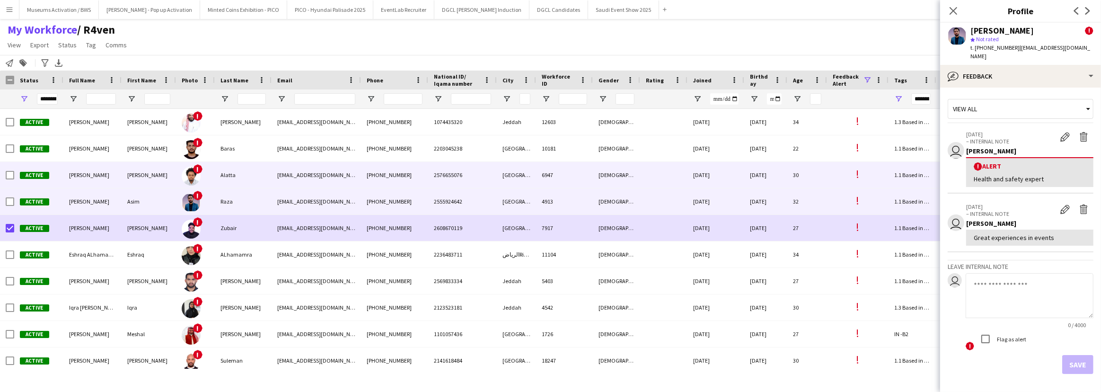
click at [180, 178] on div "!" at bounding box center [195, 175] width 39 height 26
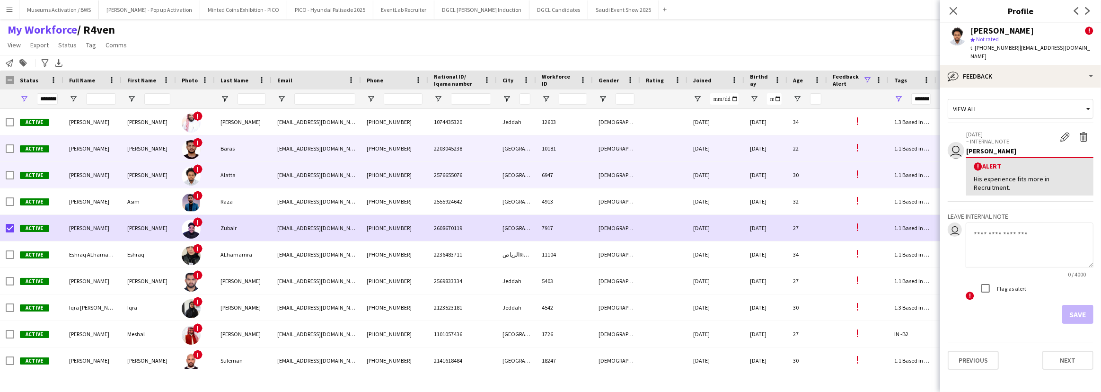
click at [184, 153] on img at bounding box center [191, 149] width 19 height 19
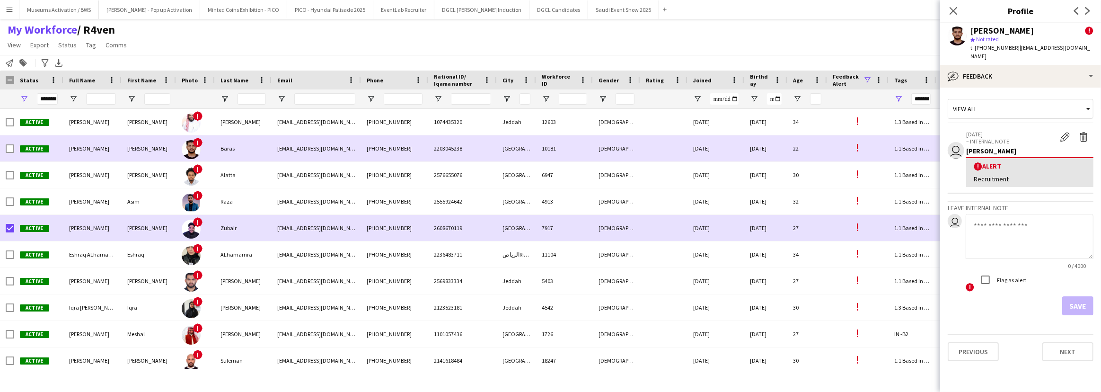
click at [189, 159] on div "!" at bounding box center [191, 149] width 19 height 26
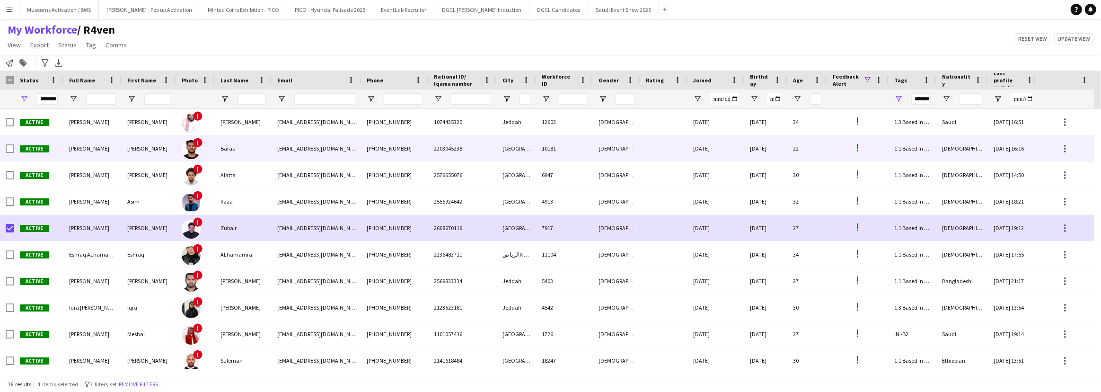
click at [189, 158] on div "!" at bounding box center [191, 149] width 19 height 26
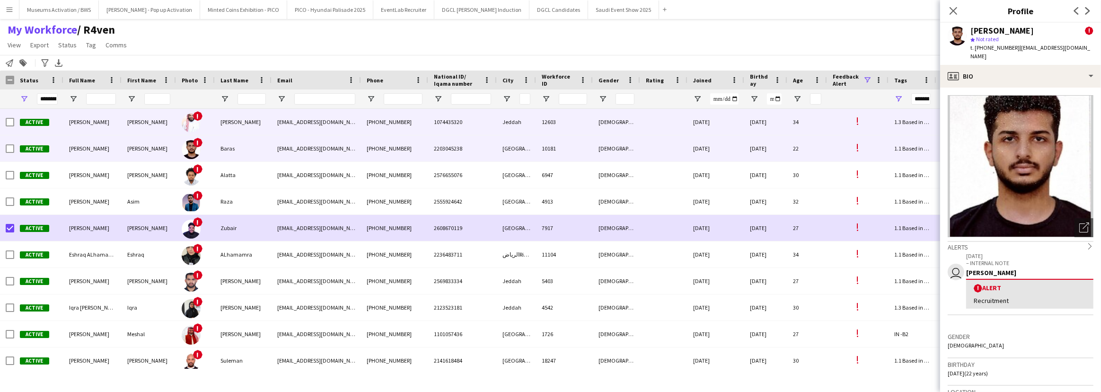
click at [551, 118] on div "12603" at bounding box center [564, 122] width 57 height 26
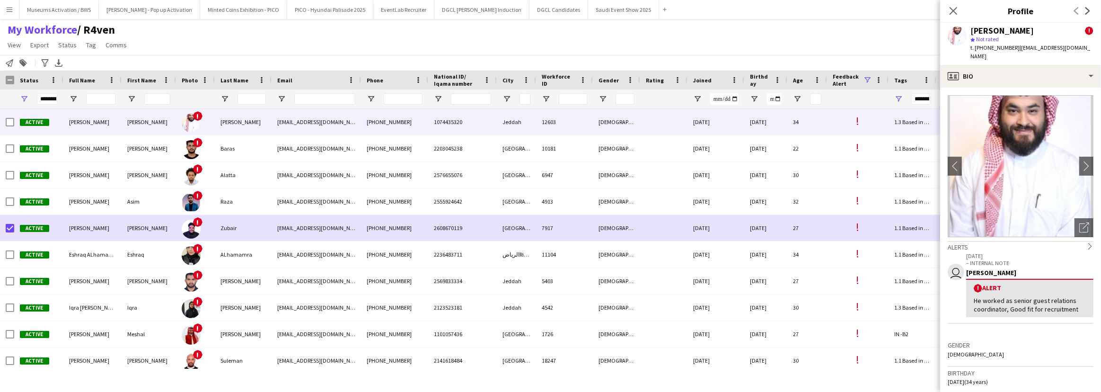
click at [658, 55] on div "Notify workforce Add to tag Search tags magnifier Add tag Advanced filters Adva…" at bounding box center [550, 63] width 1101 height 16
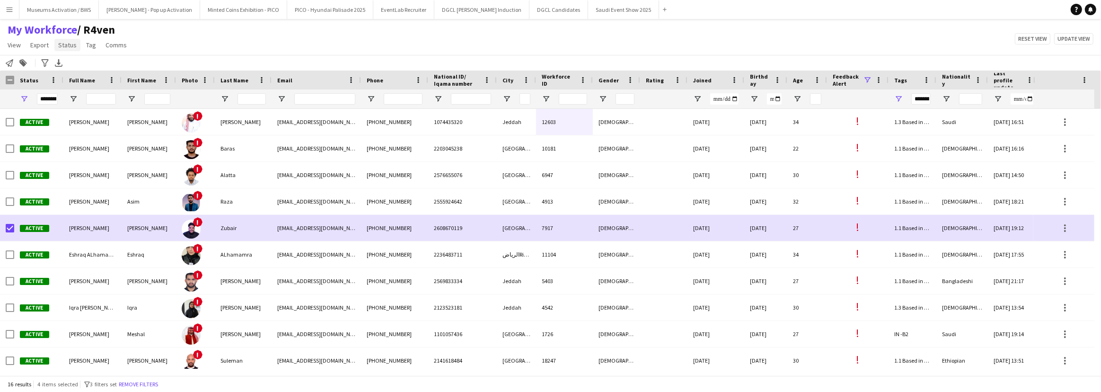
click at [71, 44] on span "Status" at bounding box center [67, 45] width 18 height 9
click at [80, 65] on link "Edit" at bounding box center [87, 65] width 66 height 20
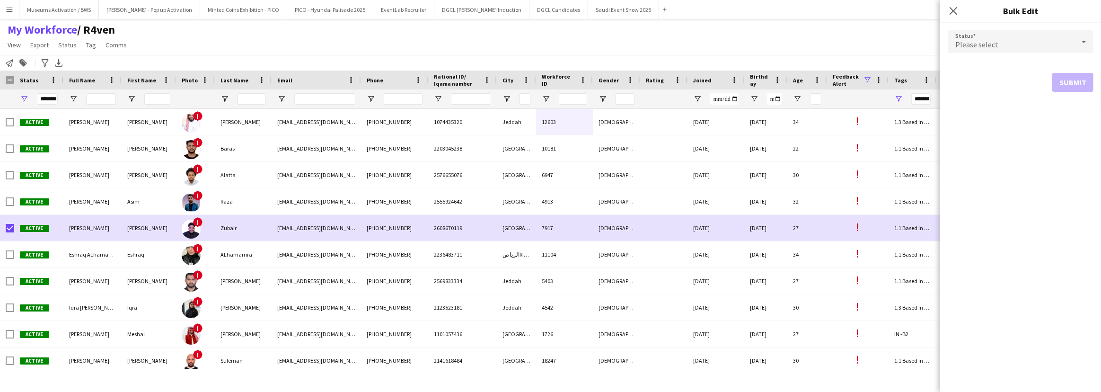
click at [983, 41] on span "Please select" at bounding box center [976, 44] width 43 height 9
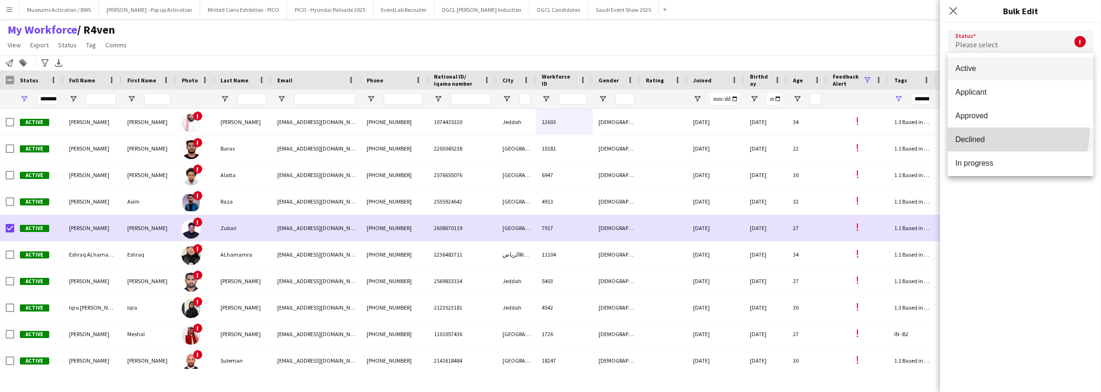
click at [995, 130] on mat-option "Declined" at bounding box center [1020, 140] width 146 height 24
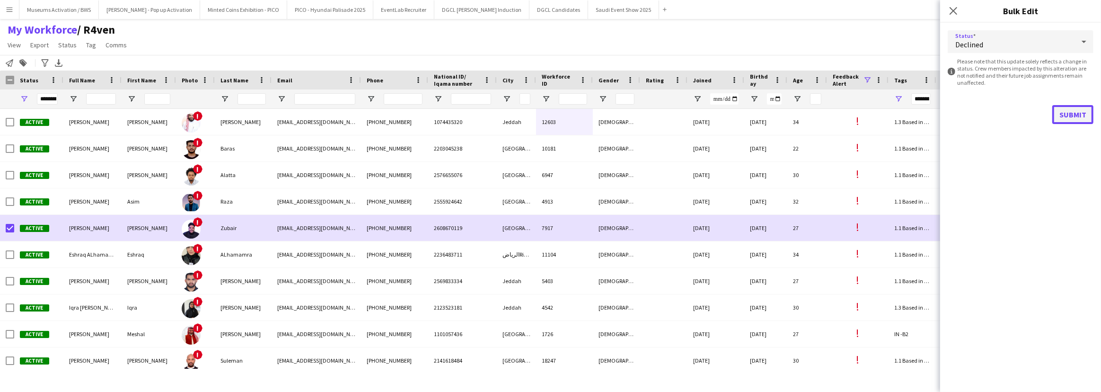
click at [1066, 113] on button "Submit" at bounding box center [1072, 114] width 41 height 19
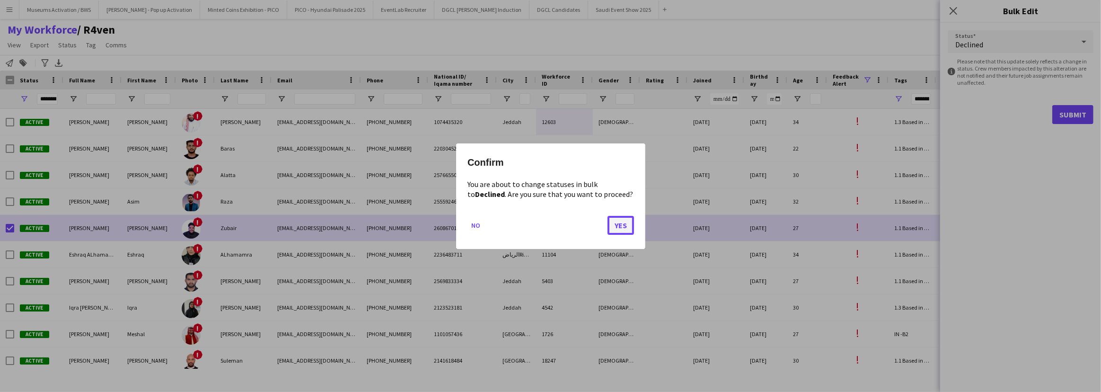
click at [610, 227] on button "Yes" at bounding box center [620, 224] width 26 height 19
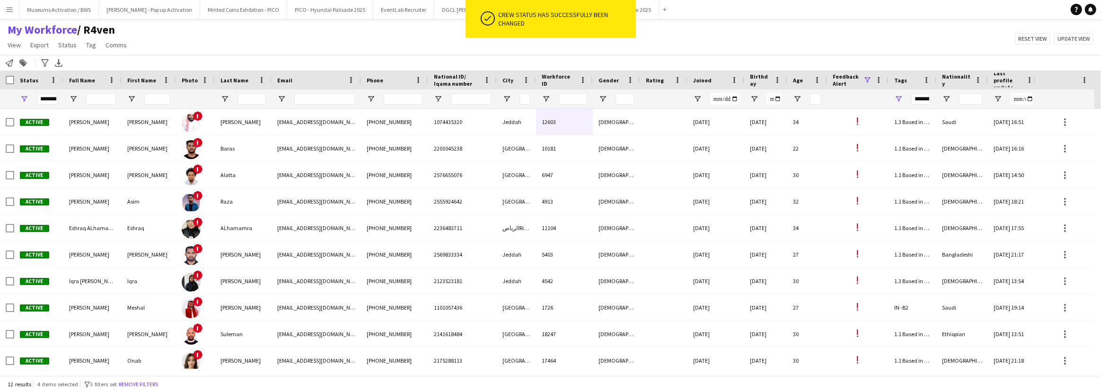
click at [862, 33] on div "My Workforce / R4ven View Views Default view [PERSON_NAME] [PERSON_NAME] [PERSO…" at bounding box center [550, 39] width 1101 height 32
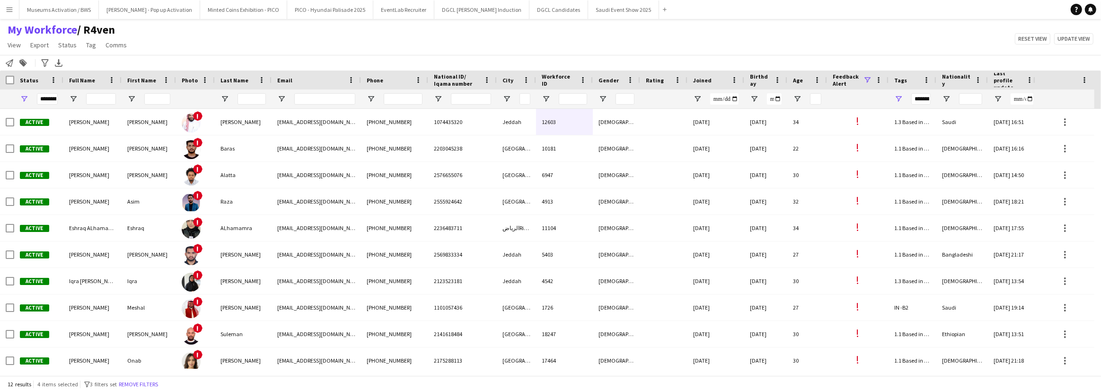
click at [866, 80] on span at bounding box center [867, 80] width 9 height 9
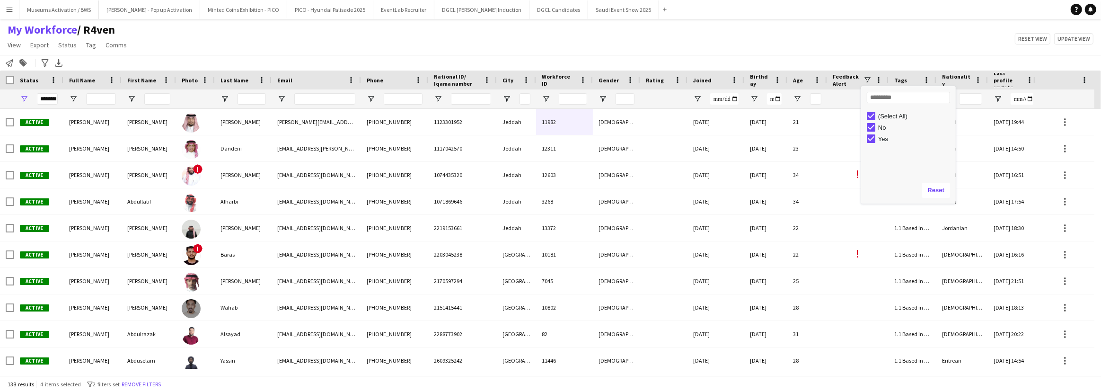
click at [870, 142] on div "Yes" at bounding box center [911, 138] width 89 height 11
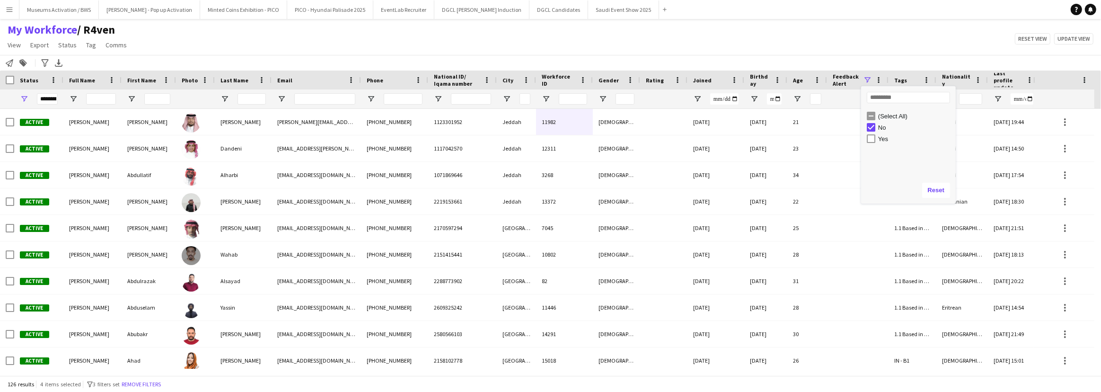
click at [861, 40] on div "My Workforce / R4ven View Views Default view [PERSON_NAME] [PERSON_NAME] [PERSO…" at bounding box center [550, 39] width 1101 height 32
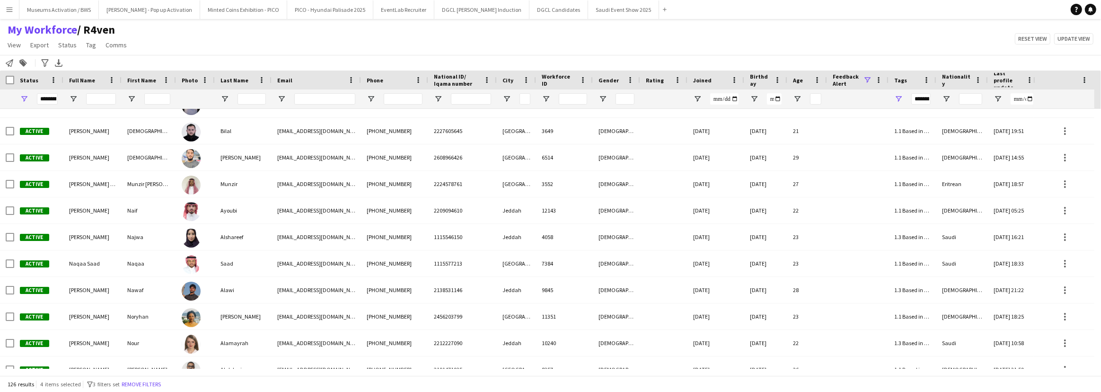
scroll to position [2322, 0]
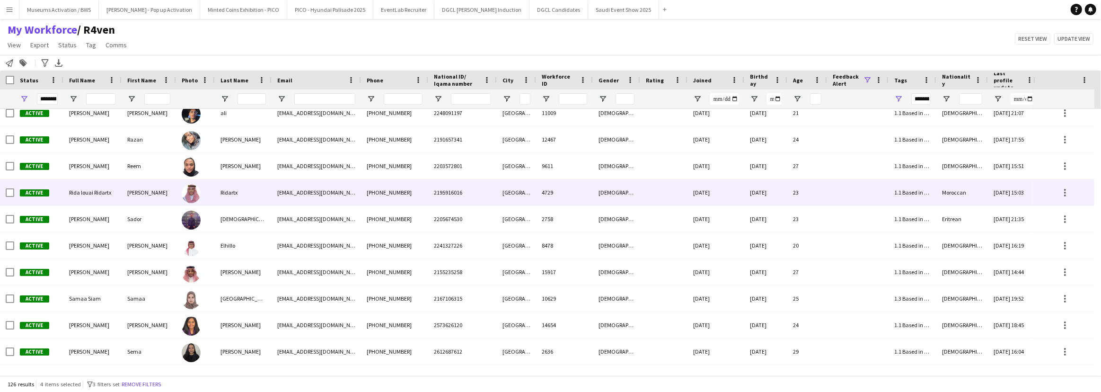
click at [334, 197] on div "[EMAIL_ADDRESS][DOMAIN_NAME]" at bounding box center [315, 192] width 89 height 26
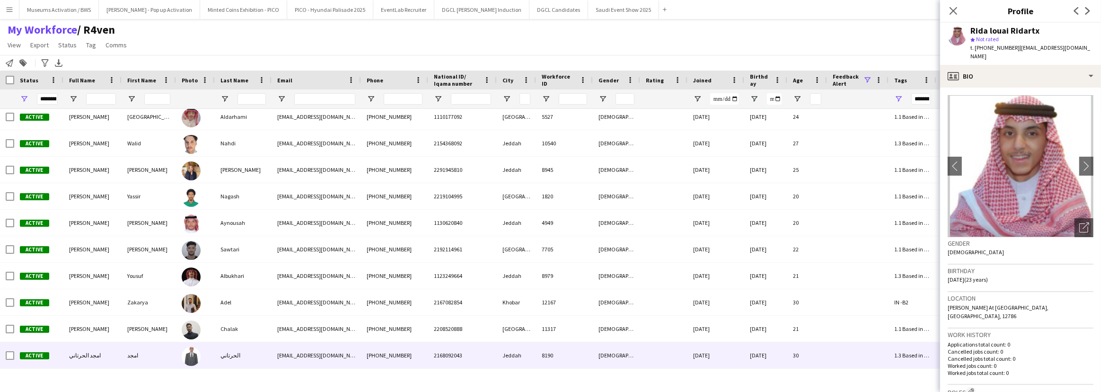
click at [248, 350] on div "الحرتاني" at bounding box center [243, 355] width 57 height 26
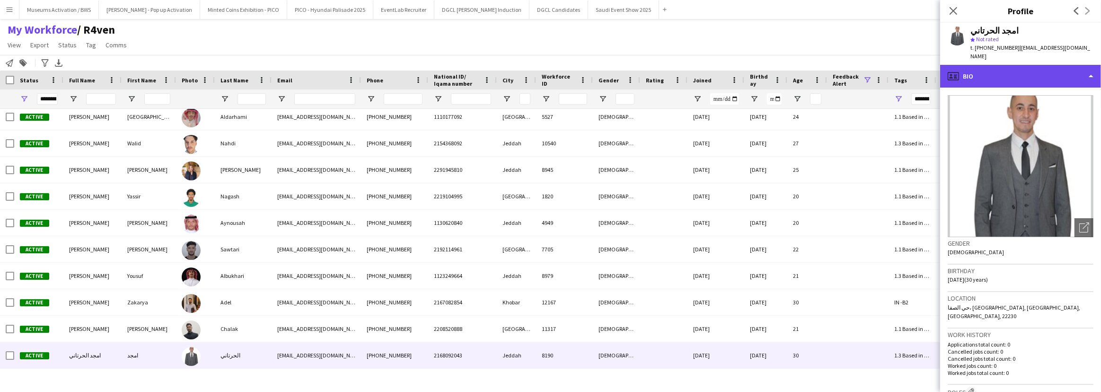
click at [996, 65] on div "profile Bio" at bounding box center [1020, 76] width 161 height 23
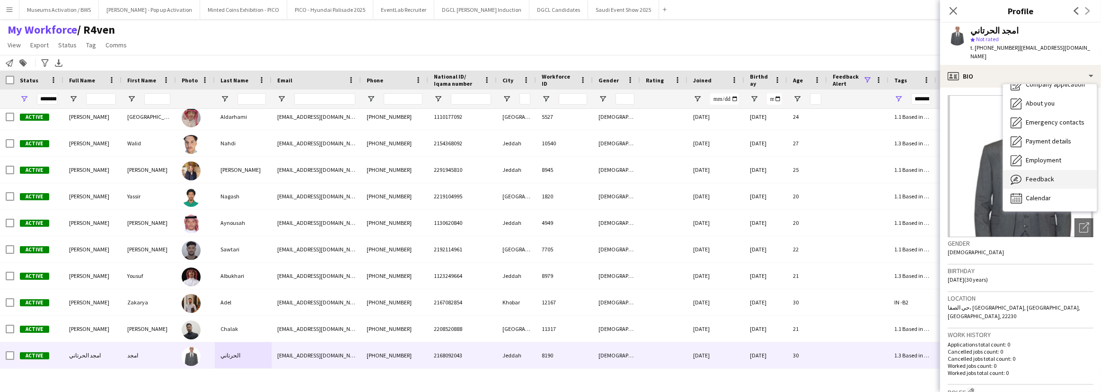
click at [1032, 175] on span "Feedback" at bounding box center [1039, 179] width 28 height 9
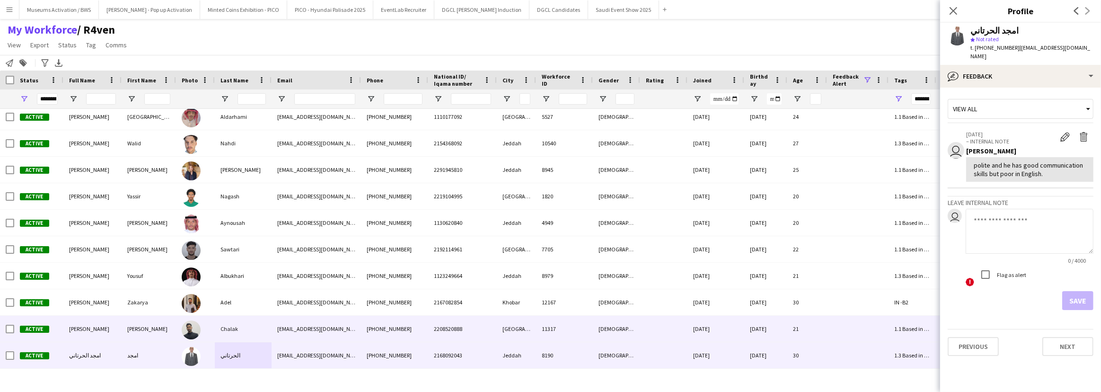
click at [665, 326] on div at bounding box center [663, 328] width 47 height 26
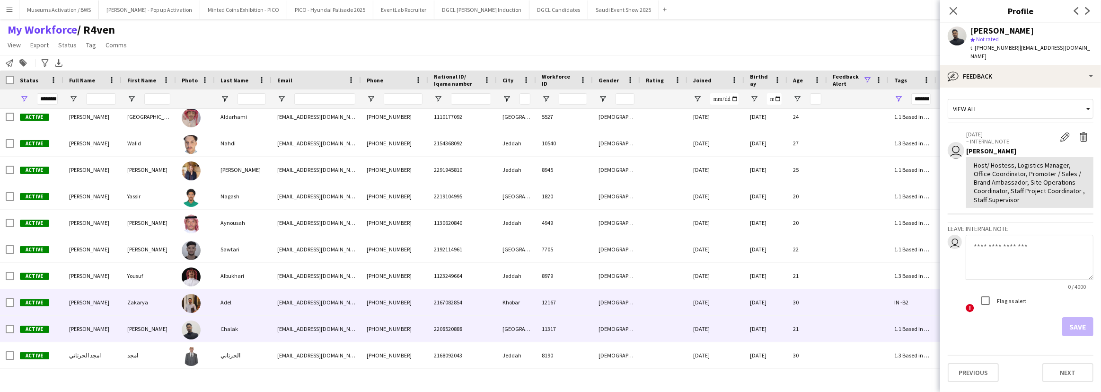
click at [670, 301] on div at bounding box center [663, 302] width 47 height 26
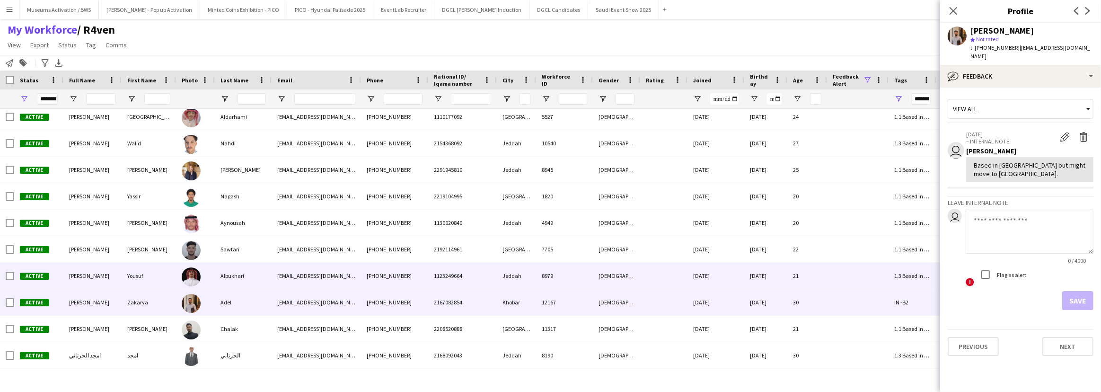
click at [675, 274] on div at bounding box center [663, 276] width 47 height 26
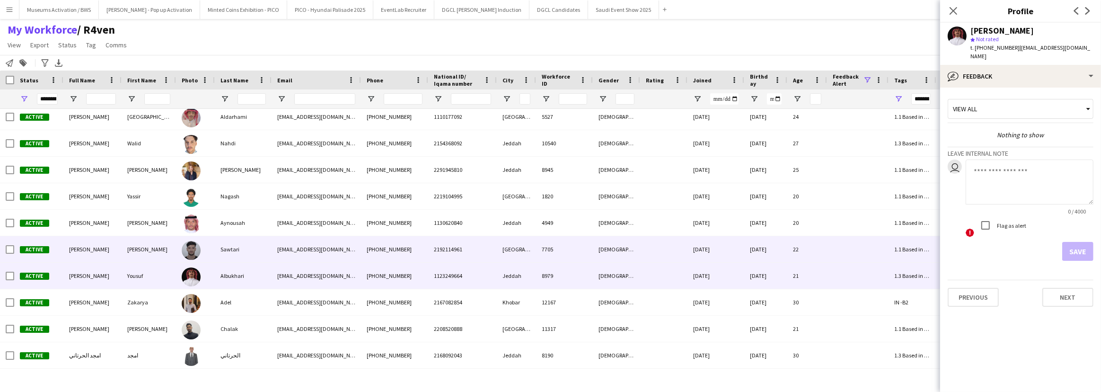
click at [678, 250] on div at bounding box center [663, 249] width 47 height 26
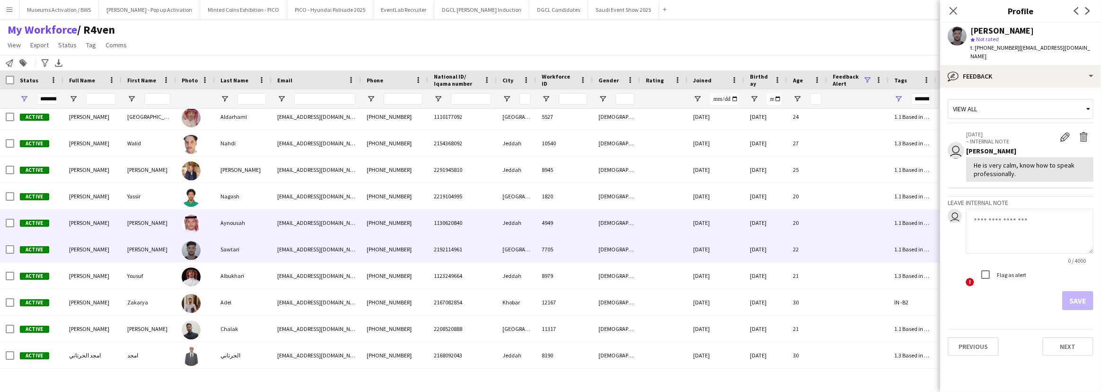
click at [683, 228] on div at bounding box center [663, 223] width 47 height 26
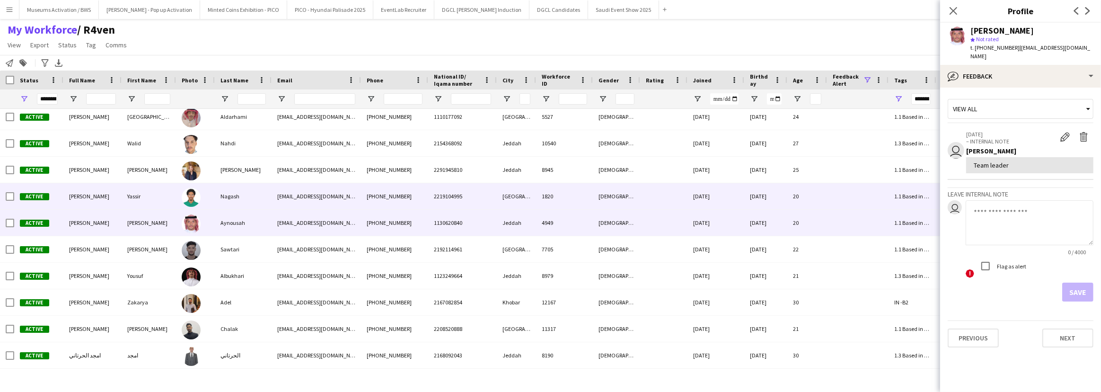
click at [686, 196] on div at bounding box center [663, 196] width 47 height 26
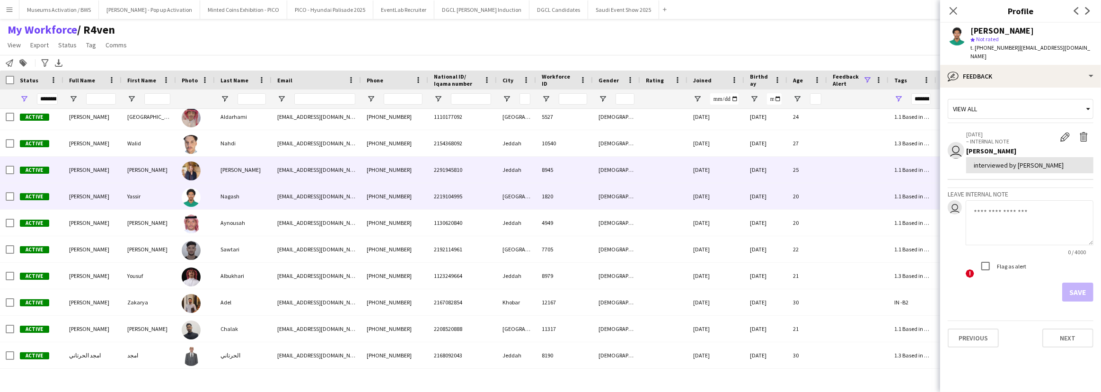
click at [691, 173] on div "[DATE]" at bounding box center [715, 170] width 57 height 26
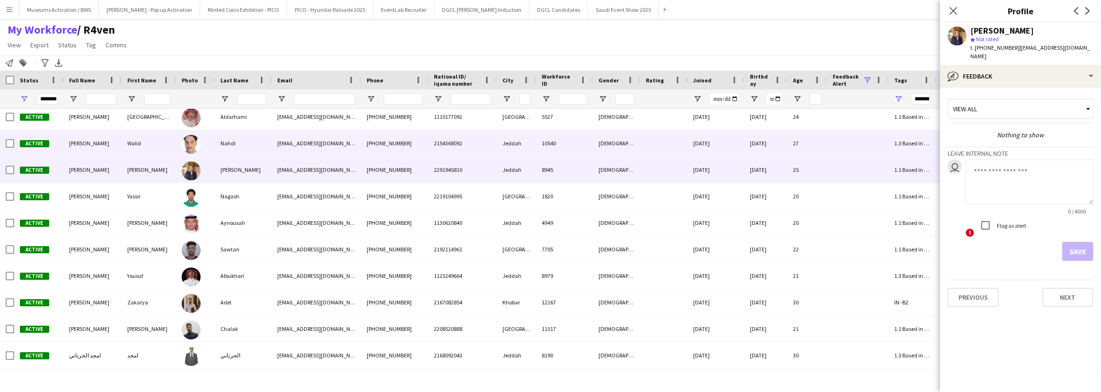
click at [692, 148] on div "[DATE]" at bounding box center [715, 143] width 57 height 26
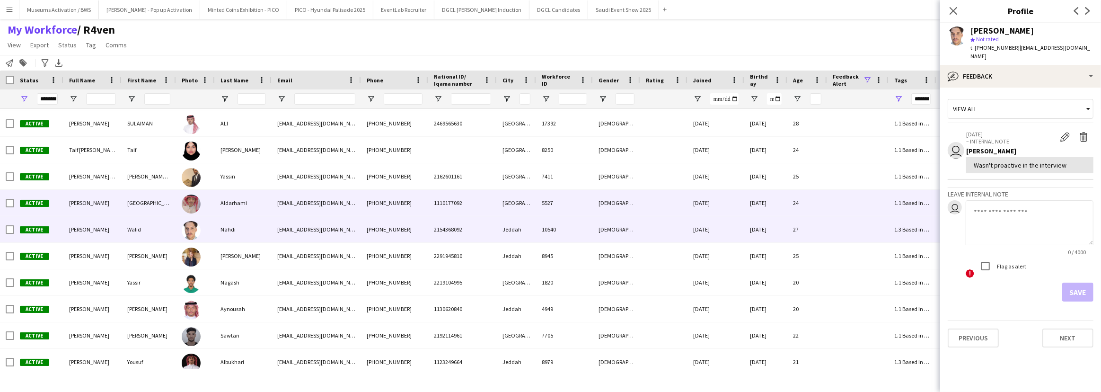
click at [689, 201] on div "[DATE]" at bounding box center [715, 203] width 57 height 26
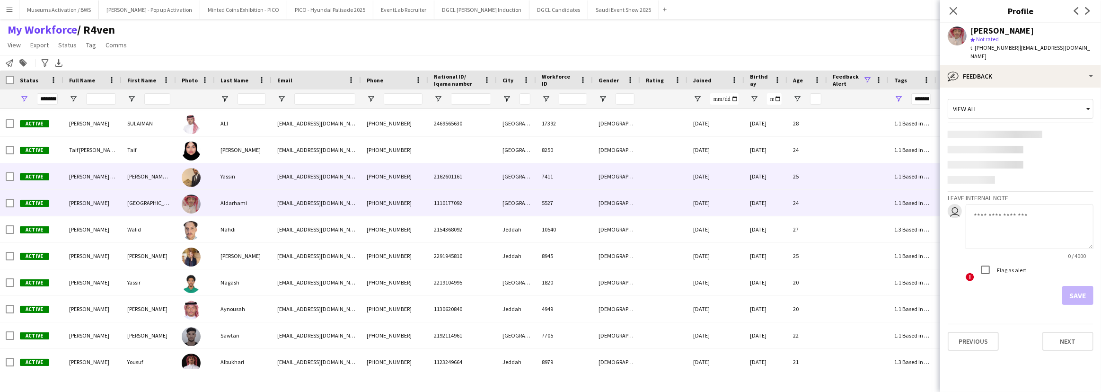
click at [690, 171] on div "[DATE]" at bounding box center [715, 176] width 57 height 26
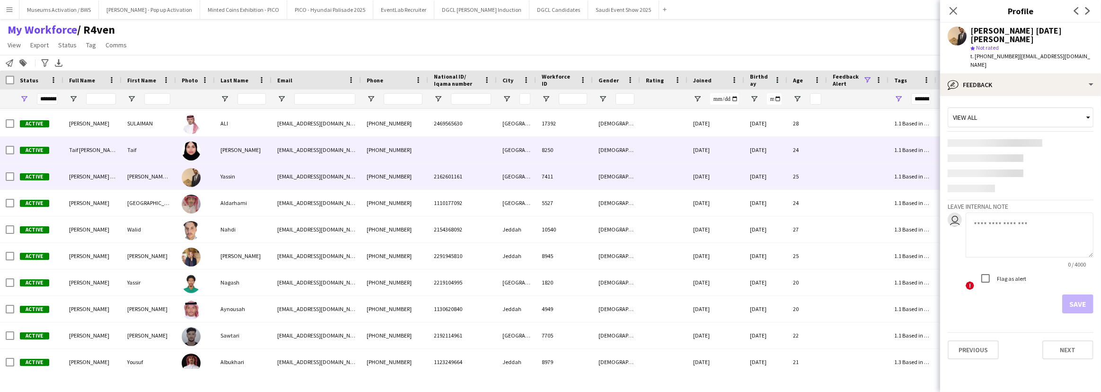
click at [691, 150] on div "[DATE]" at bounding box center [715, 150] width 57 height 26
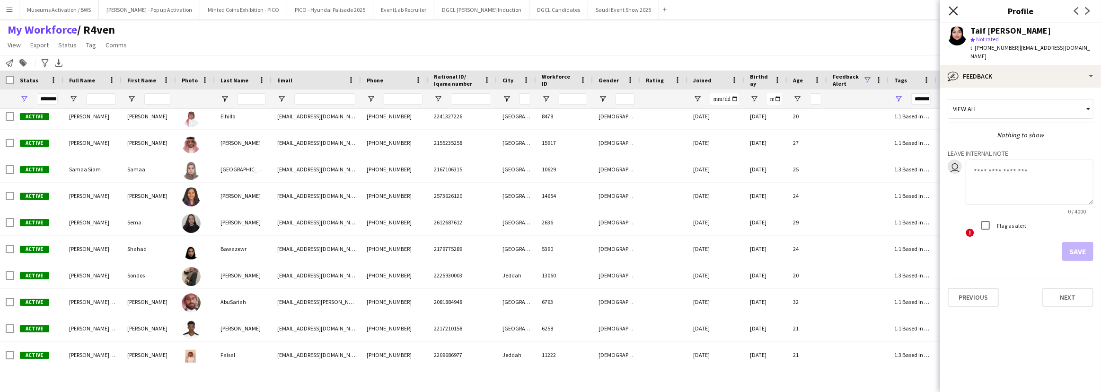
click at [952, 13] on icon "Close pop-in" at bounding box center [952, 10] width 9 height 9
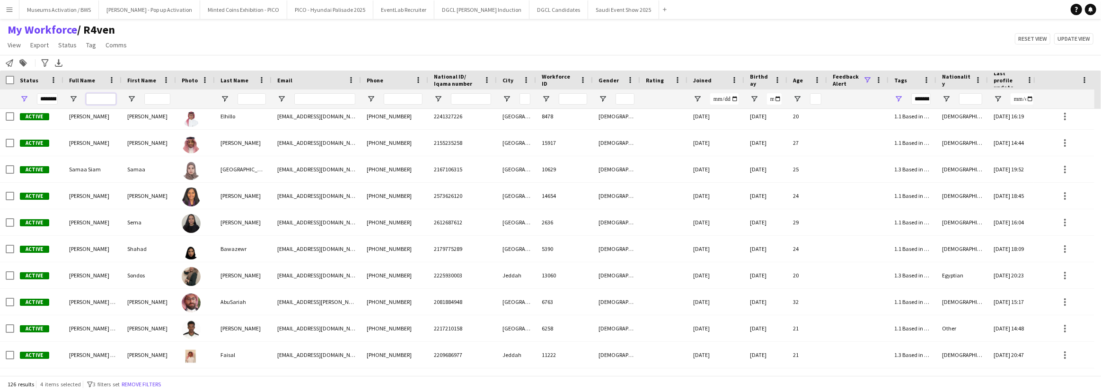
click at [95, 101] on input "Full Name Filter Input" at bounding box center [101, 98] width 30 height 11
type input "*****"
type input "***"
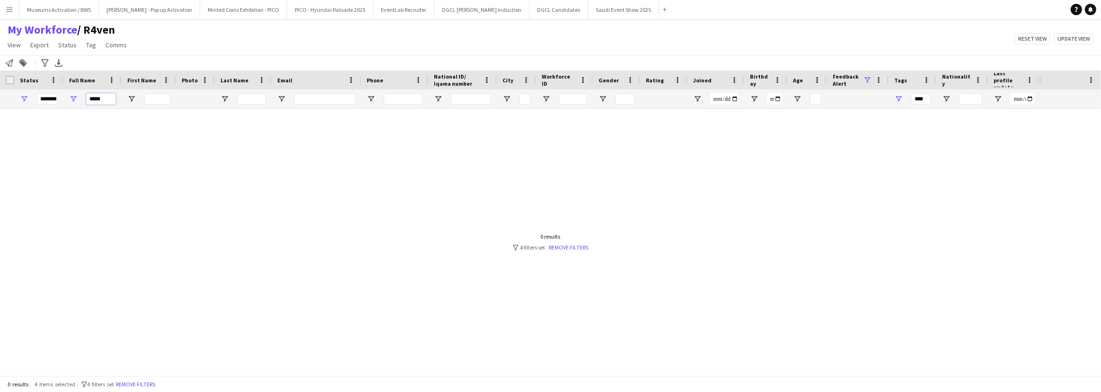
type input "*****"
click at [105, 111] on div at bounding box center [520, 239] width 1040 height 260
click at [152, 376] on div "0 results 4 items selected filter-1 4 filters set Remove filters" at bounding box center [550, 384] width 1101 height 16
click at [151, 382] on button "Remove filters" at bounding box center [135, 384] width 43 height 10
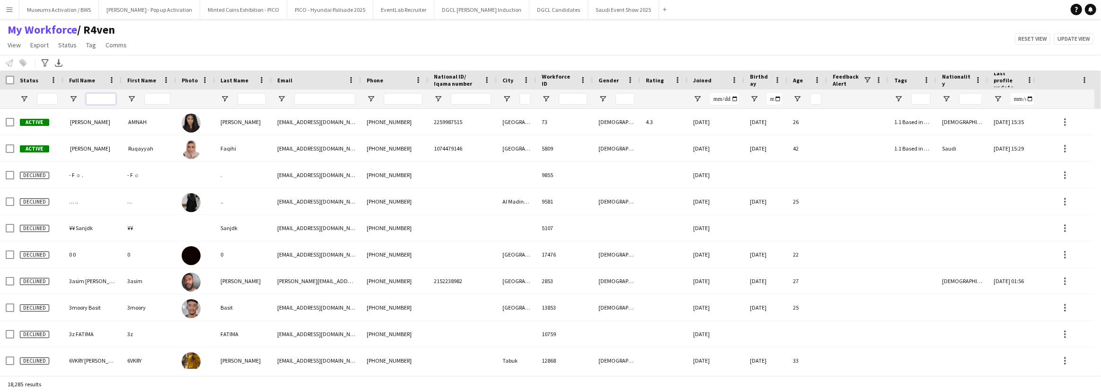
click at [96, 101] on input "Full Name Filter Input" at bounding box center [101, 98] width 30 height 11
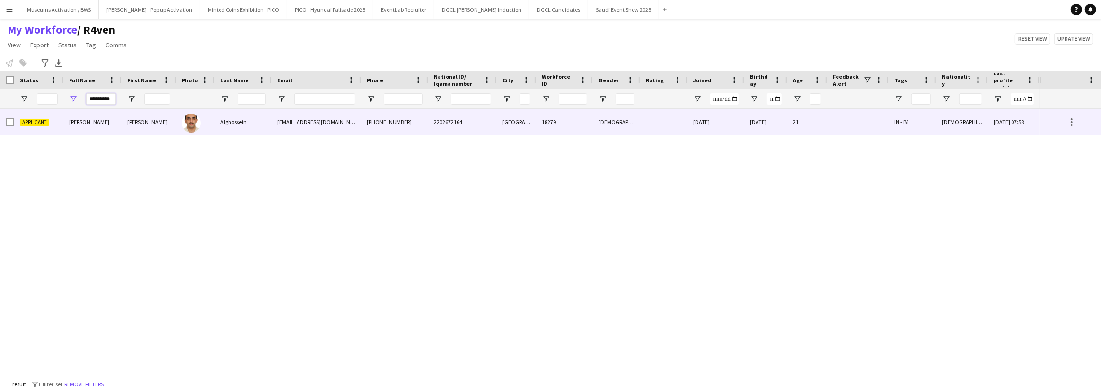
type input "*********"
click at [92, 114] on div "[PERSON_NAME]" at bounding box center [92, 122] width 58 height 26
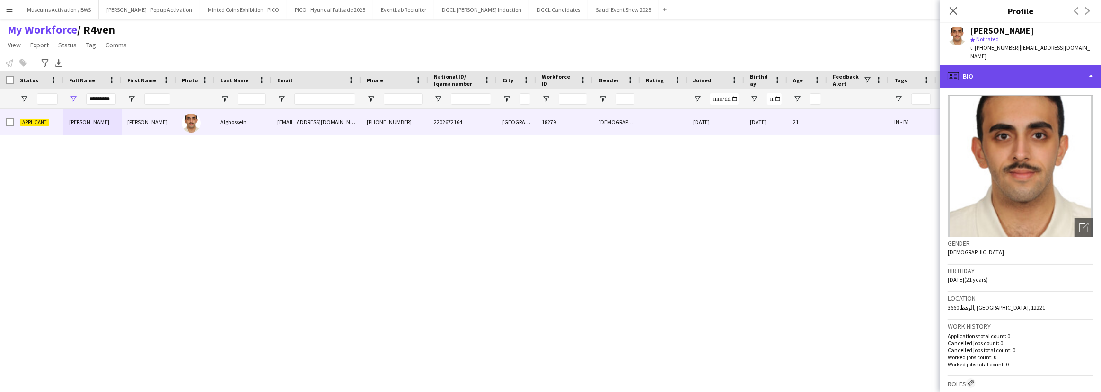
click at [1033, 75] on div "profile Bio" at bounding box center [1020, 76] width 161 height 23
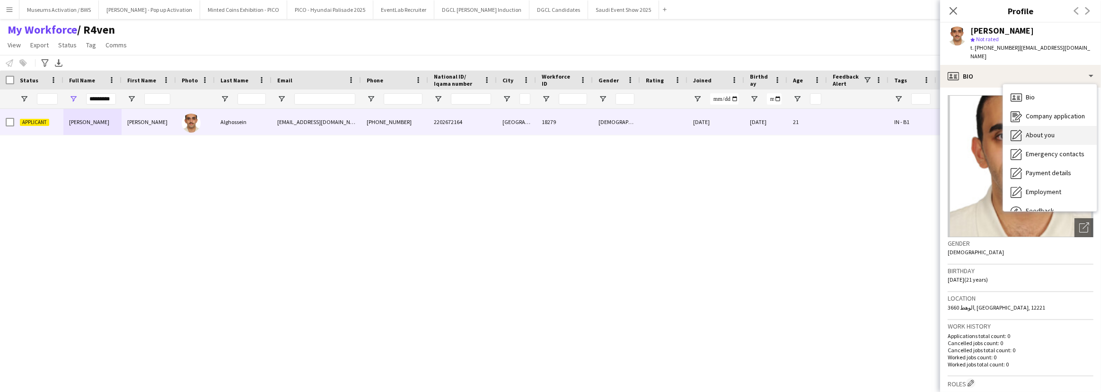
click at [1031, 126] on div "About you About you" at bounding box center [1050, 135] width 94 height 19
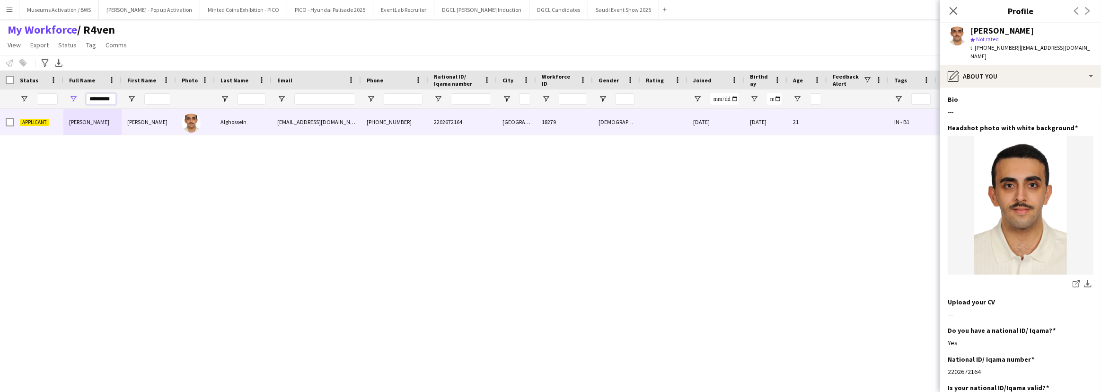
click at [99, 98] on input "*********" at bounding box center [101, 98] width 30 height 11
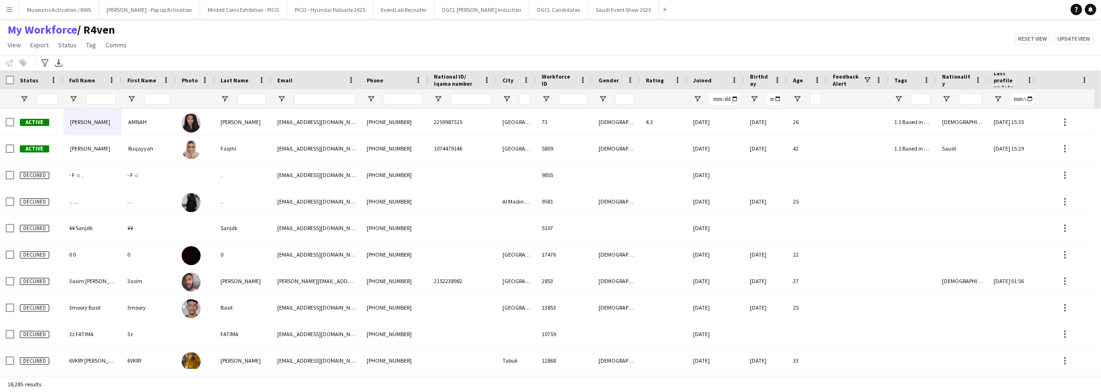
click at [147, 65] on div "Notify workforce Add to tag Select at least one crew to tag him or her. Advance…" at bounding box center [550, 63] width 1101 height 16
click at [753, 102] on span "Open Filter Menu" at bounding box center [754, 99] width 9 height 9
click at [798, 116] on div "Equals" at bounding box center [787, 116] width 58 height 7
click at [802, 61] on div "Notify workforce Add to tag Select at least one crew to tag him or her. Advance…" at bounding box center [550, 63] width 1101 height 16
click at [753, 95] on span "Open Filter Menu" at bounding box center [754, 99] width 9 height 9
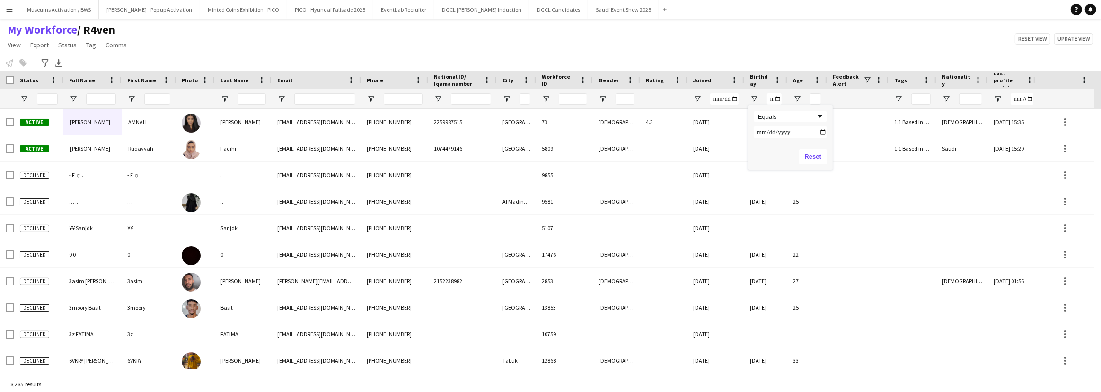
type input "**********"
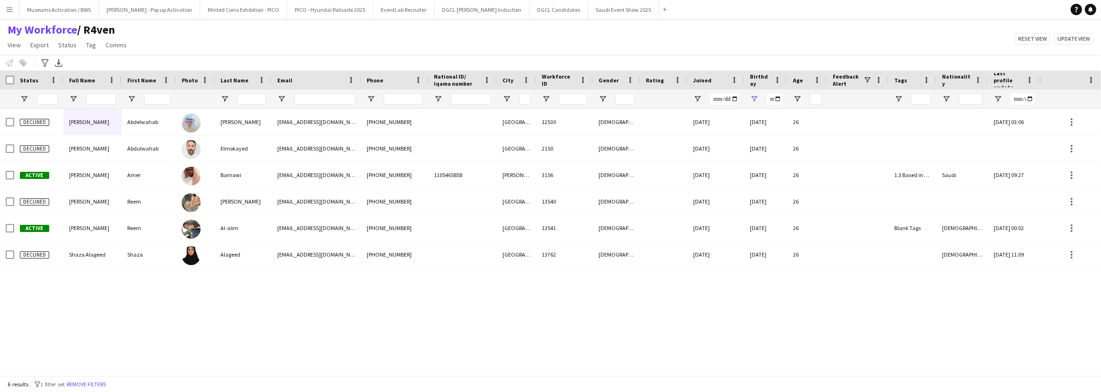
click at [723, 312] on div "Declined [PERSON_NAME] [PERSON_NAME][GEOGRAPHIC_DATA] [EMAIL_ADDRESS][DOMAIN_NA…" at bounding box center [520, 239] width 1040 height 260
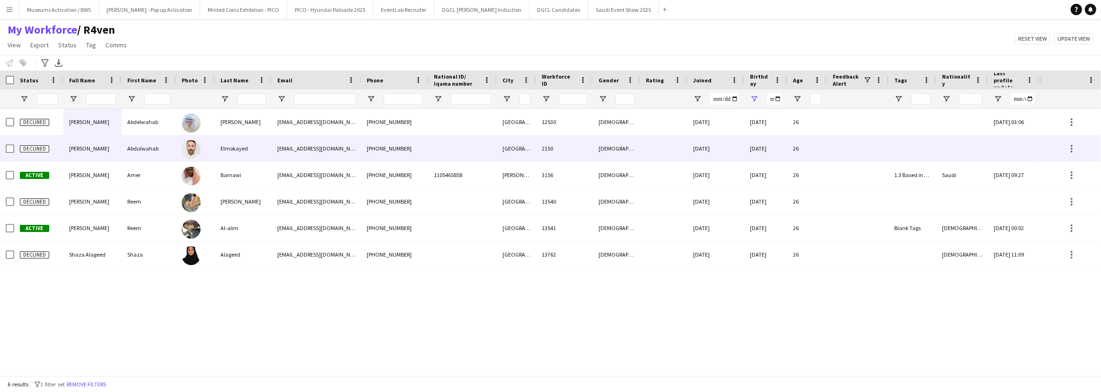
click at [361, 143] on div "[PHONE_NUMBER]" at bounding box center [394, 148] width 67 height 26
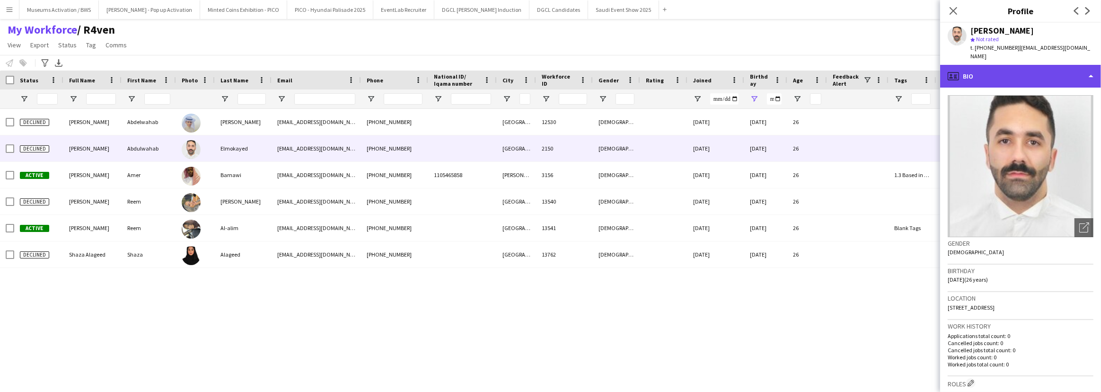
click at [1024, 72] on div "profile Bio" at bounding box center [1020, 76] width 161 height 23
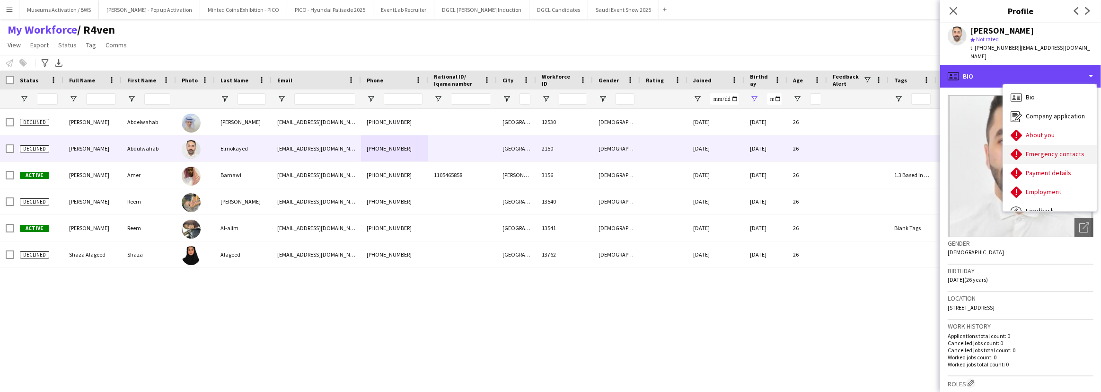
scroll to position [32, 0]
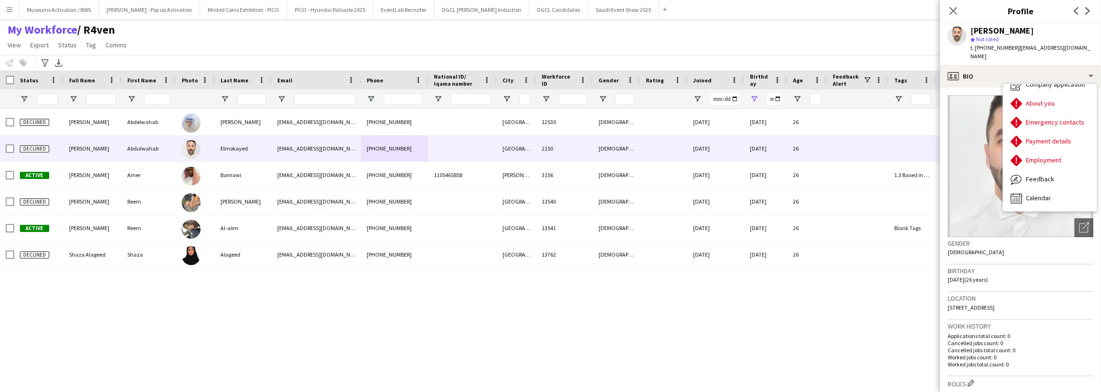
click at [632, 293] on div "Declined [PERSON_NAME] [PERSON_NAME][GEOGRAPHIC_DATA] [EMAIL_ADDRESS][DOMAIN_NA…" at bounding box center [520, 239] width 1040 height 260
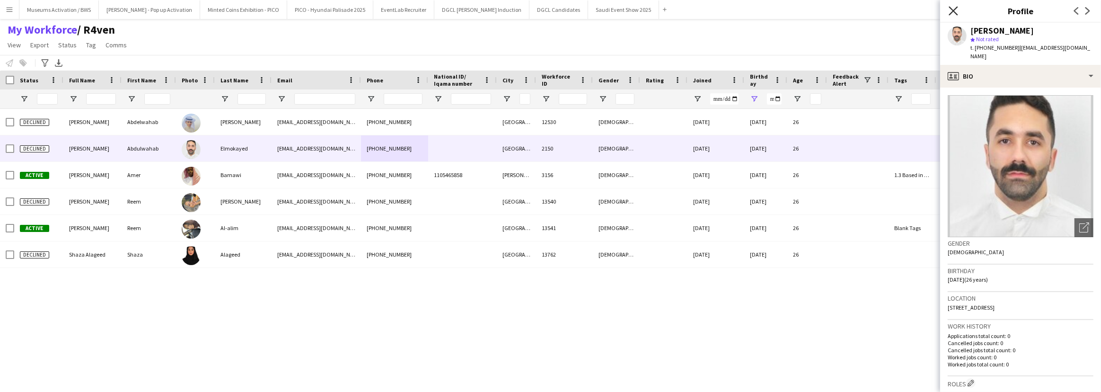
click at [952, 11] on icon "Close pop-in" at bounding box center [952, 10] width 9 height 9
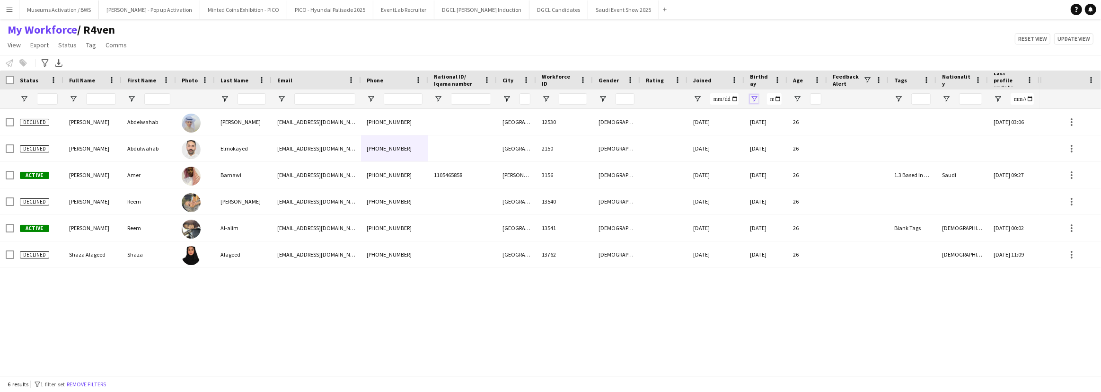
click at [756, 96] on span "Open Filter Menu" at bounding box center [754, 99] width 9 height 9
click at [787, 132] on input "**********" at bounding box center [789, 131] width 73 height 11
type input "**********"
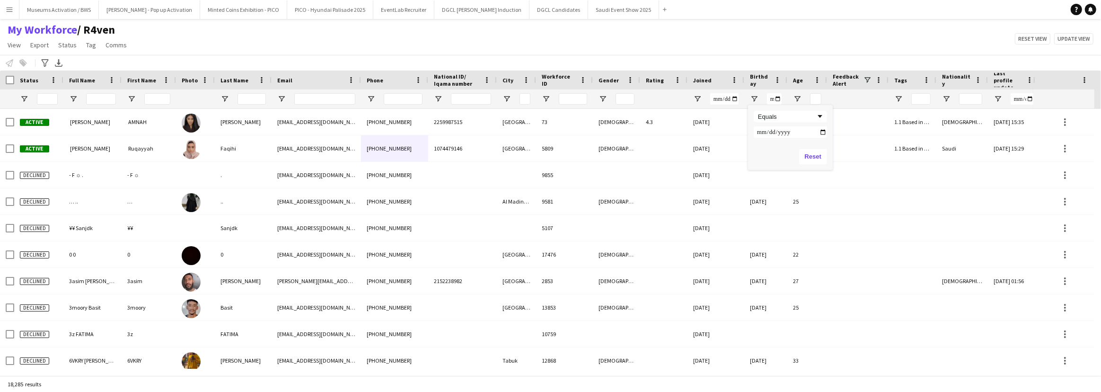
type input "**********"
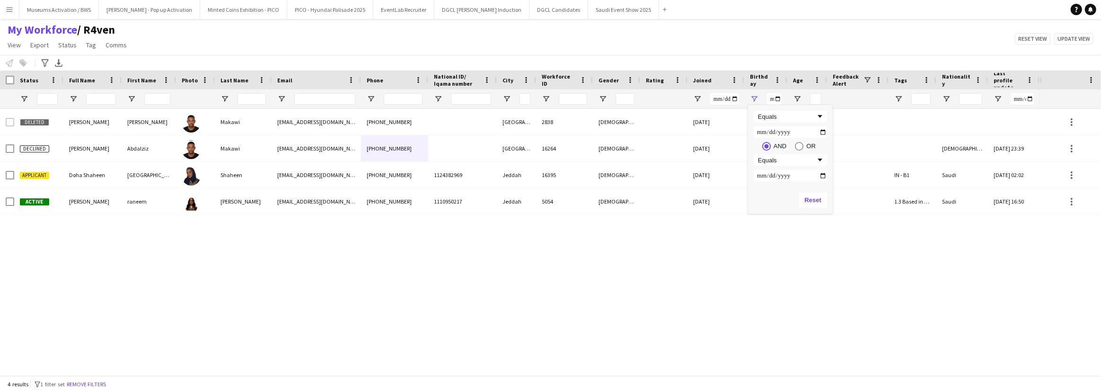
type input "**********"
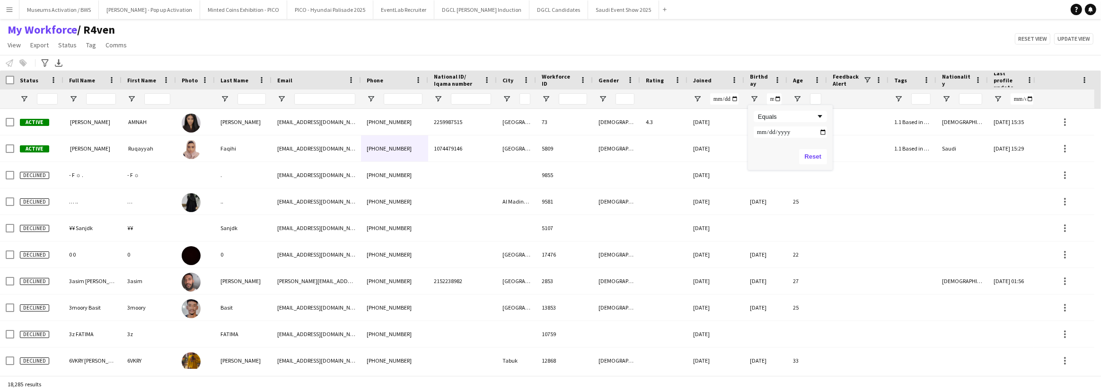
type input "**********"
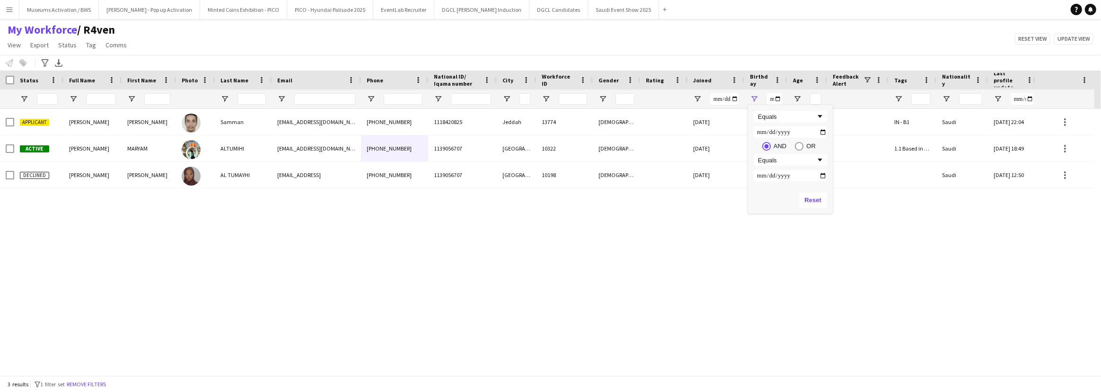
type input "**********"
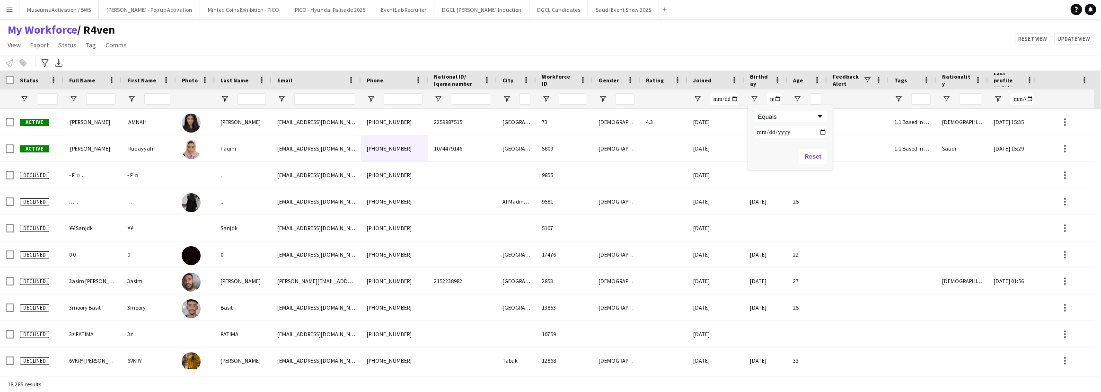
type input "**********"
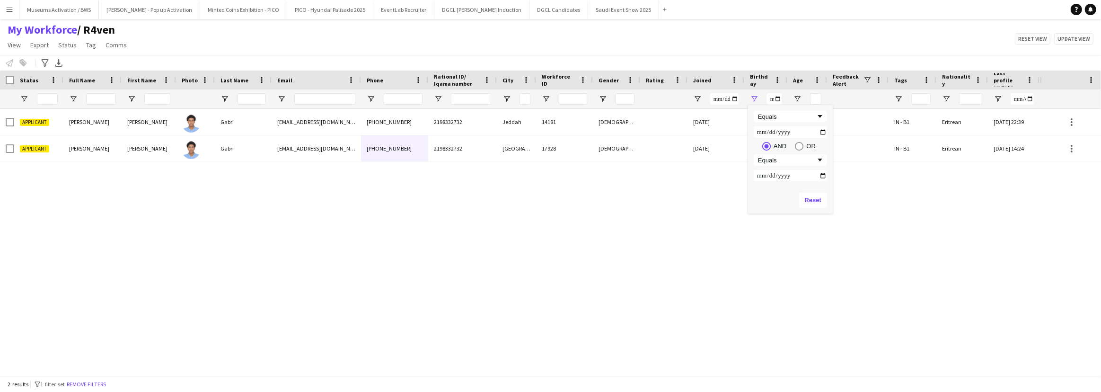
type input "**********"
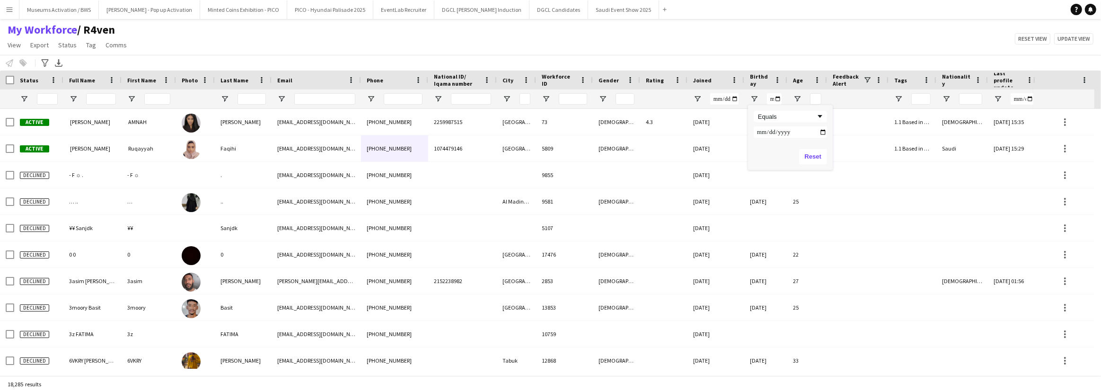
type input "**********"
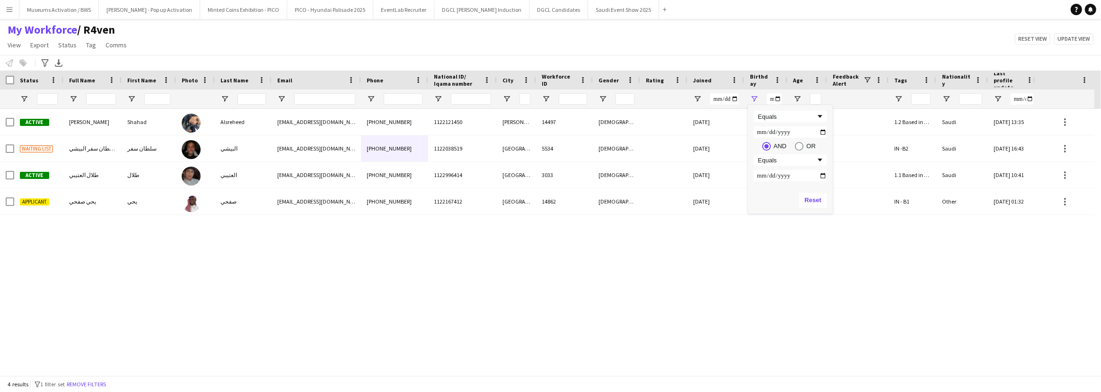
type input "**********"
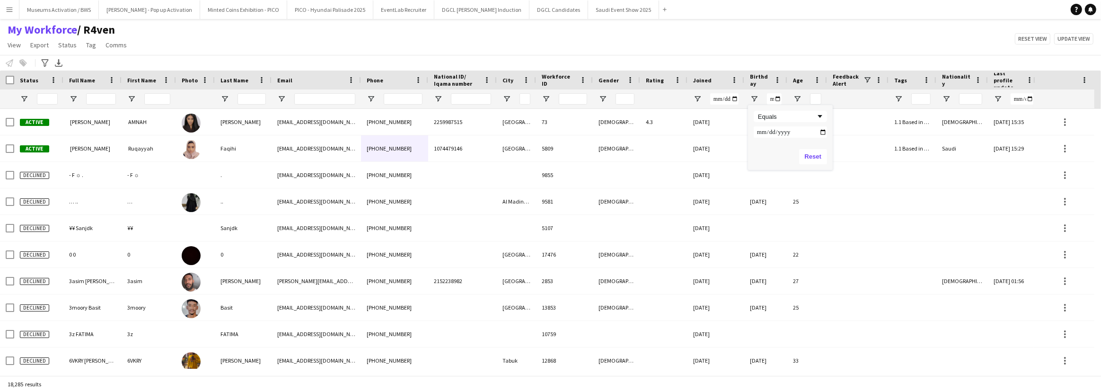
type input "**********"
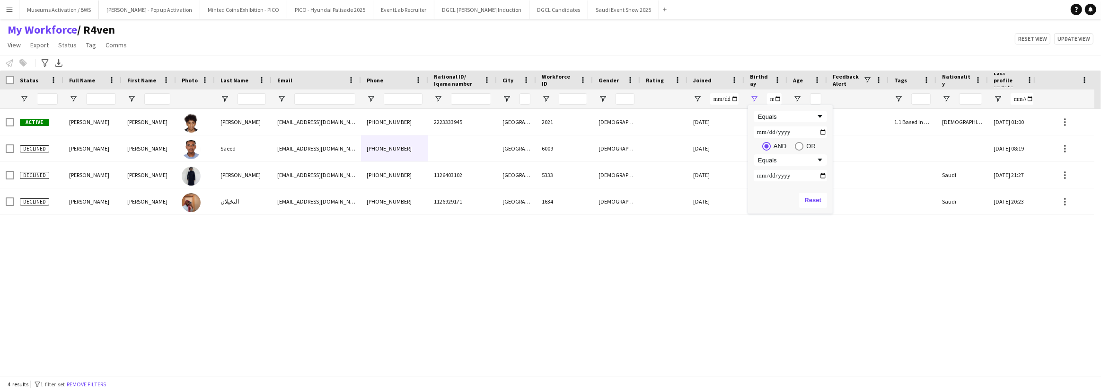
type input "**********"
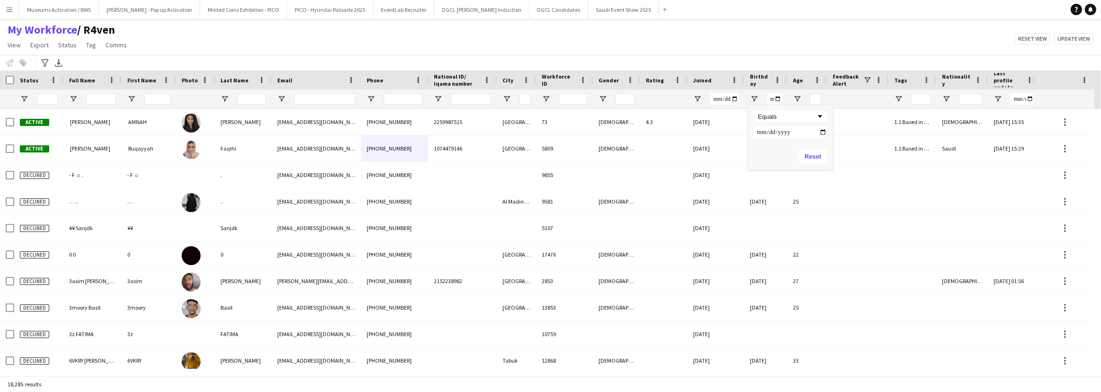
type input "**********"
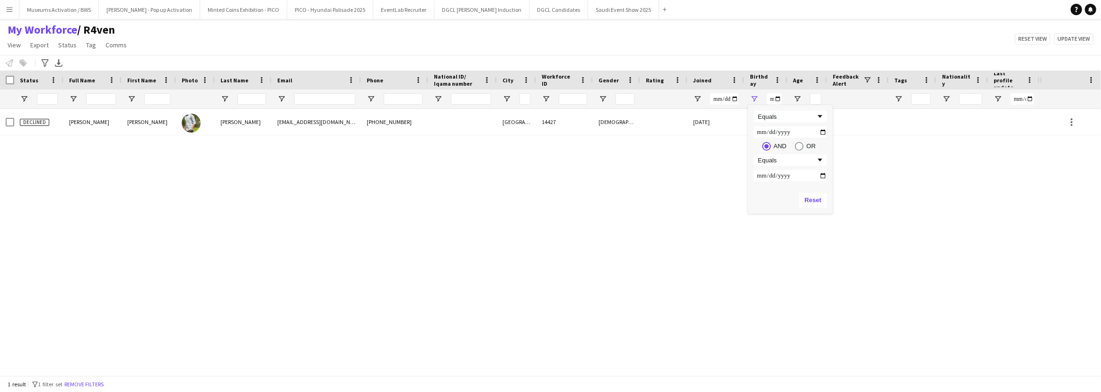
type input "**********"
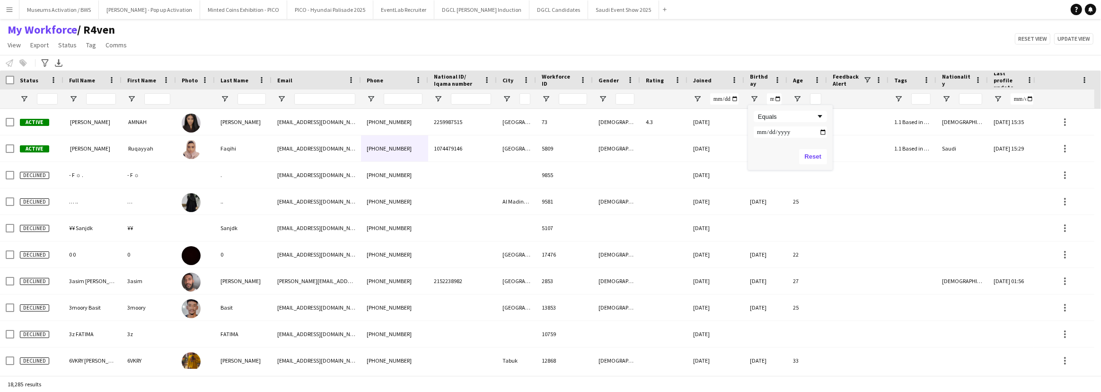
type input "**********"
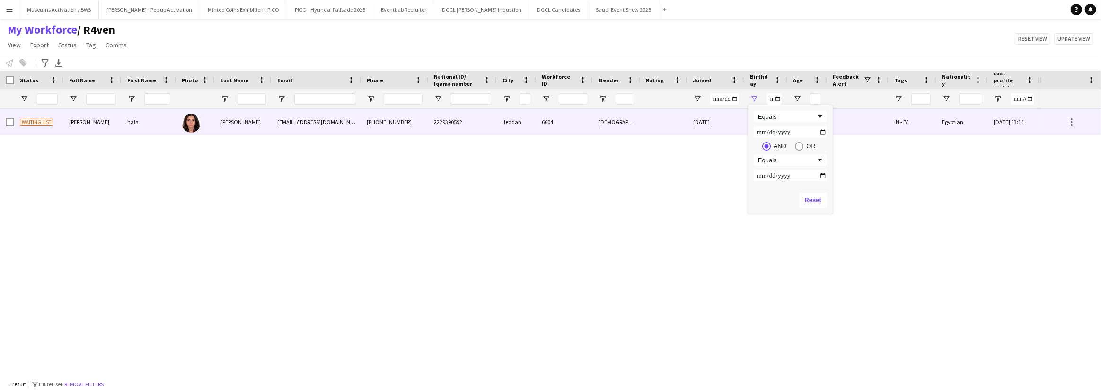
click at [585, 130] on div "6604" at bounding box center [564, 122] width 57 height 26
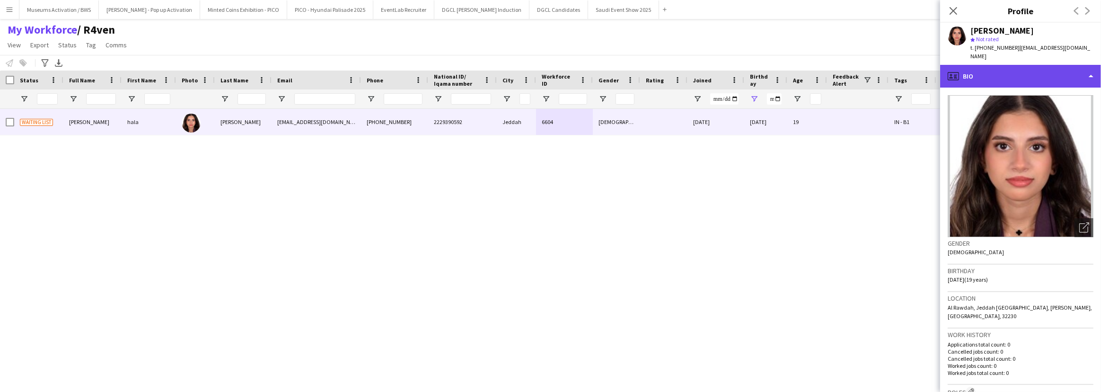
click at [1030, 65] on div "profile Bio" at bounding box center [1020, 76] width 161 height 23
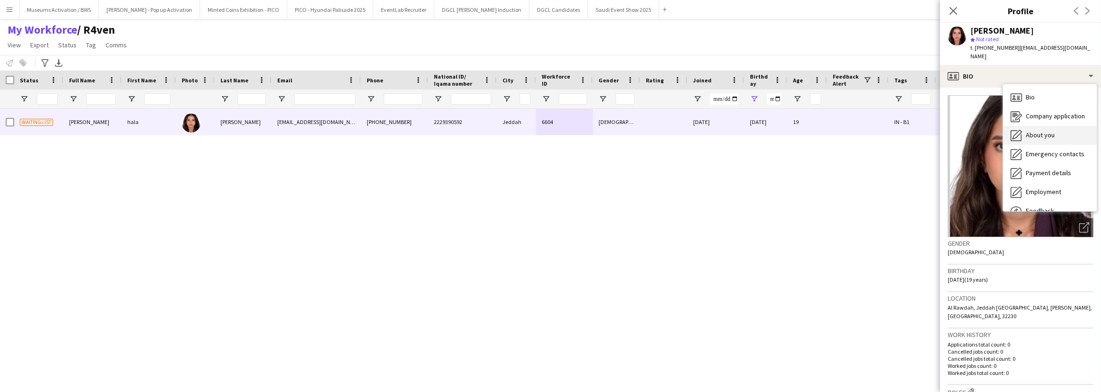
click at [1043, 131] on span "About you" at bounding box center [1039, 135] width 29 height 9
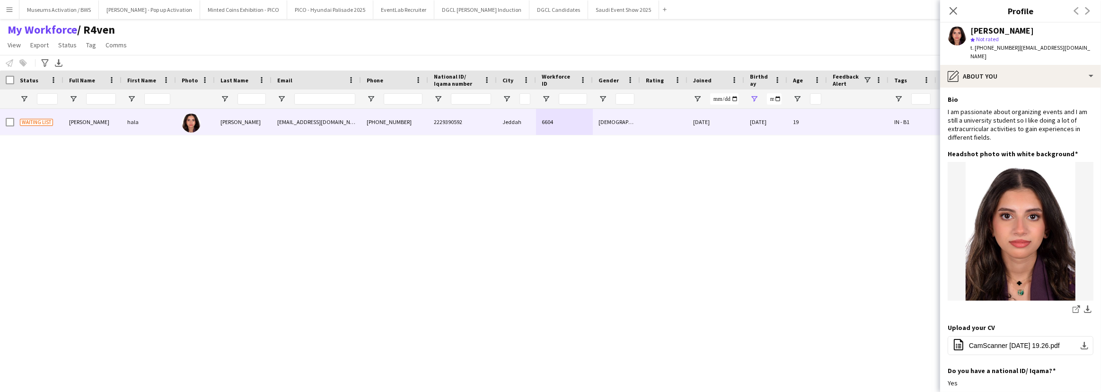
click at [1043, 126] on div "I am passionate about organizing events and I am still a university student so …" at bounding box center [1020, 124] width 146 height 35
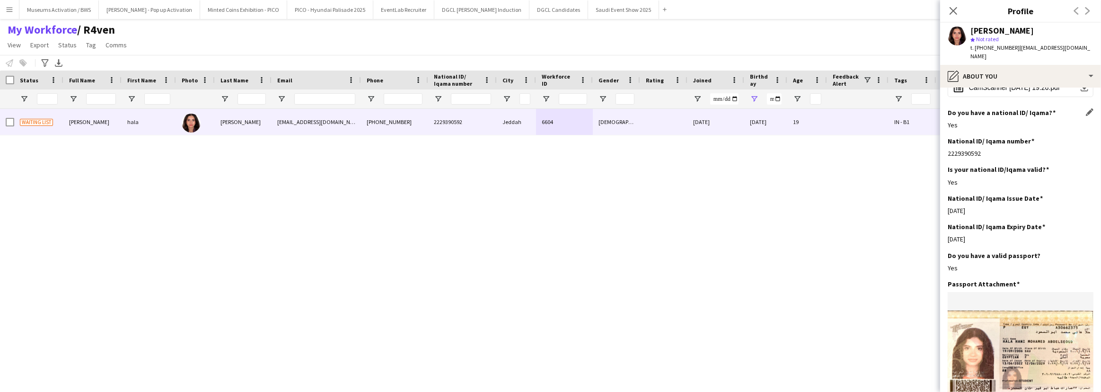
scroll to position [0, 0]
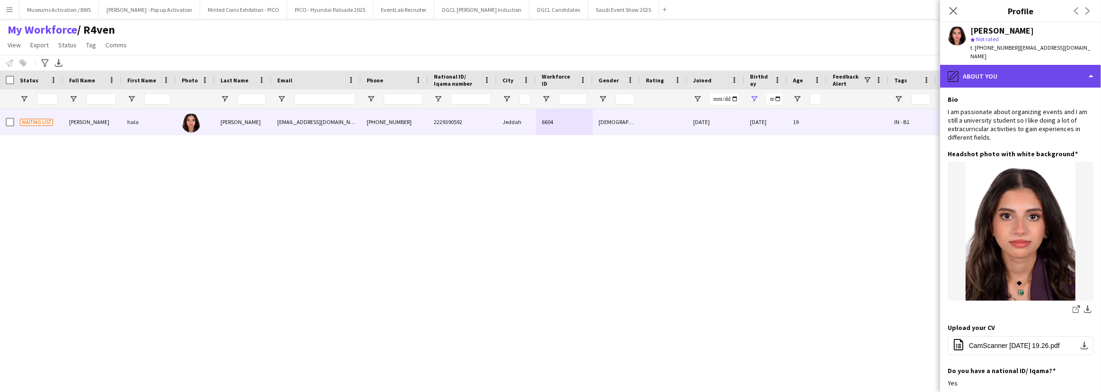
click at [1035, 65] on div "pencil4 About you" at bounding box center [1020, 76] width 161 height 23
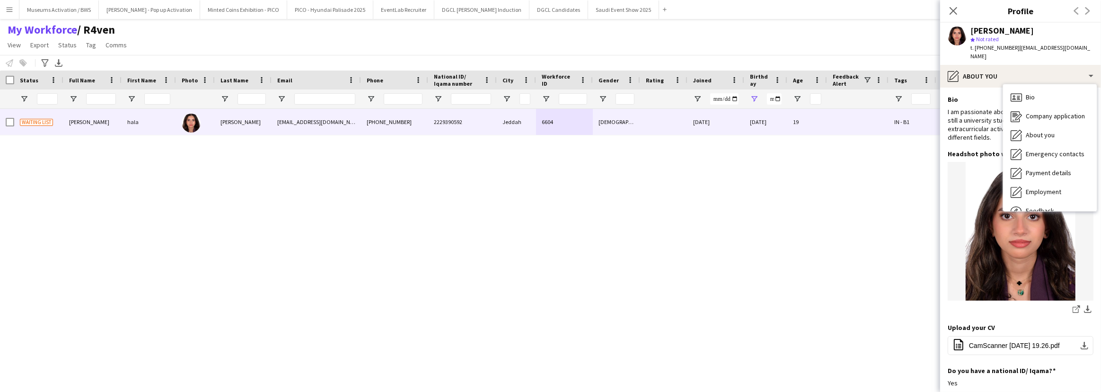
click at [1036, 84] on div "Bio Bio Company application Company application About you About you Emergency c…" at bounding box center [1050, 147] width 94 height 127
click at [1036, 88] on div "Bio Bio" at bounding box center [1050, 97] width 94 height 19
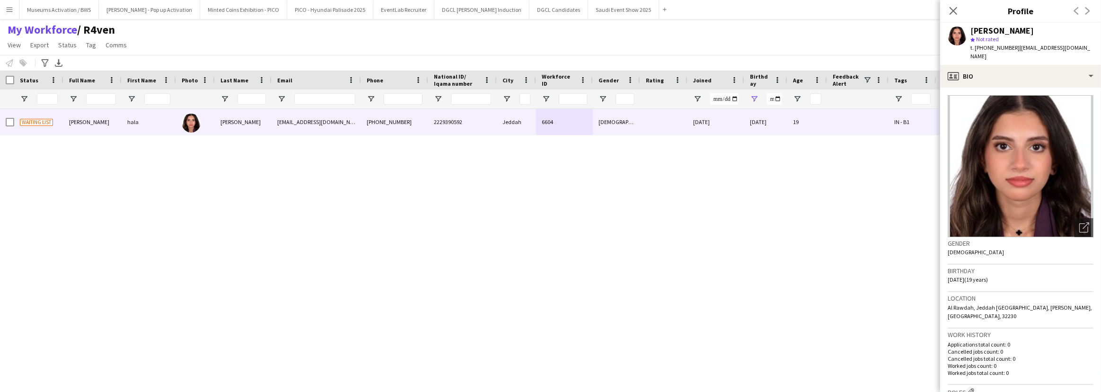
click at [717, 29] on div "My Workforce / R4ven View Views Default view [PERSON_NAME] [PERSON_NAME] [PERSO…" at bounding box center [550, 39] width 1101 height 32
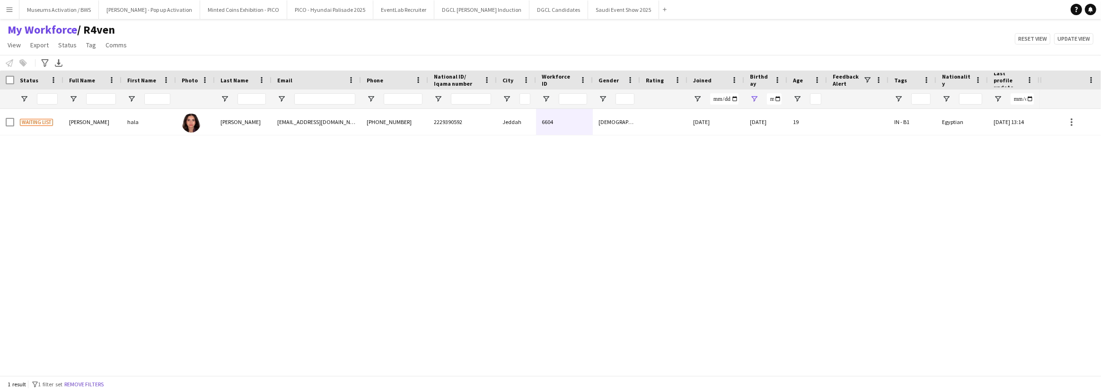
drag, startPoint x: 865, startPoint y: 32, endPoint x: 695, endPoint y: 24, distance: 170.0
click at [695, 24] on div "My Workforce / R4ven View Views Default view [PERSON_NAME] [PERSON_NAME] [PERSO…" at bounding box center [550, 39] width 1101 height 32
click at [82, 379] on button "Remove filters" at bounding box center [83, 384] width 43 height 10
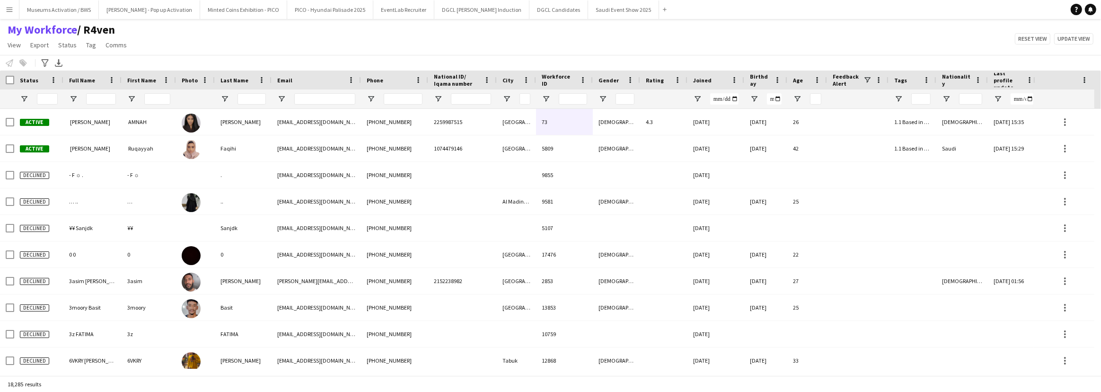
click at [196, 45] on div "My Workforce / R4ven View Views Default view [PERSON_NAME] [PERSON_NAME] [PERSO…" at bounding box center [550, 39] width 1101 height 32
